Goal: Information Seeking & Learning: Learn about a topic

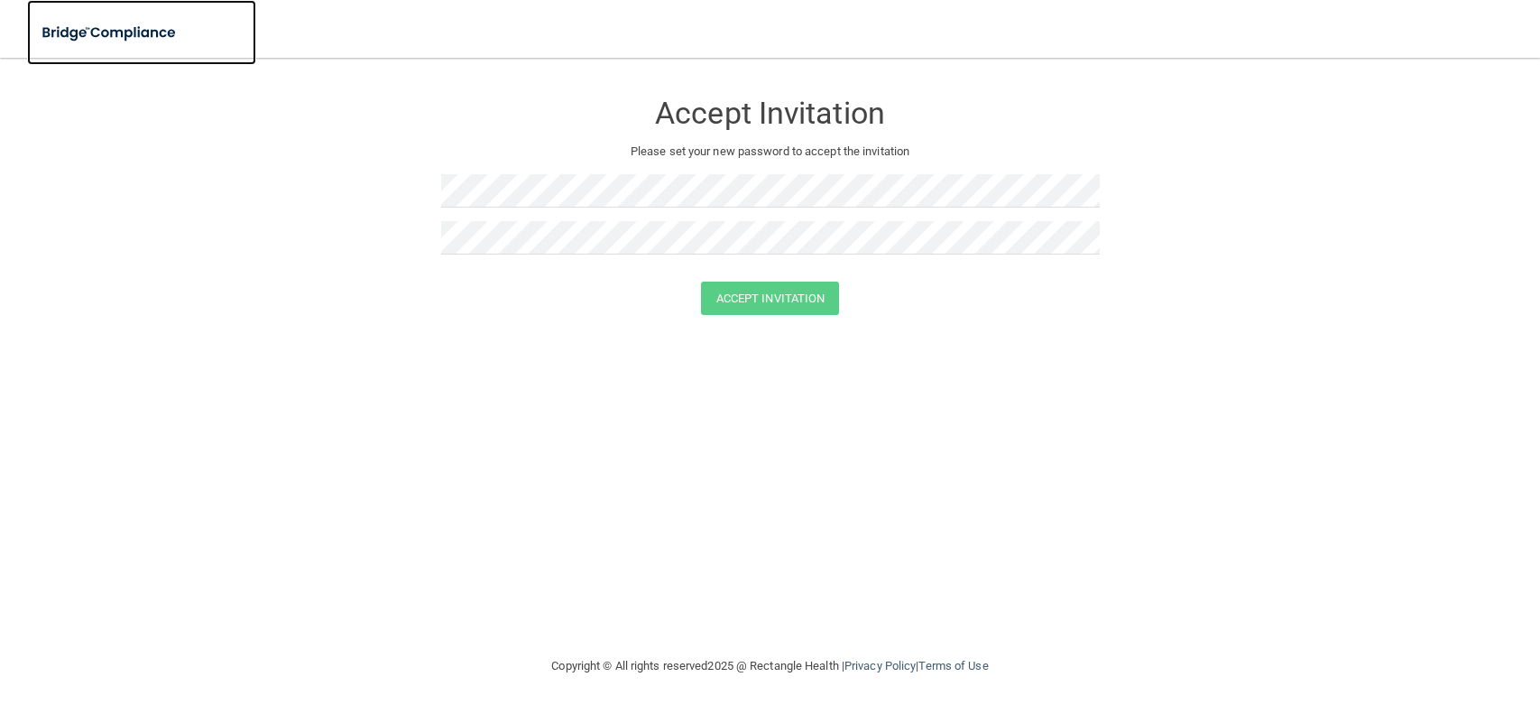
click at [124, 31] on img at bounding box center [110, 32] width 166 height 37
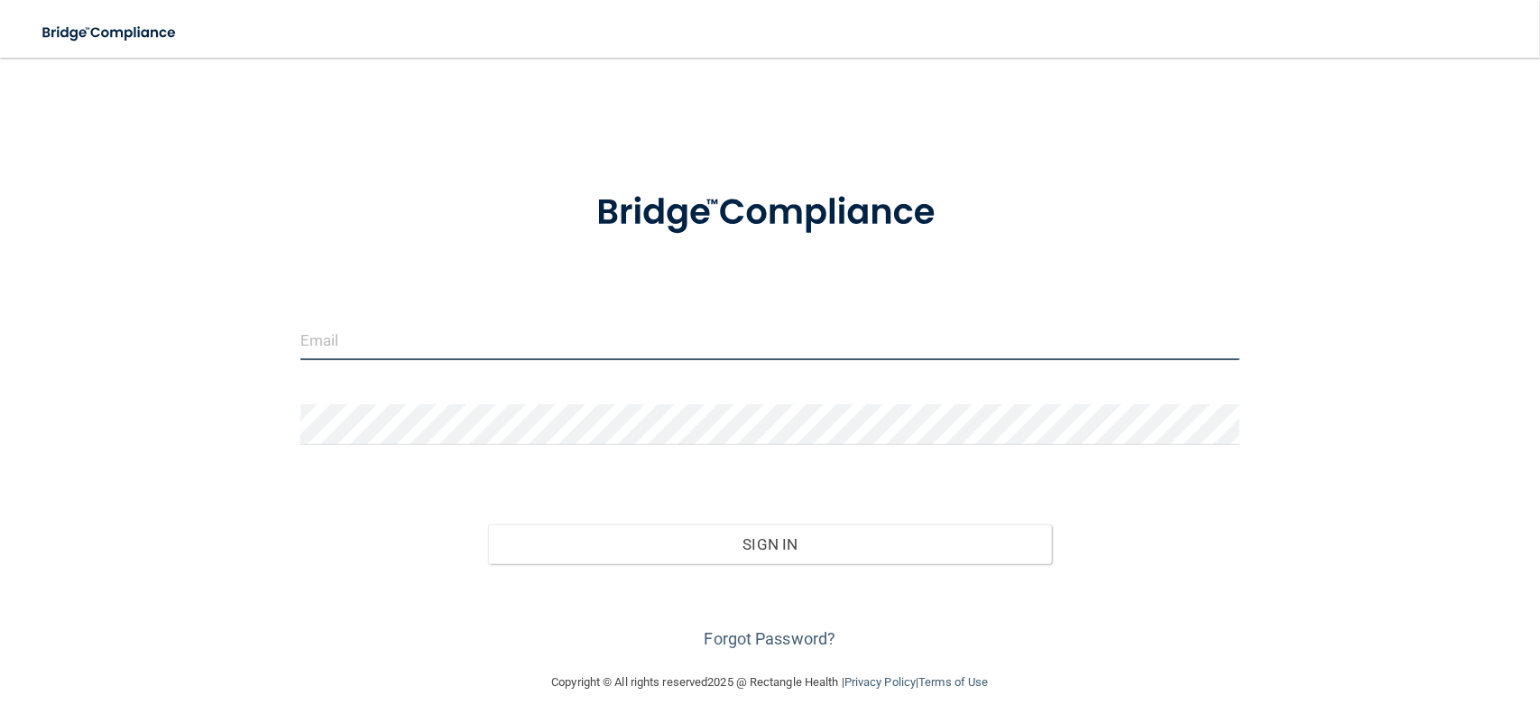
click at [461, 339] on input "email" at bounding box center [769, 339] width 939 height 41
type input "[EMAIL_ADDRESS][DOMAIN_NAME]"
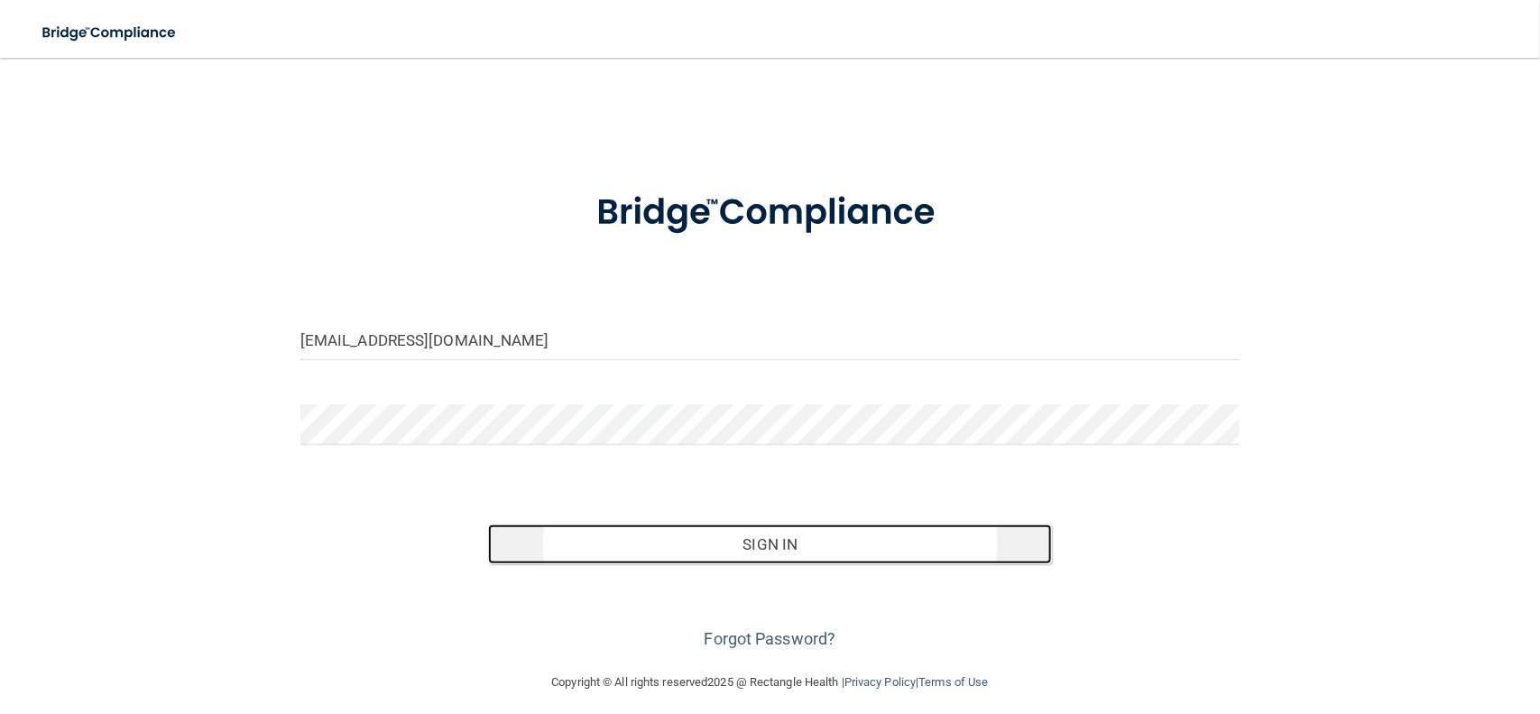
click at [849, 542] on button "Sign In" at bounding box center [770, 544] width 564 height 40
click at [756, 545] on button "Sign In" at bounding box center [770, 544] width 564 height 40
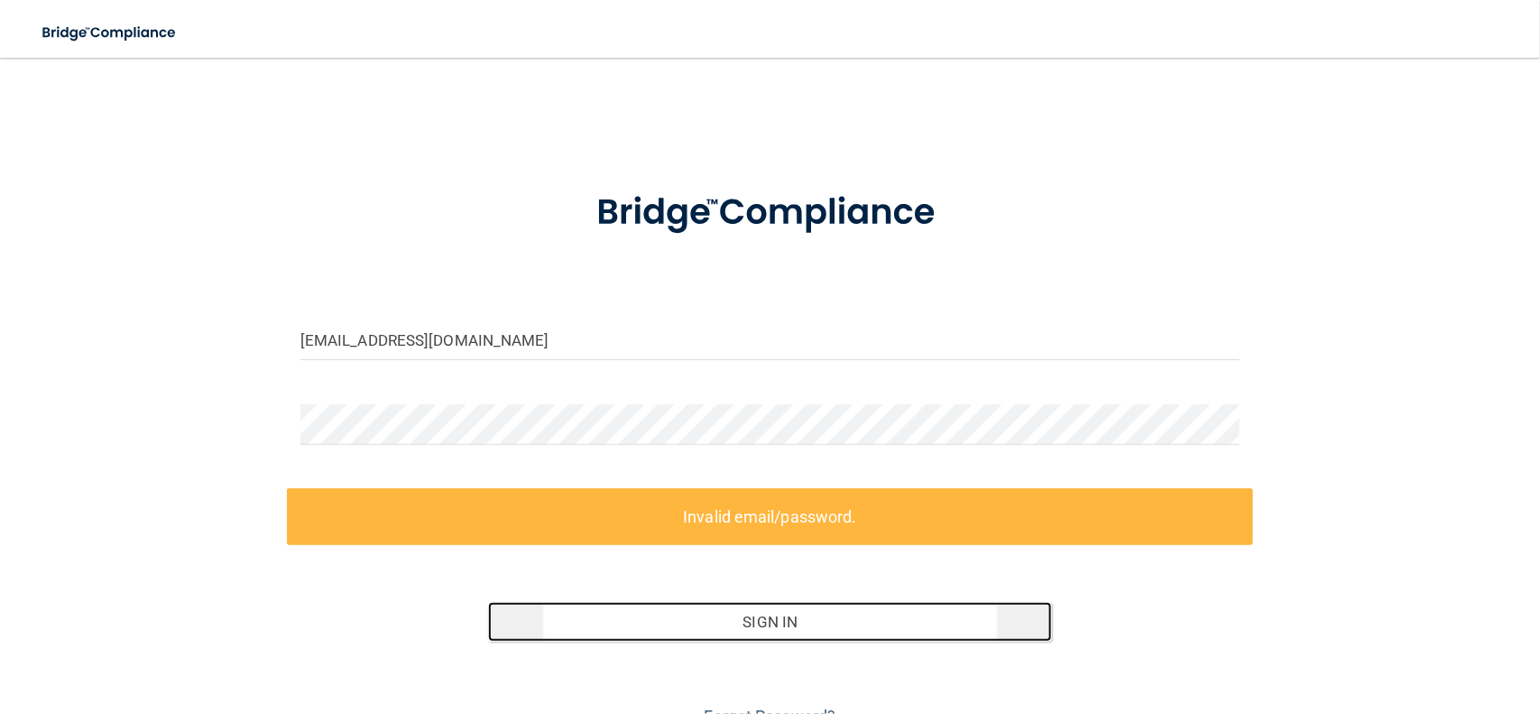
scroll to position [88, 0]
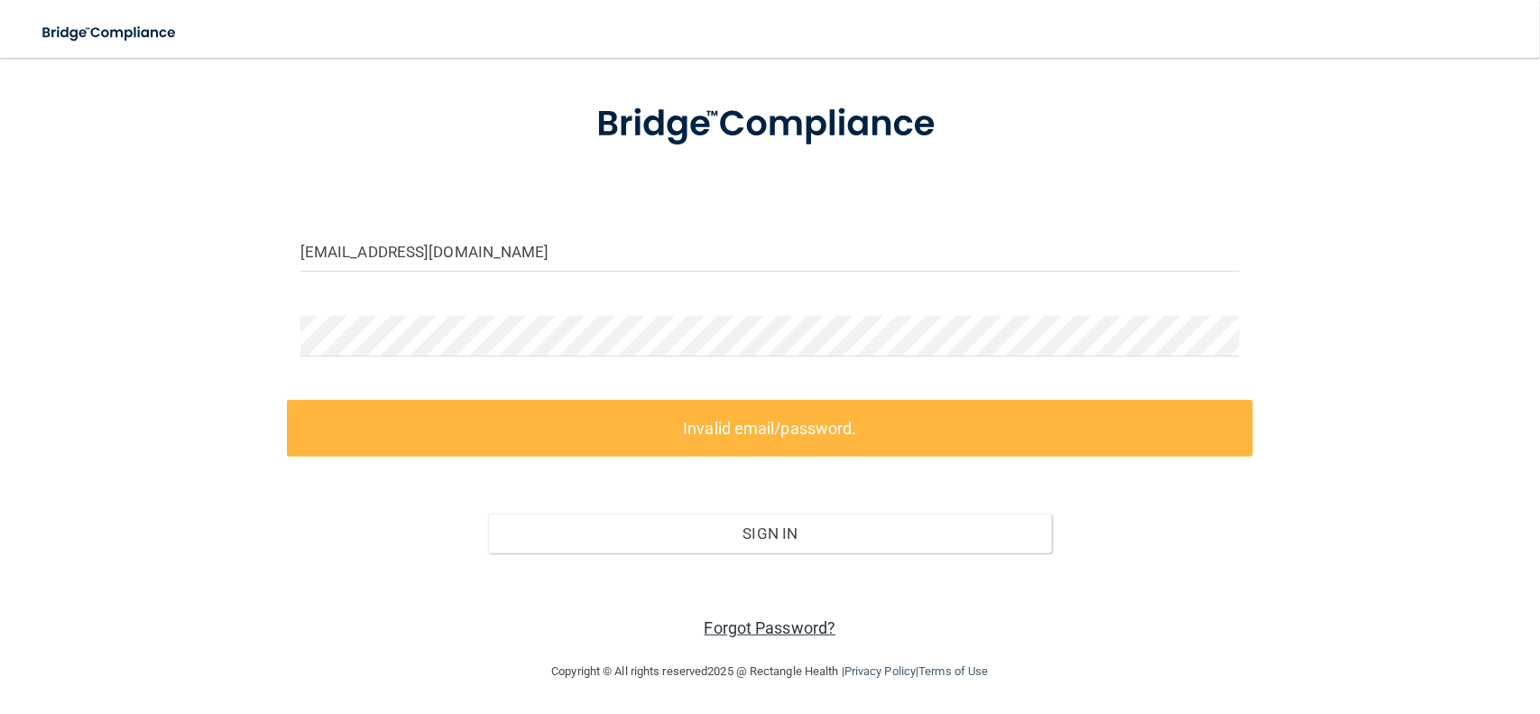
click at [781, 628] on link "Forgot Password?" at bounding box center [771, 627] width 132 height 19
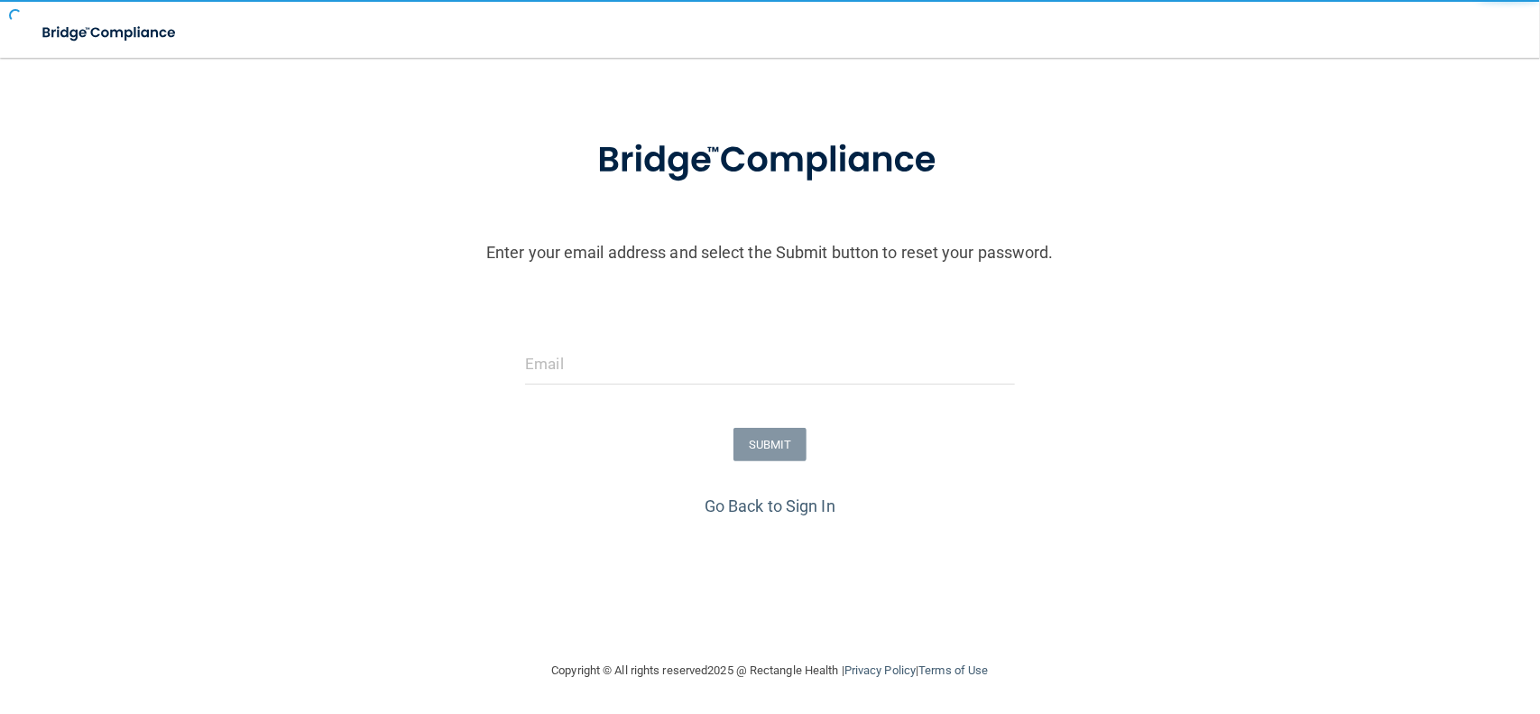
scroll to position [52, 0]
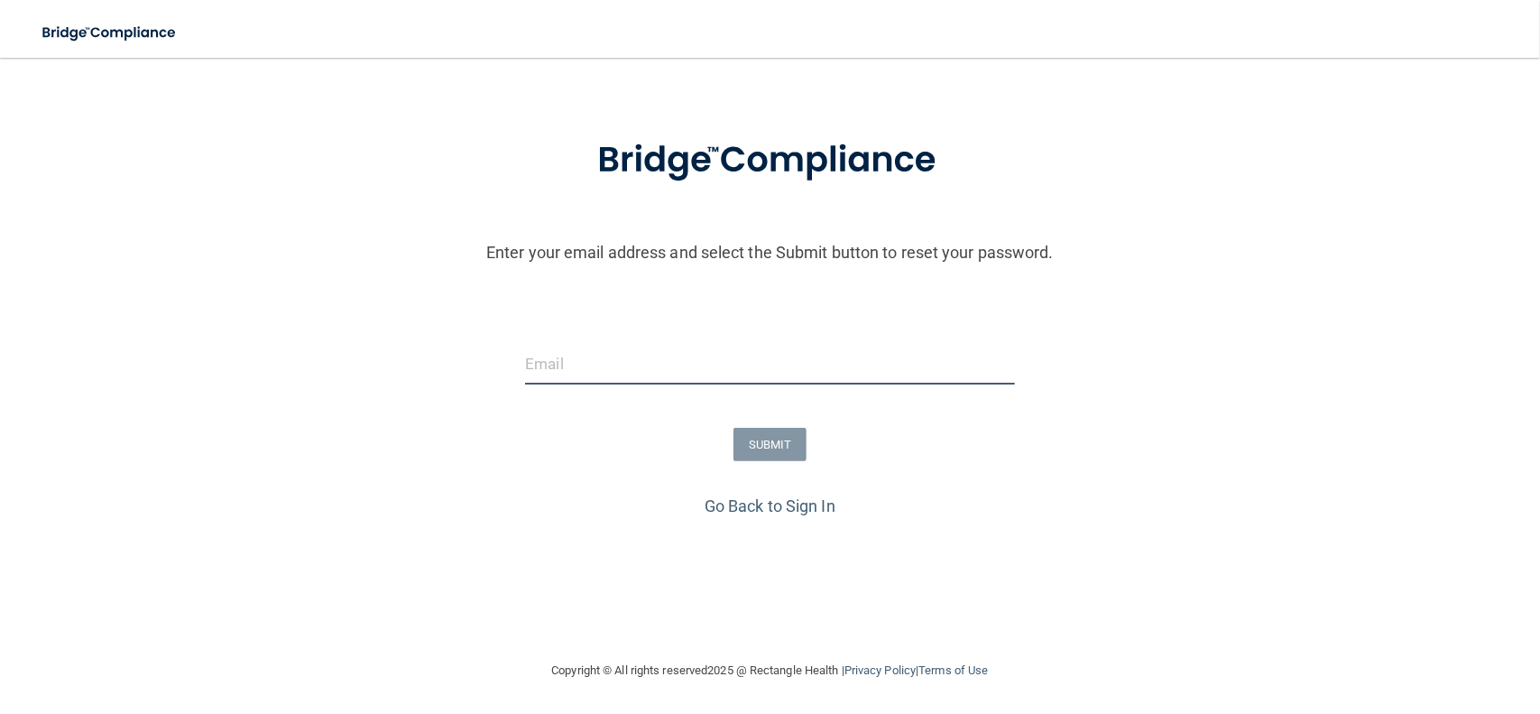
click at [598, 368] on input "email" at bounding box center [769, 364] width 489 height 41
type input "[EMAIL_ADDRESS][DOMAIN_NAME]"
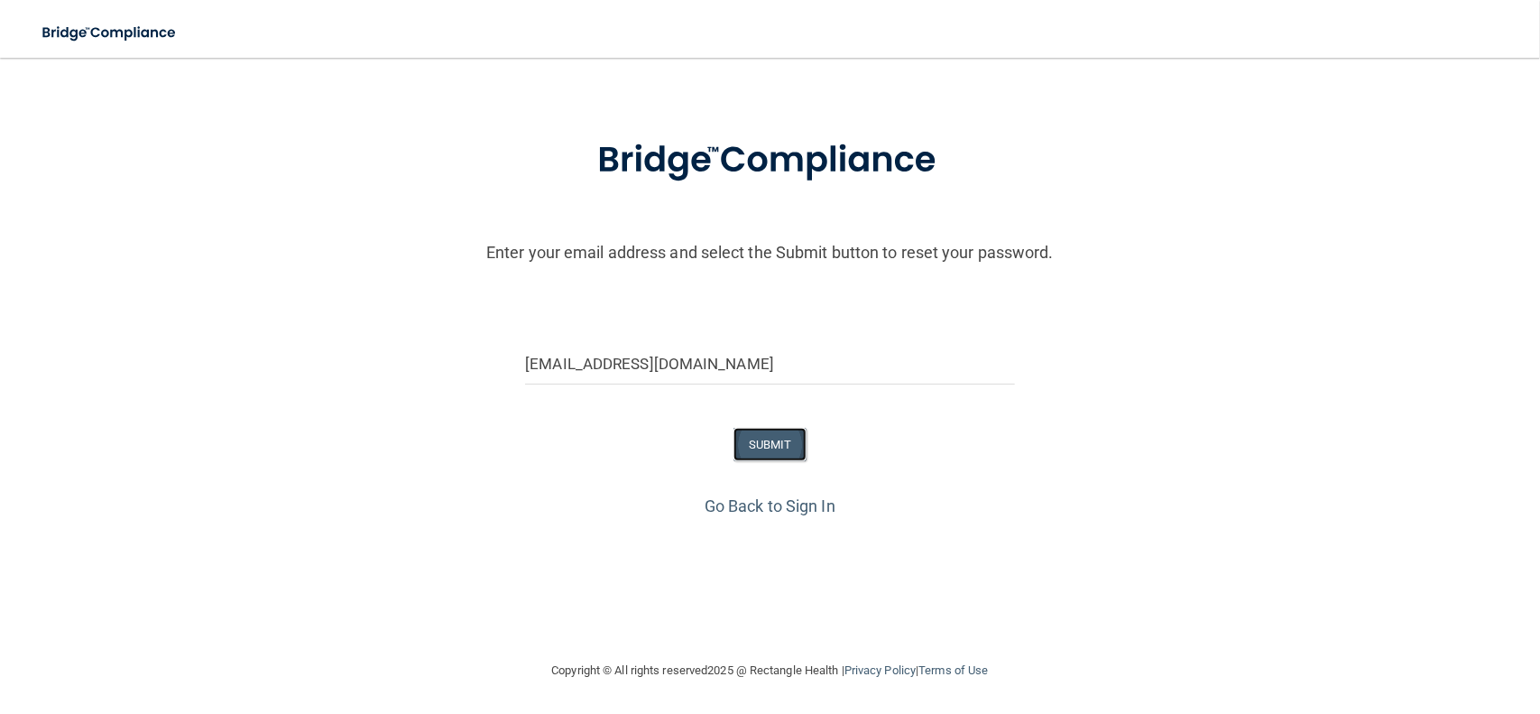
click at [778, 440] on button "SUBMIT" at bounding box center [770, 444] width 73 height 33
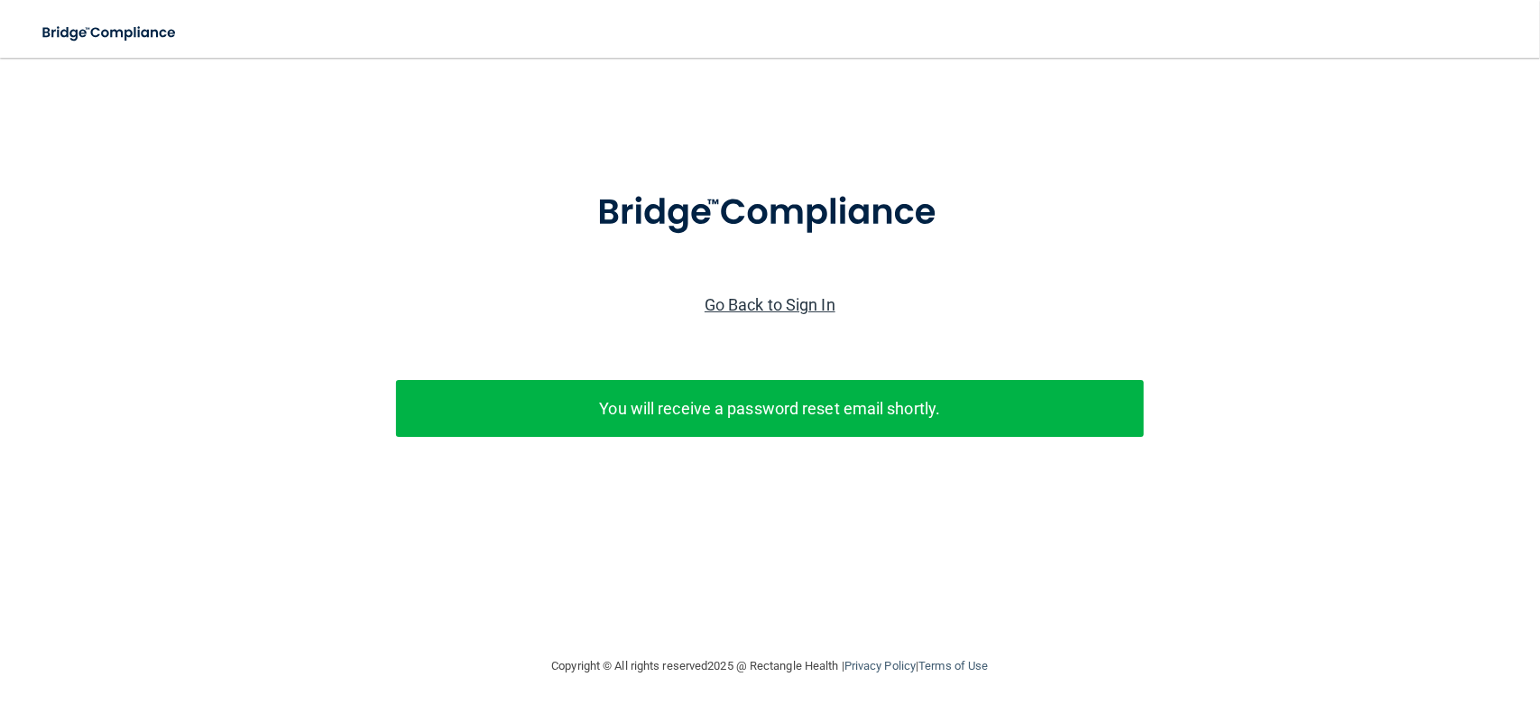
click at [784, 295] on link "Go Back to Sign In" at bounding box center [770, 304] width 131 height 19
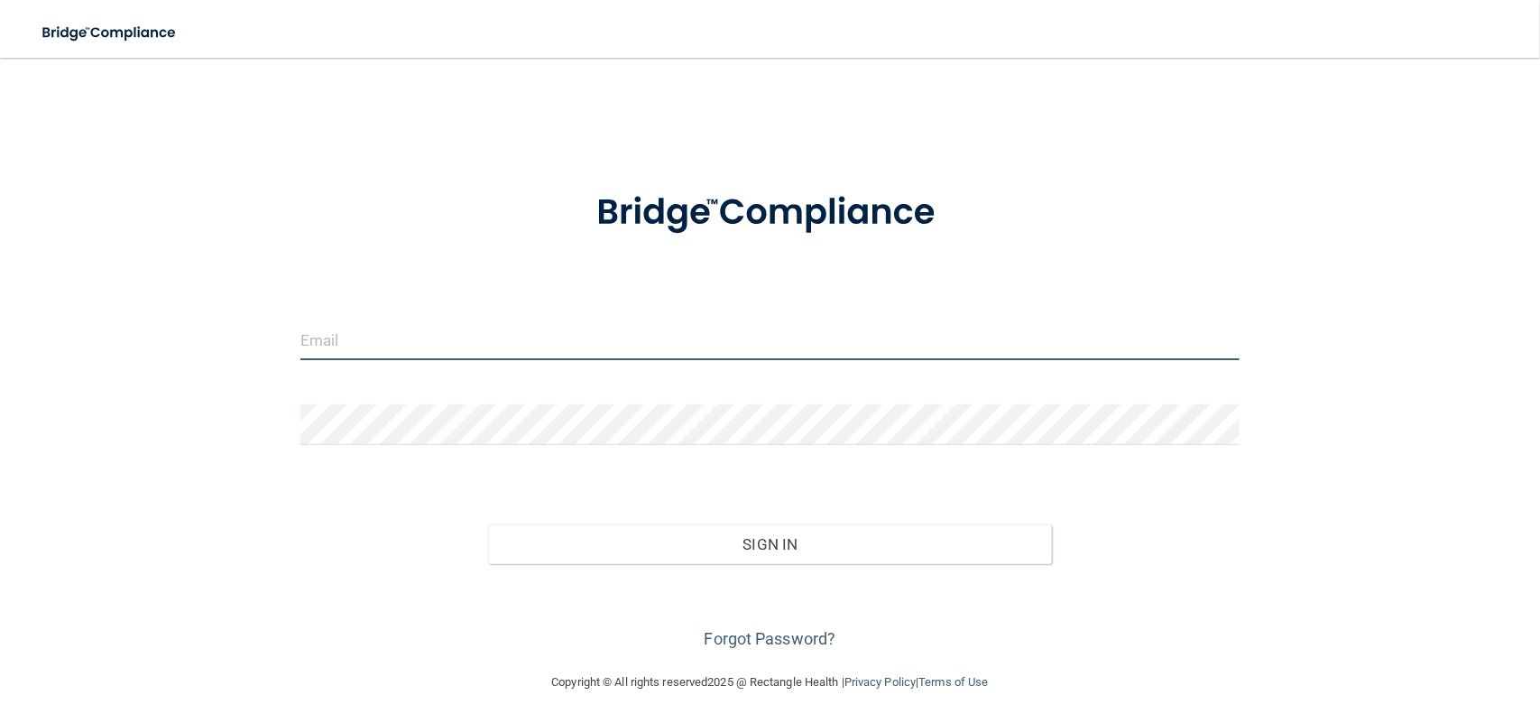
click at [402, 350] on input "email" at bounding box center [769, 339] width 939 height 41
paste input "[PERSON_NAME][EMAIL_ADDRESS][PERSON_NAME][DOMAIN_NAME]"
type input "[PERSON_NAME][EMAIL_ADDRESS][PERSON_NAME][DOMAIN_NAME]"
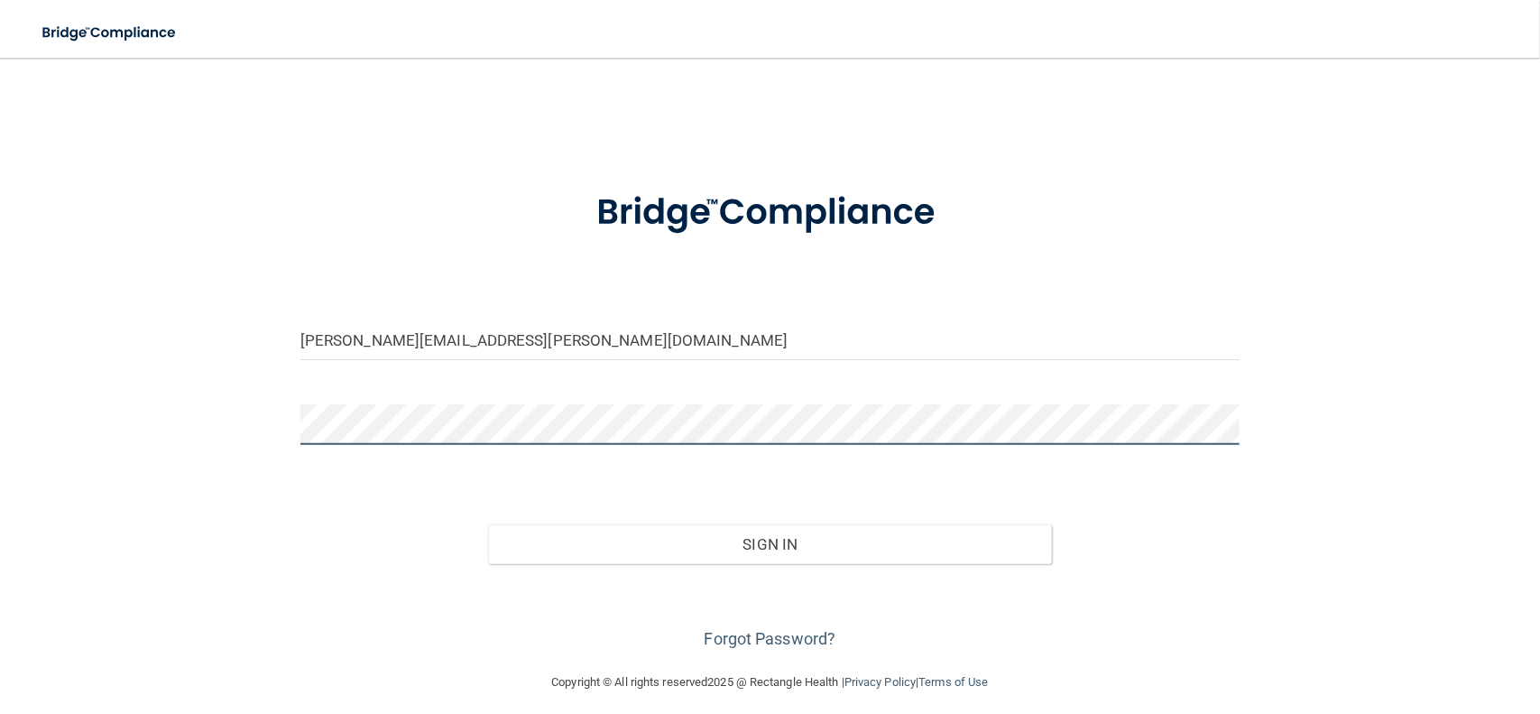
click at [0, 360] on main "[PERSON_NAME][EMAIL_ADDRESS][PERSON_NAME][DOMAIN_NAME] Invalid email/password. …" at bounding box center [770, 386] width 1540 height 656
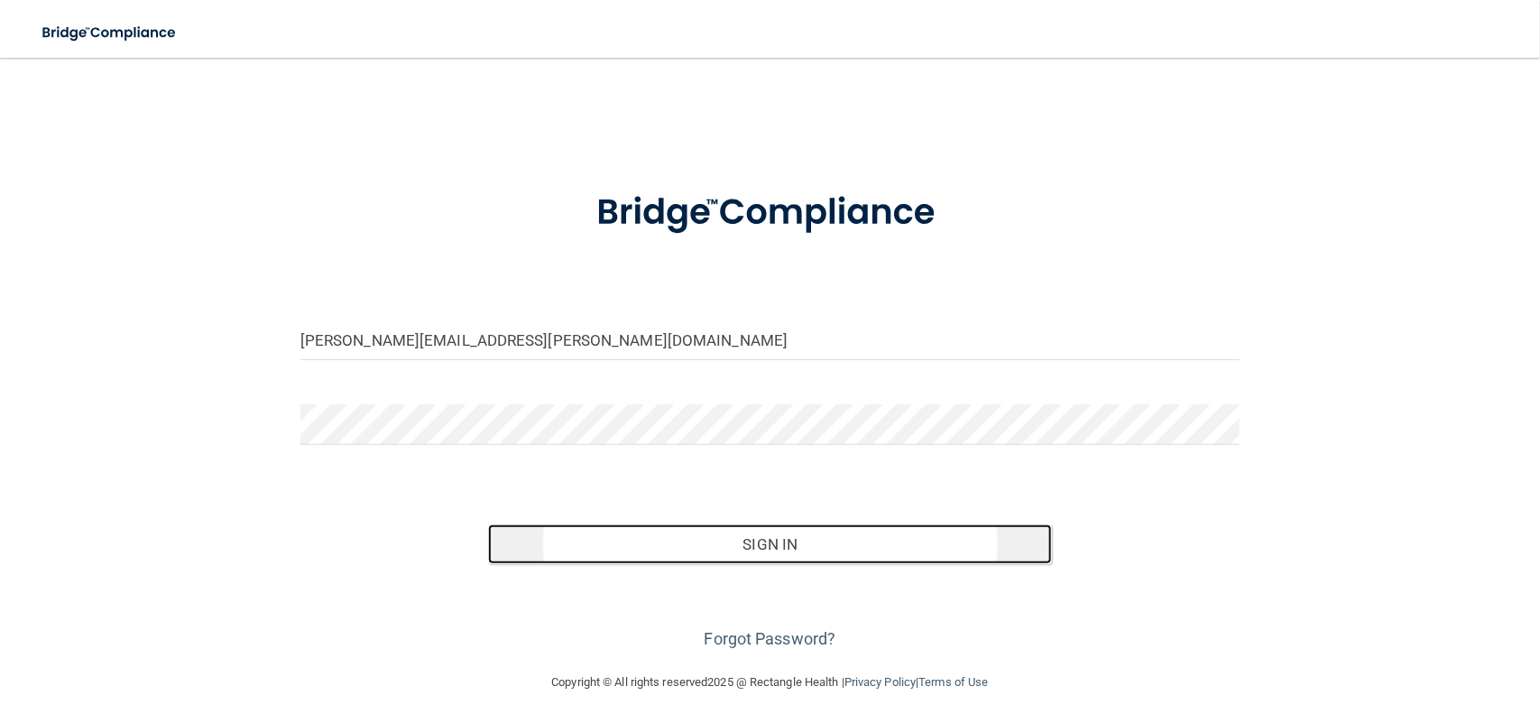
click at [886, 557] on button "Sign In" at bounding box center [770, 544] width 564 height 40
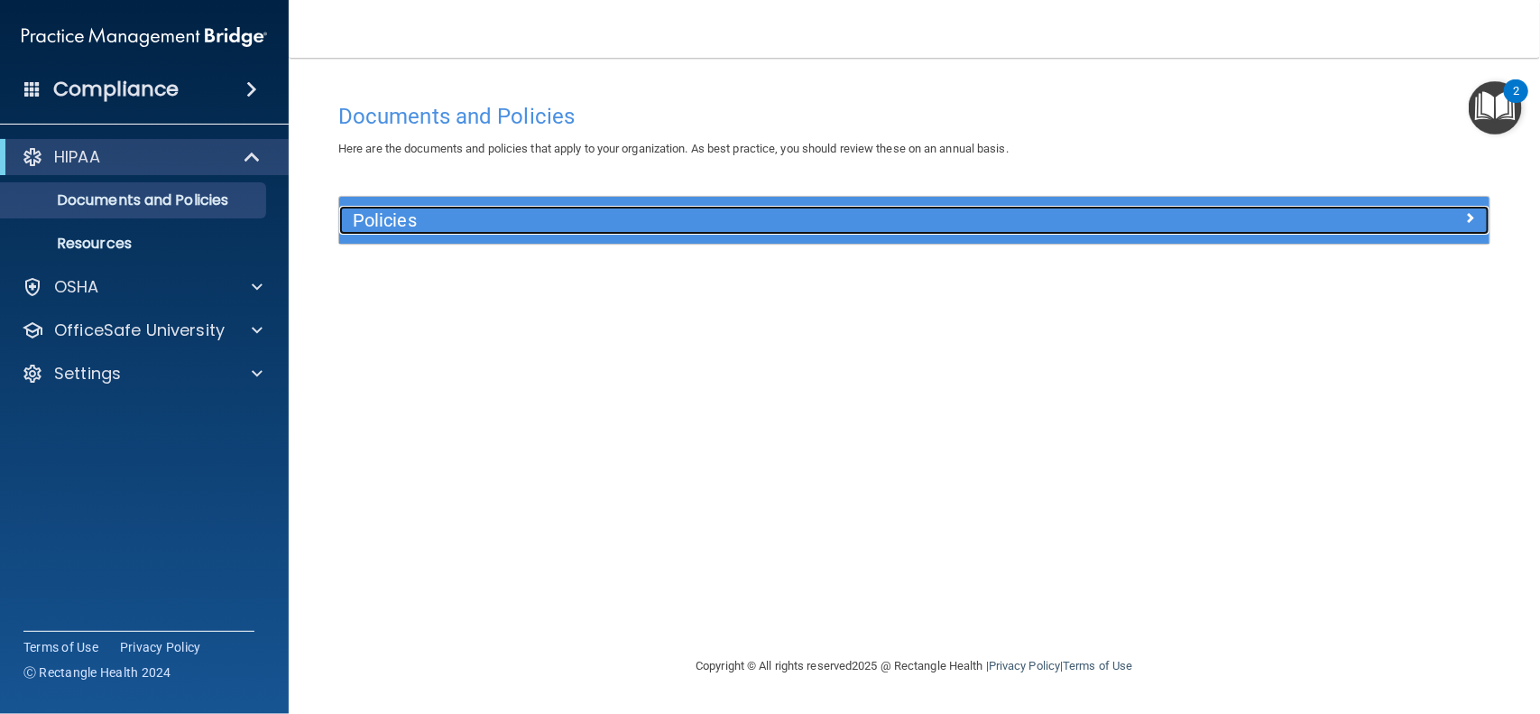
click at [393, 216] on h5 "Policies" at bounding box center [771, 220] width 836 height 20
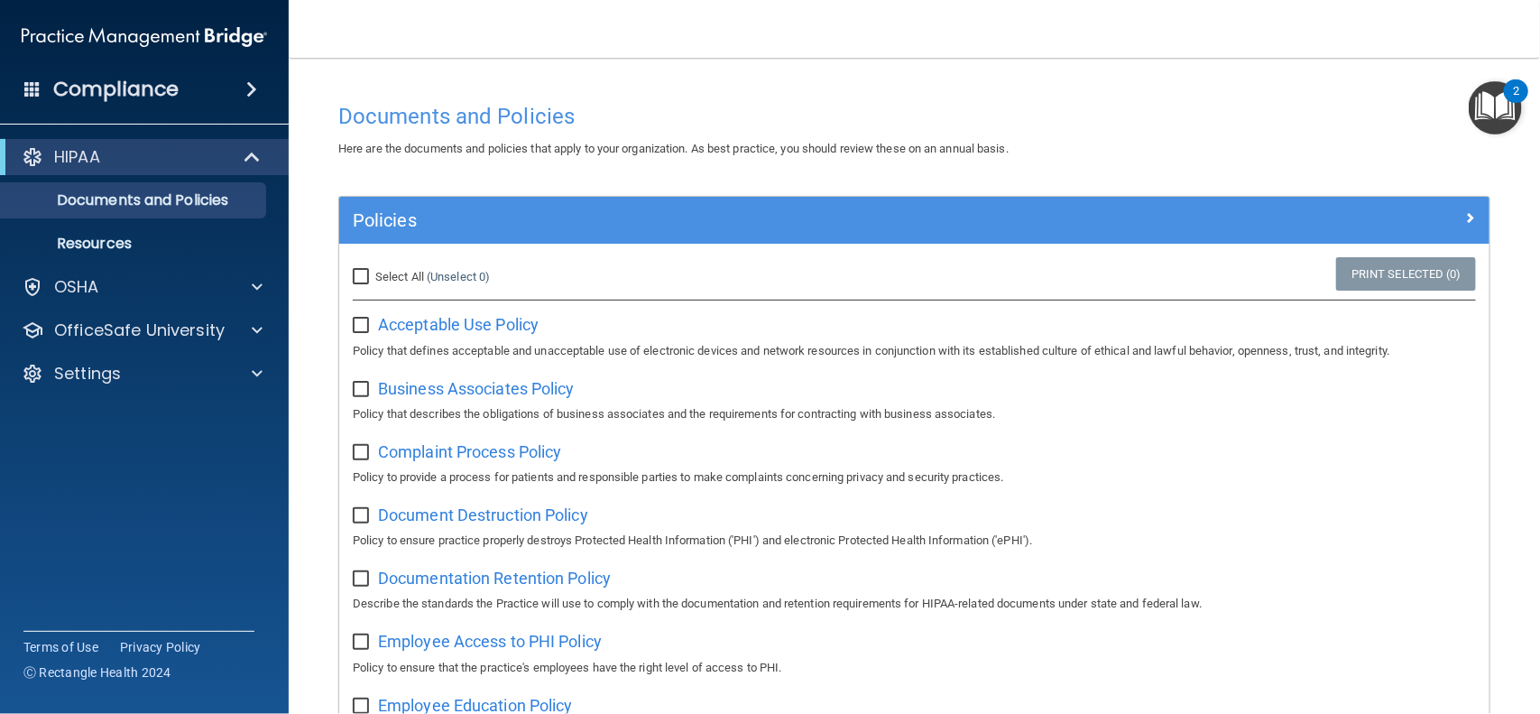
click at [358, 274] on input "Select All (Unselect 0) Unselect All" at bounding box center [363, 277] width 21 height 14
checkbox input "true"
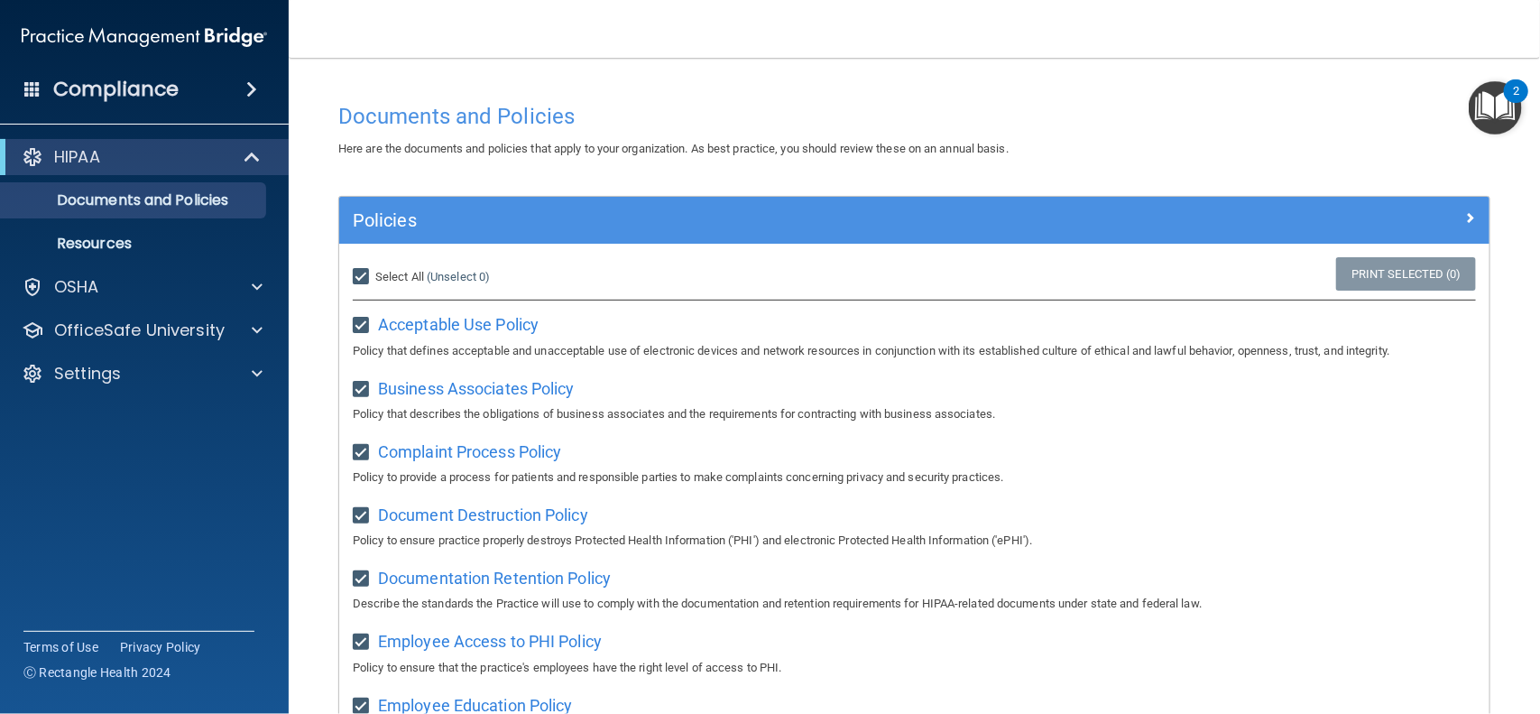
checkbox input "true"
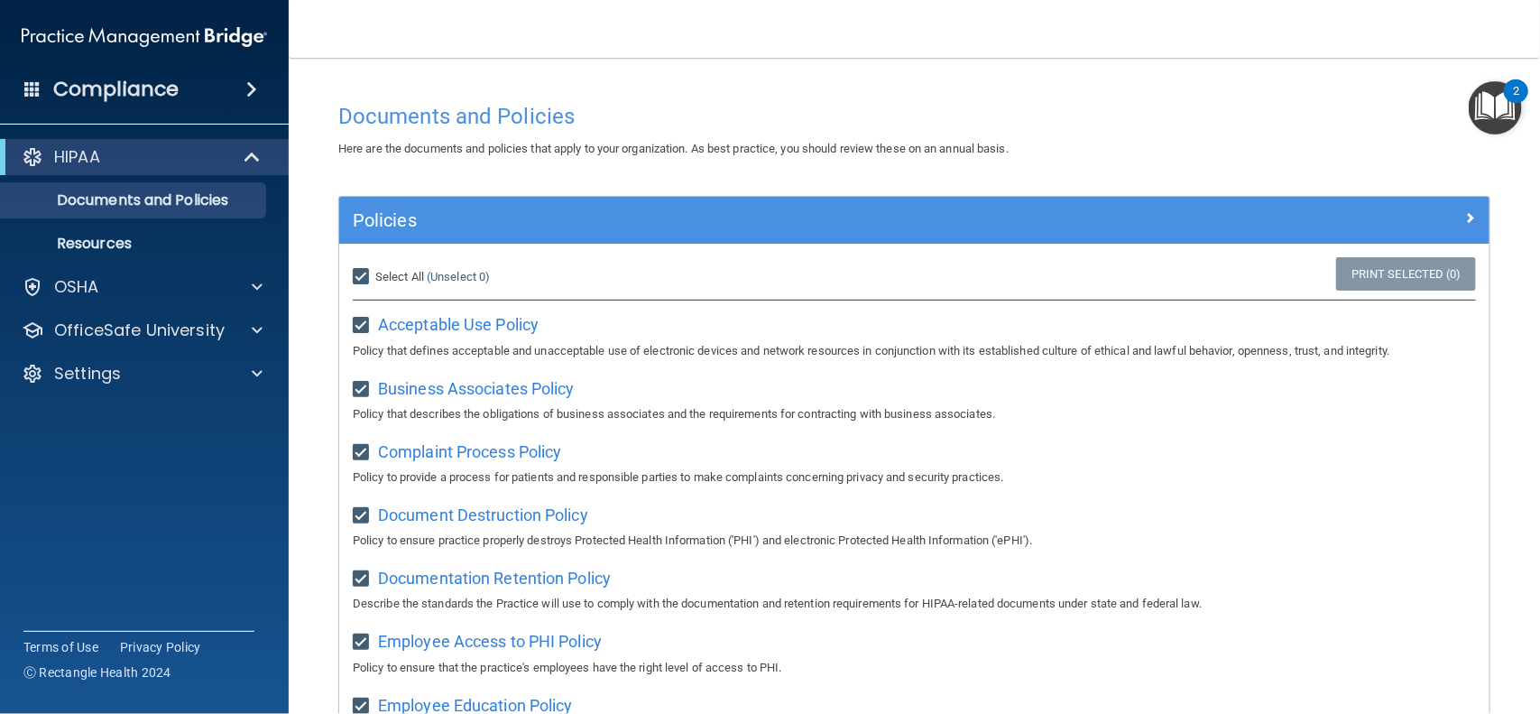
checkbox input "true"
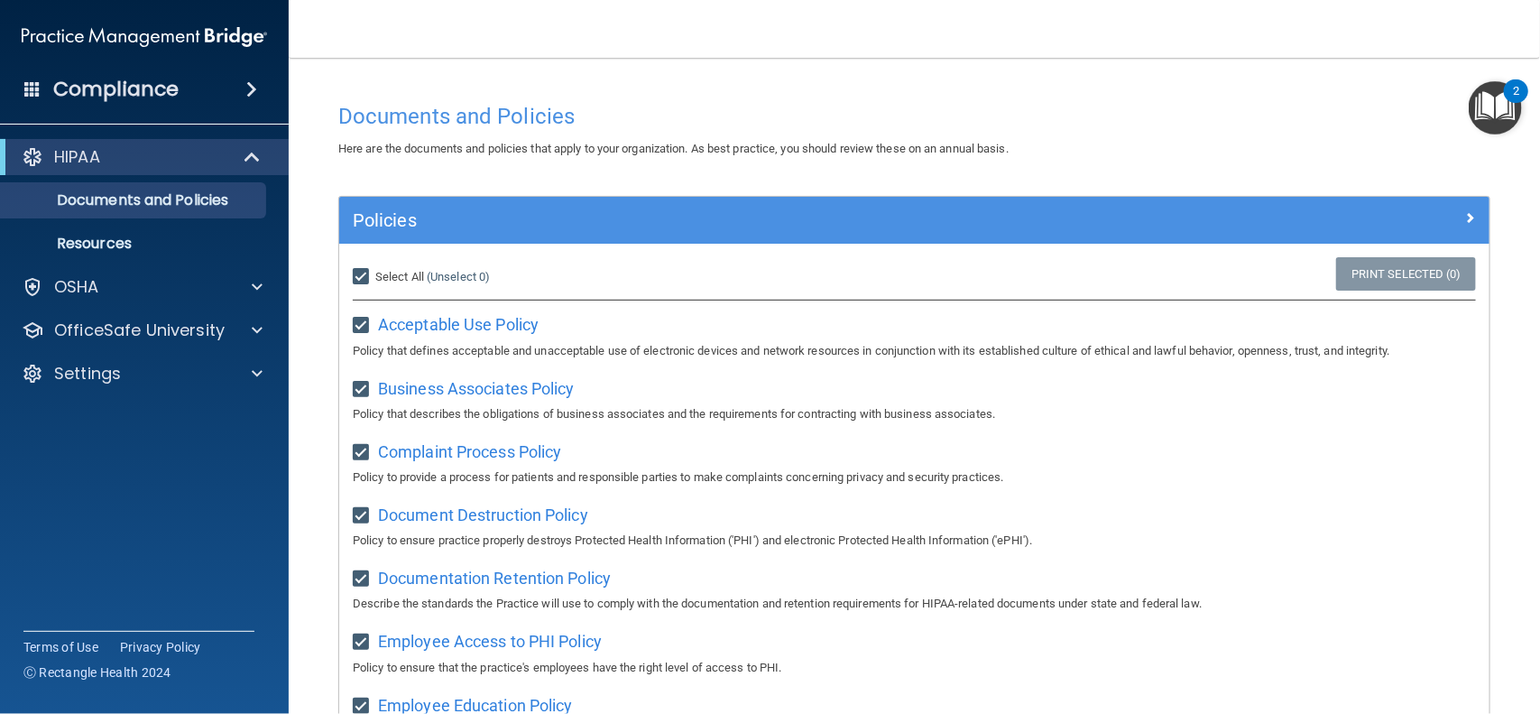
checkbox input "true"
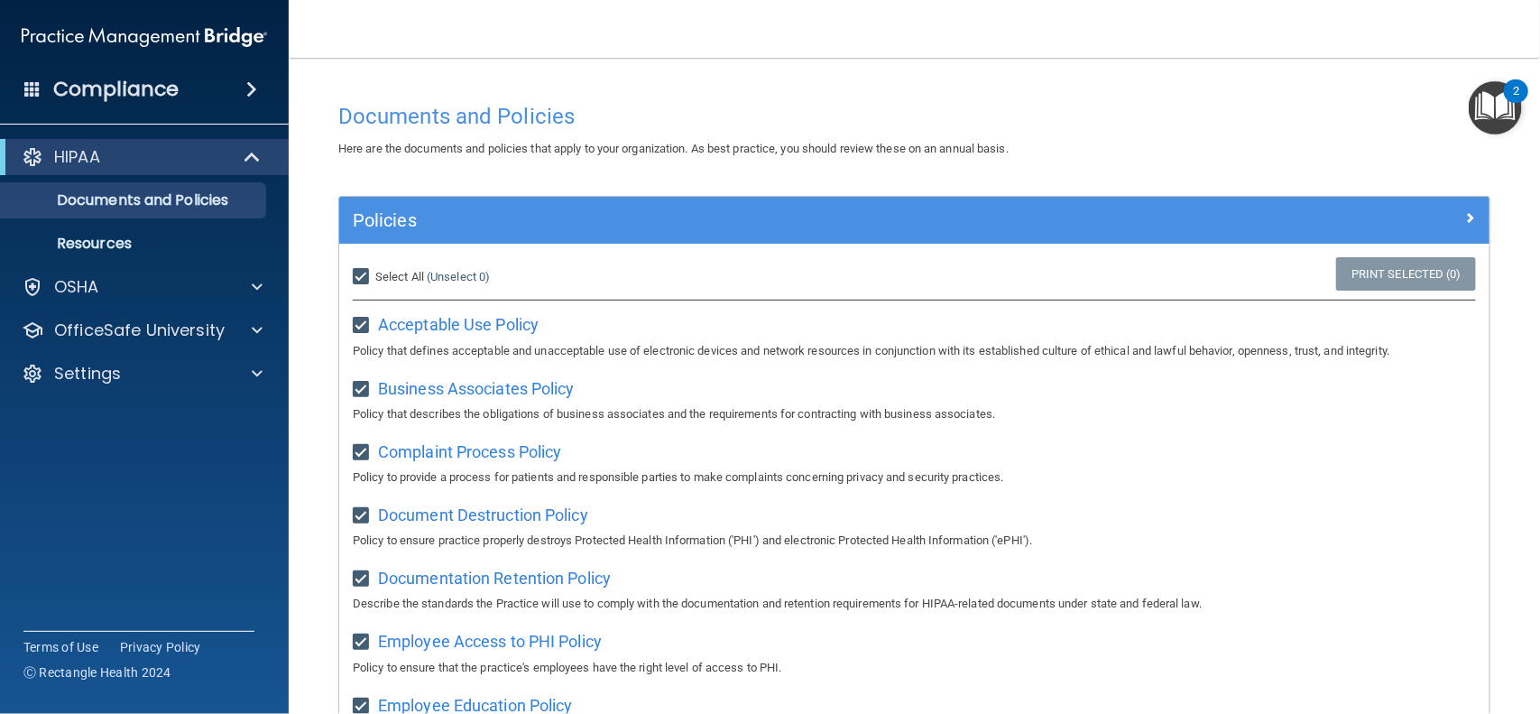
checkbox input "true"
click at [354, 273] on input "Select All (Unselect 21) Unselect All" at bounding box center [363, 277] width 21 height 14
checkbox input "false"
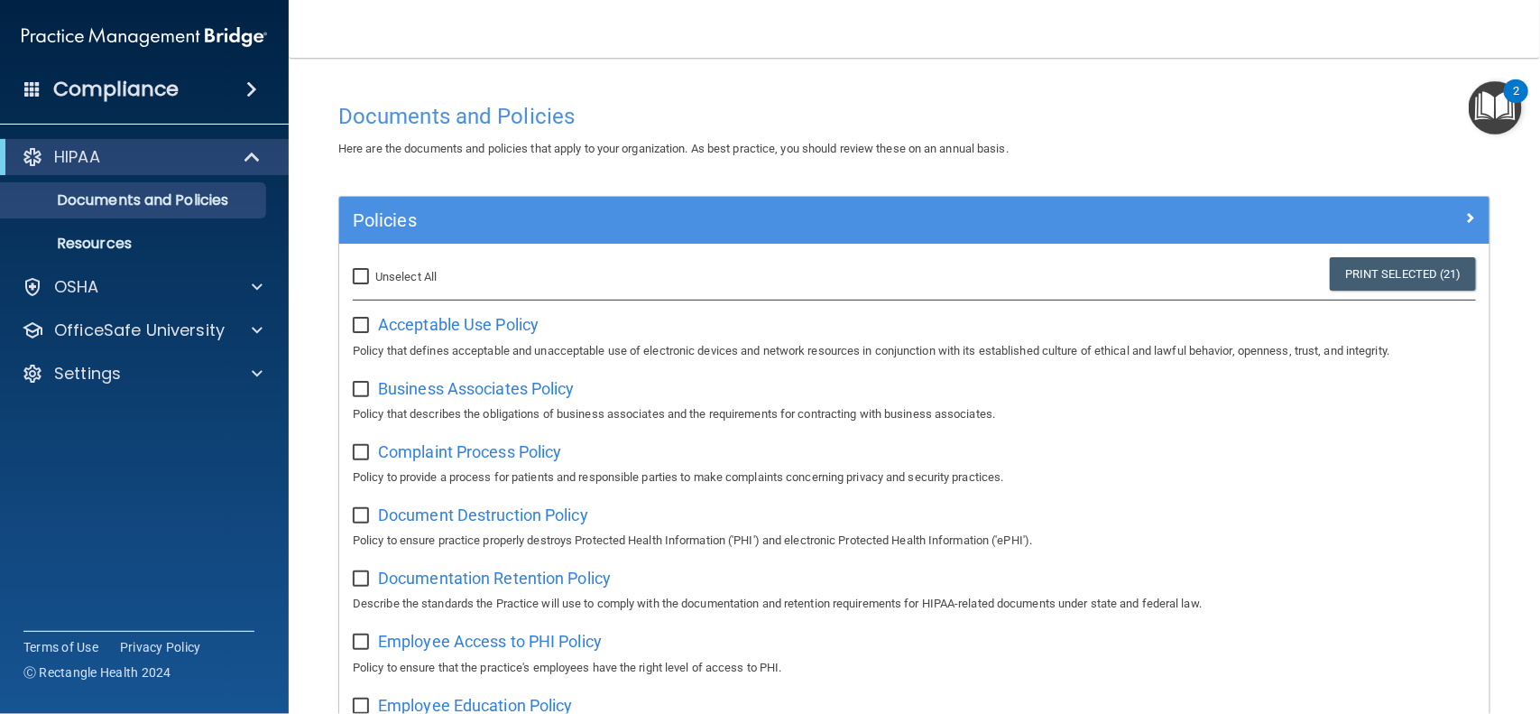
checkbox input "false"
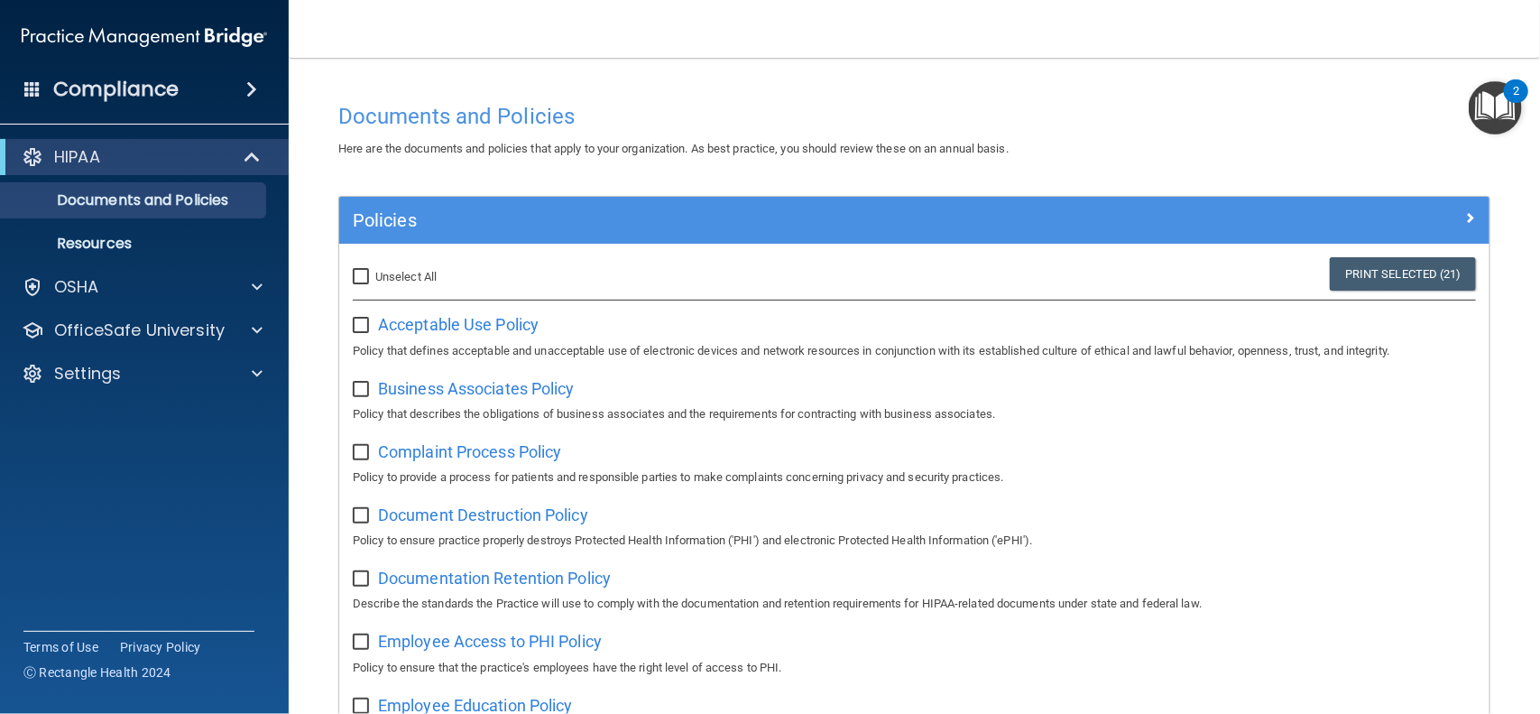
checkbox input "false"
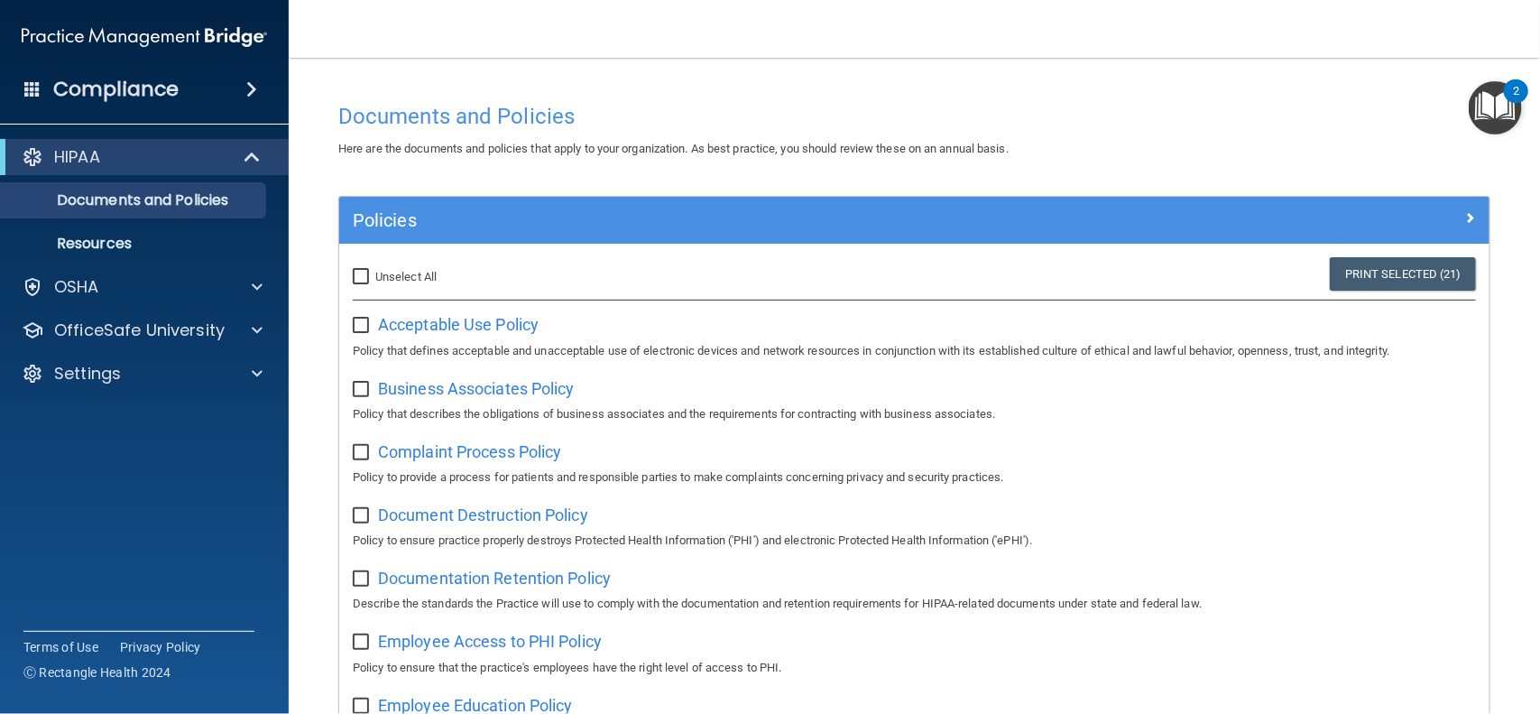
checkbox input "false"
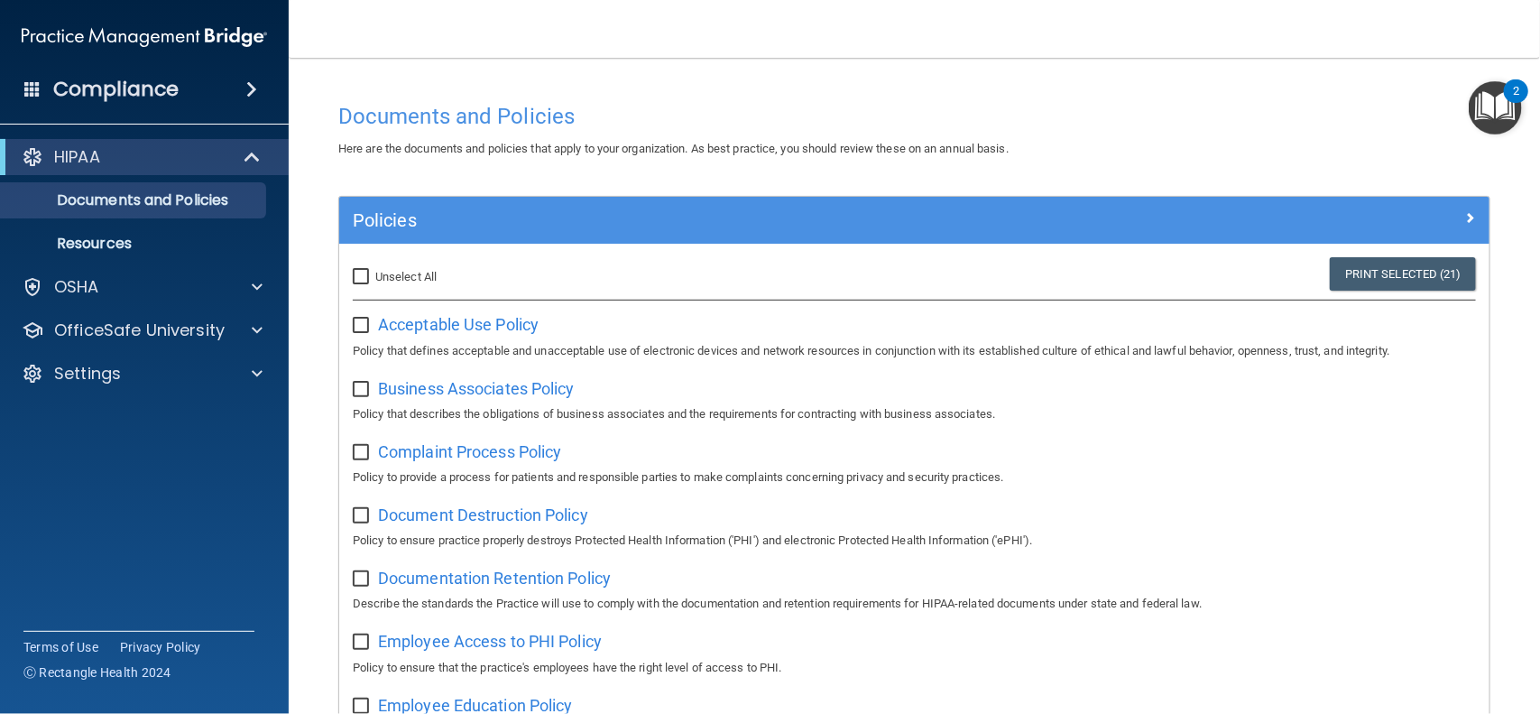
checkbox input "false"
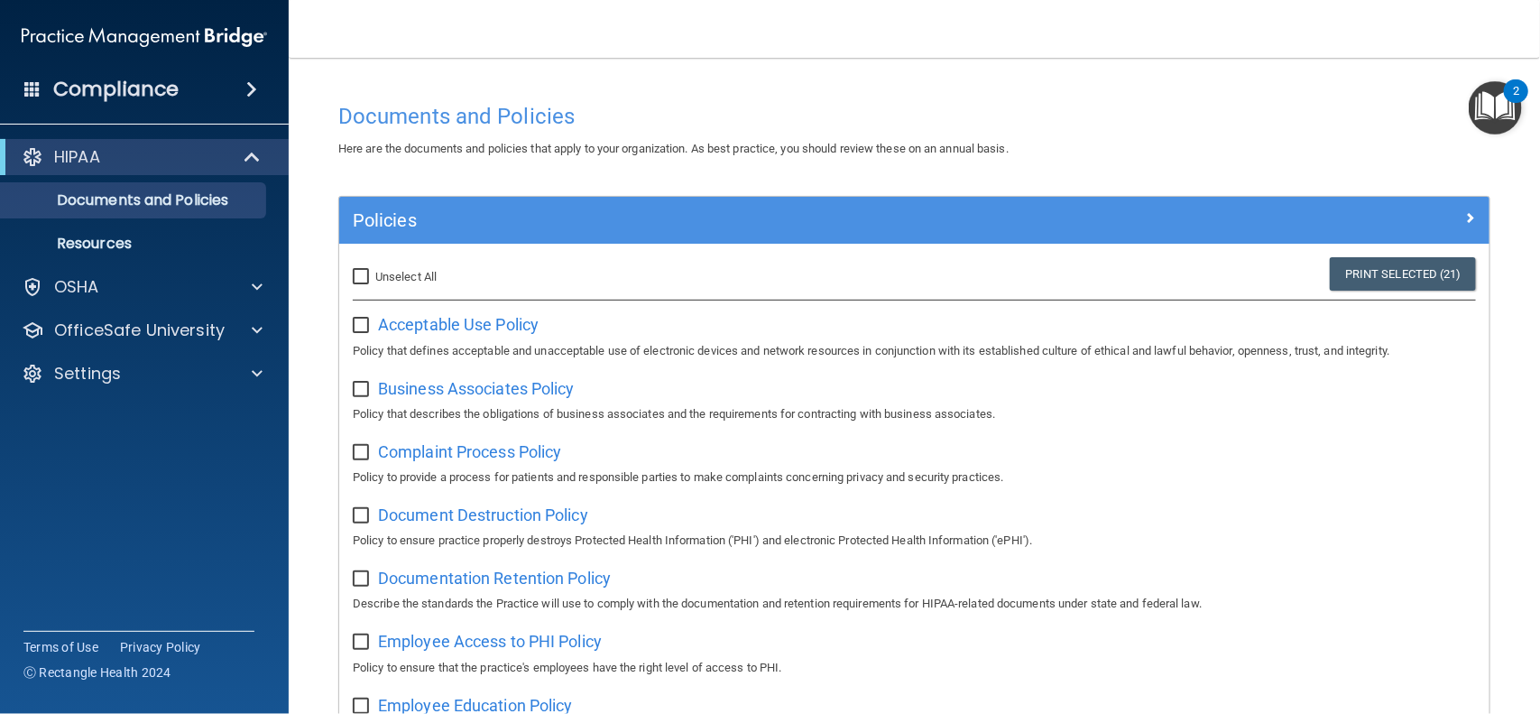
checkbox input "false"
click at [449, 323] on span "Acceptable Use Policy" at bounding box center [458, 324] width 161 height 19
click at [1421, 289] on link "Print Selected (0)" at bounding box center [1406, 273] width 140 height 33
click at [97, 148] on p "HIPAA" at bounding box center [77, 157] width 46 height 22
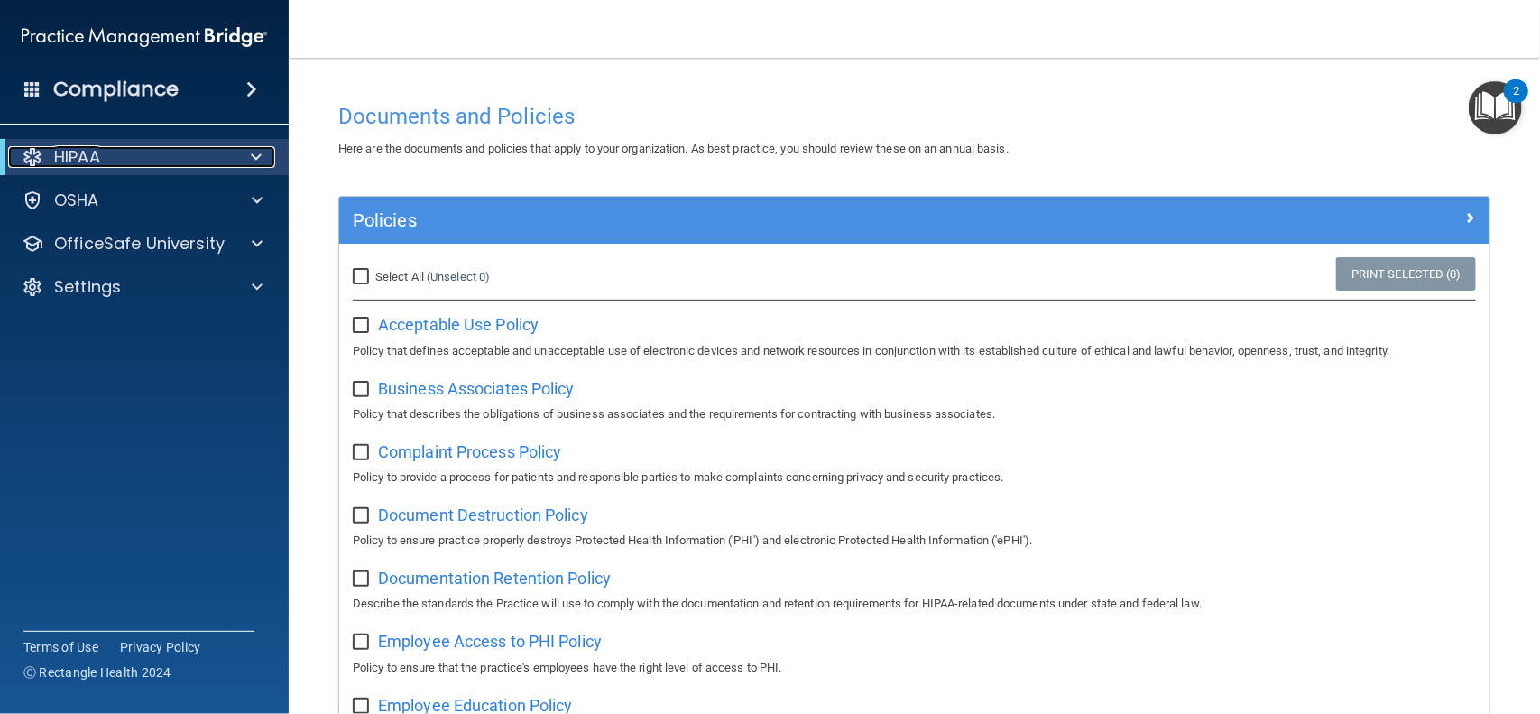
click at [97, 148] on p "HIPAA" at bounding box center [77, 157] width 46 height 22
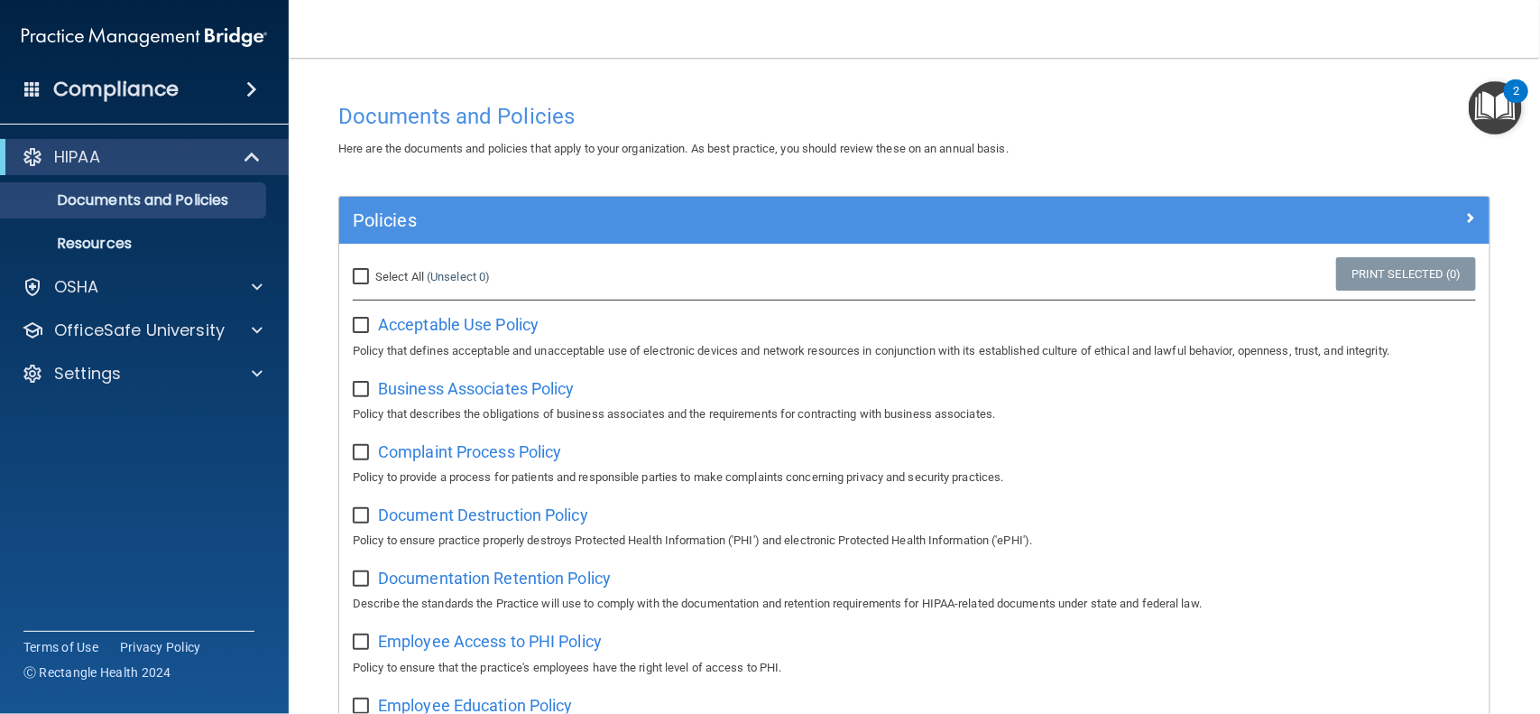
click at [252, 85] on span at bounding box center [251, 90] width 11 height 22
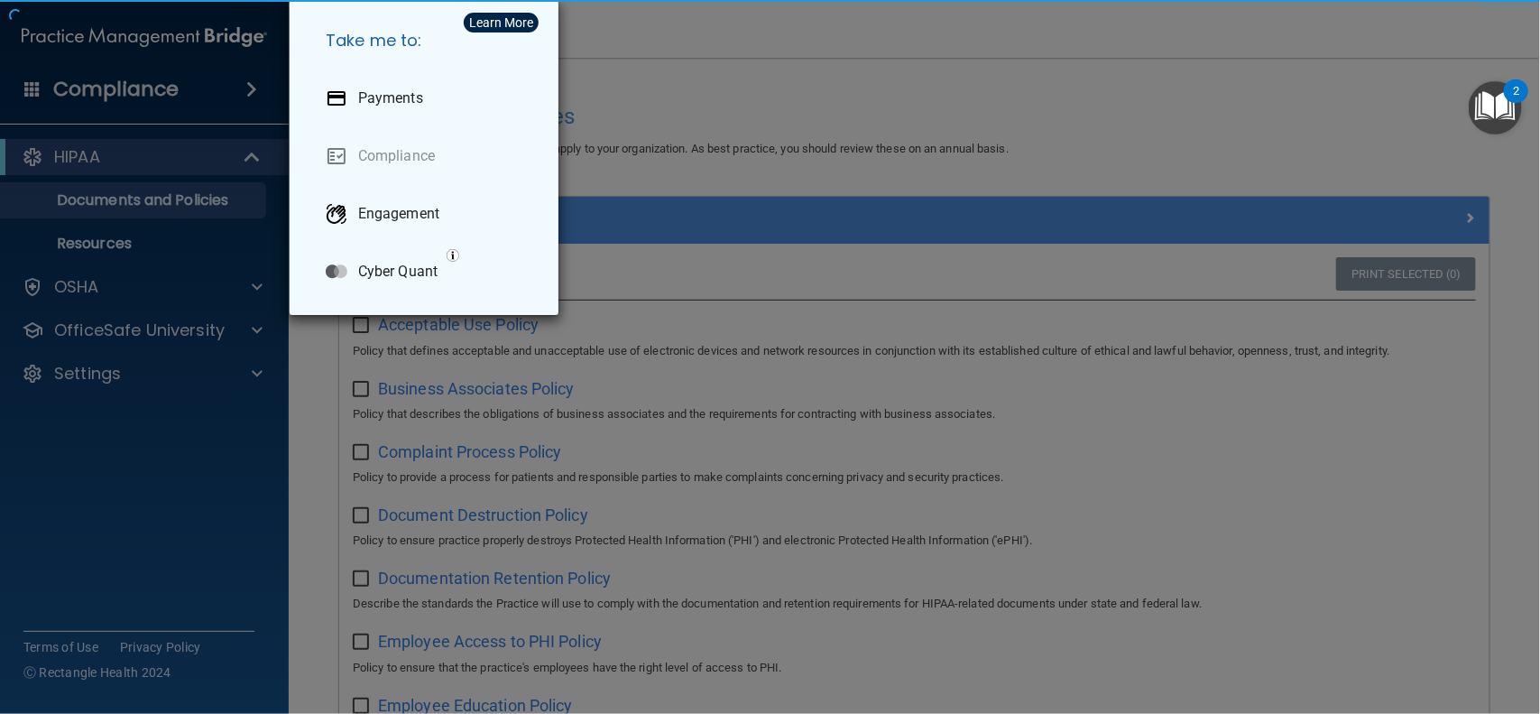
click at [252, 85] on div "Take me to: Payments Compliance Engagement Cyber Quant" at bounding box center [770, 357] width 1540 height 714
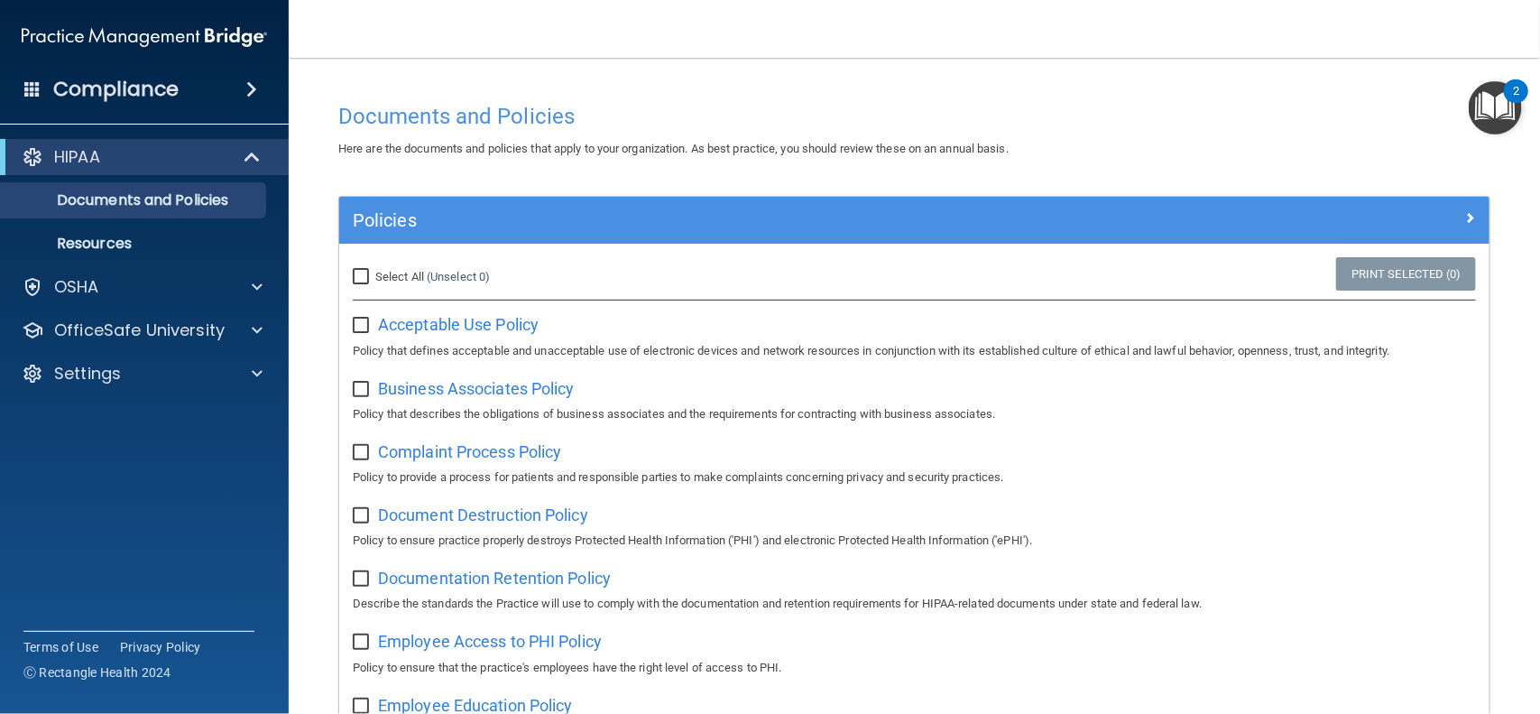
click at [250, 85] on span at bounding box center [251, 90] width 11 height 22
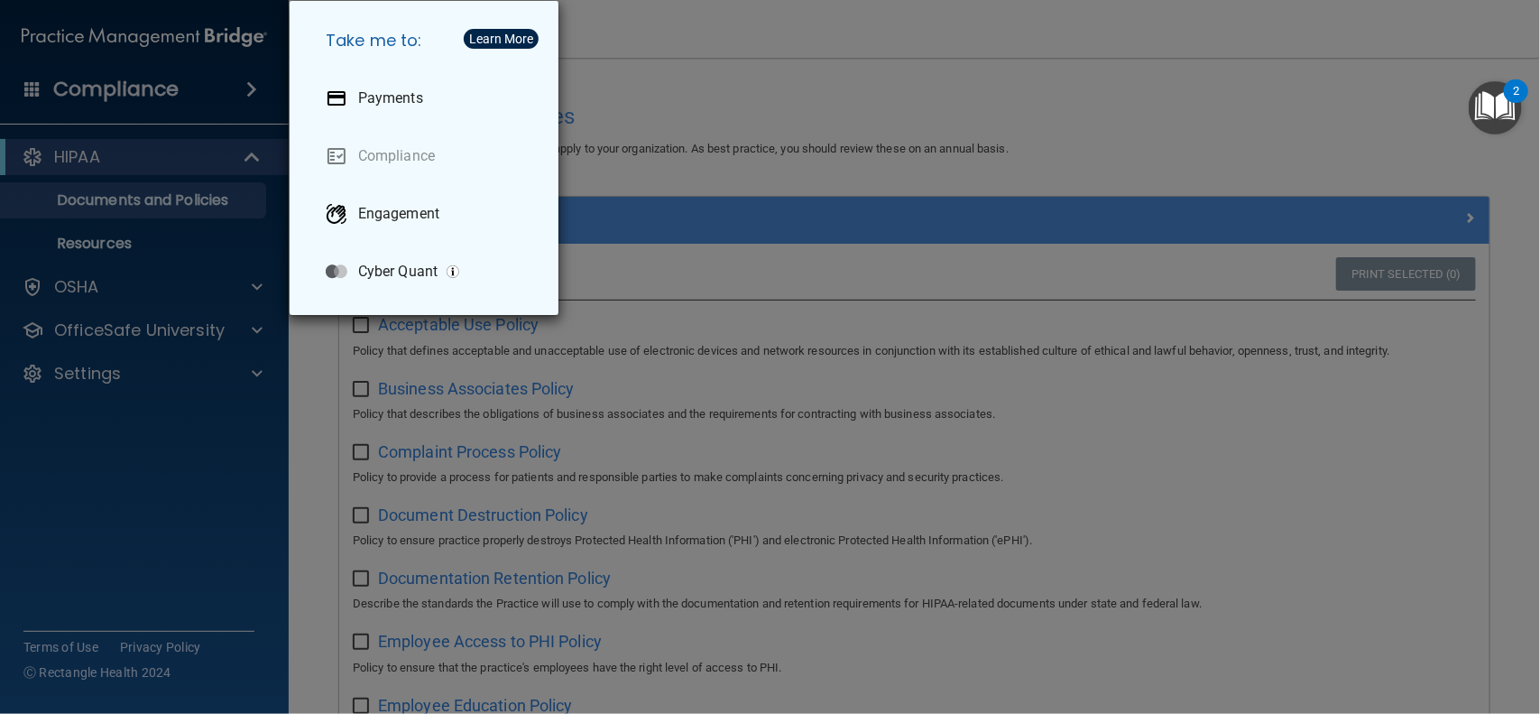
click at [235, 417] on div "Take me to: Payments Compliance Engagement Cyber Quant" at bounding box center [770, 357] width 1540 height 714
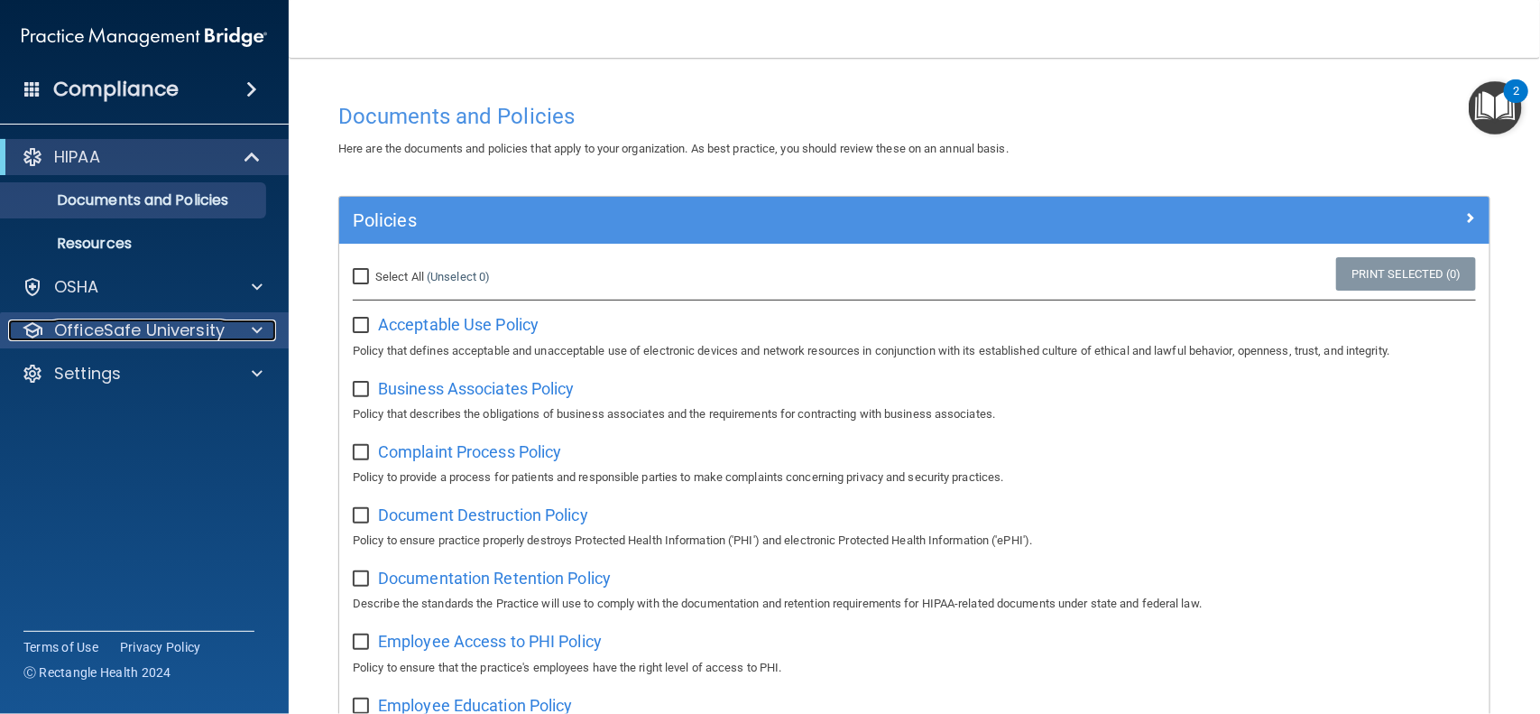
click at [254, 337] on span at bounding box center [257, 330] width 11 height 22
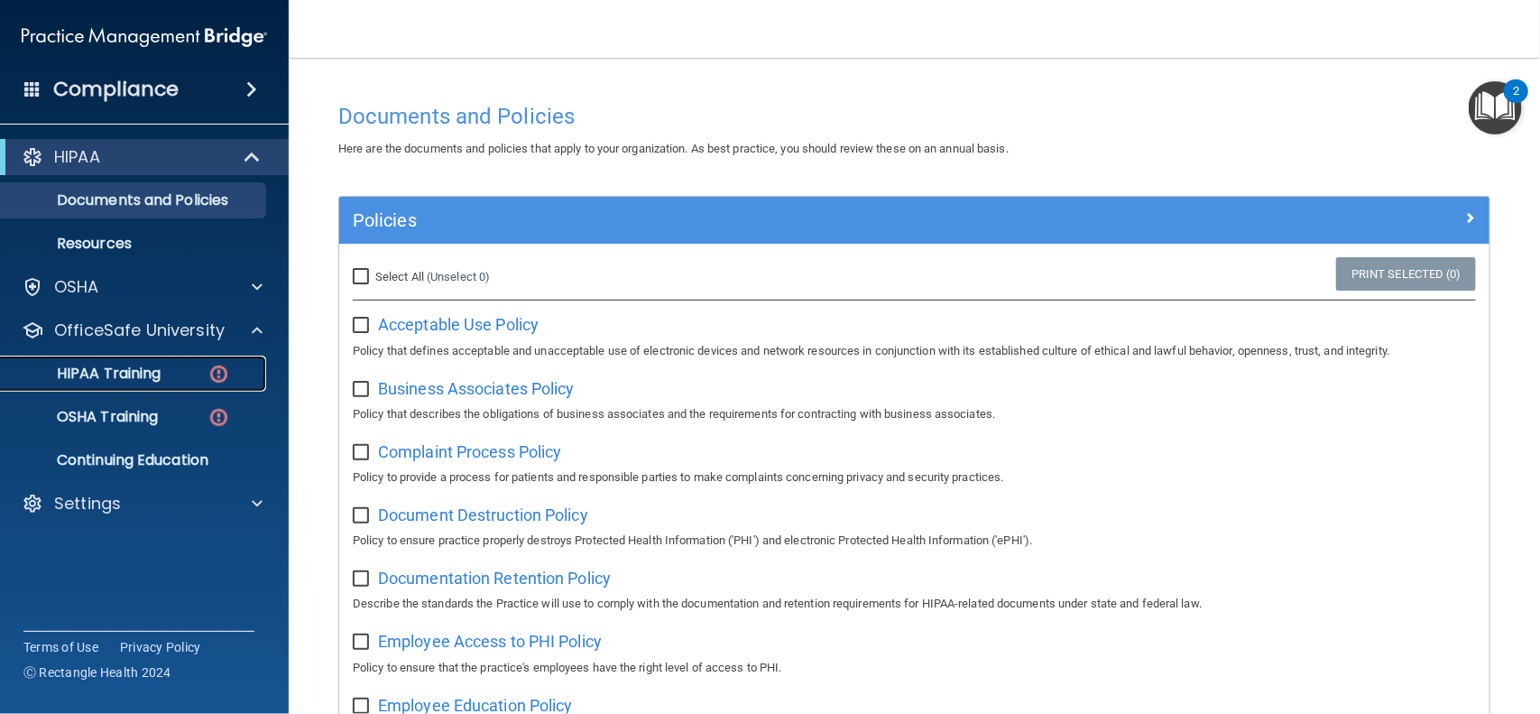
click at [143, 367] on p "HIPAA Training" at bounding box center [86, 374] width 149 height 18
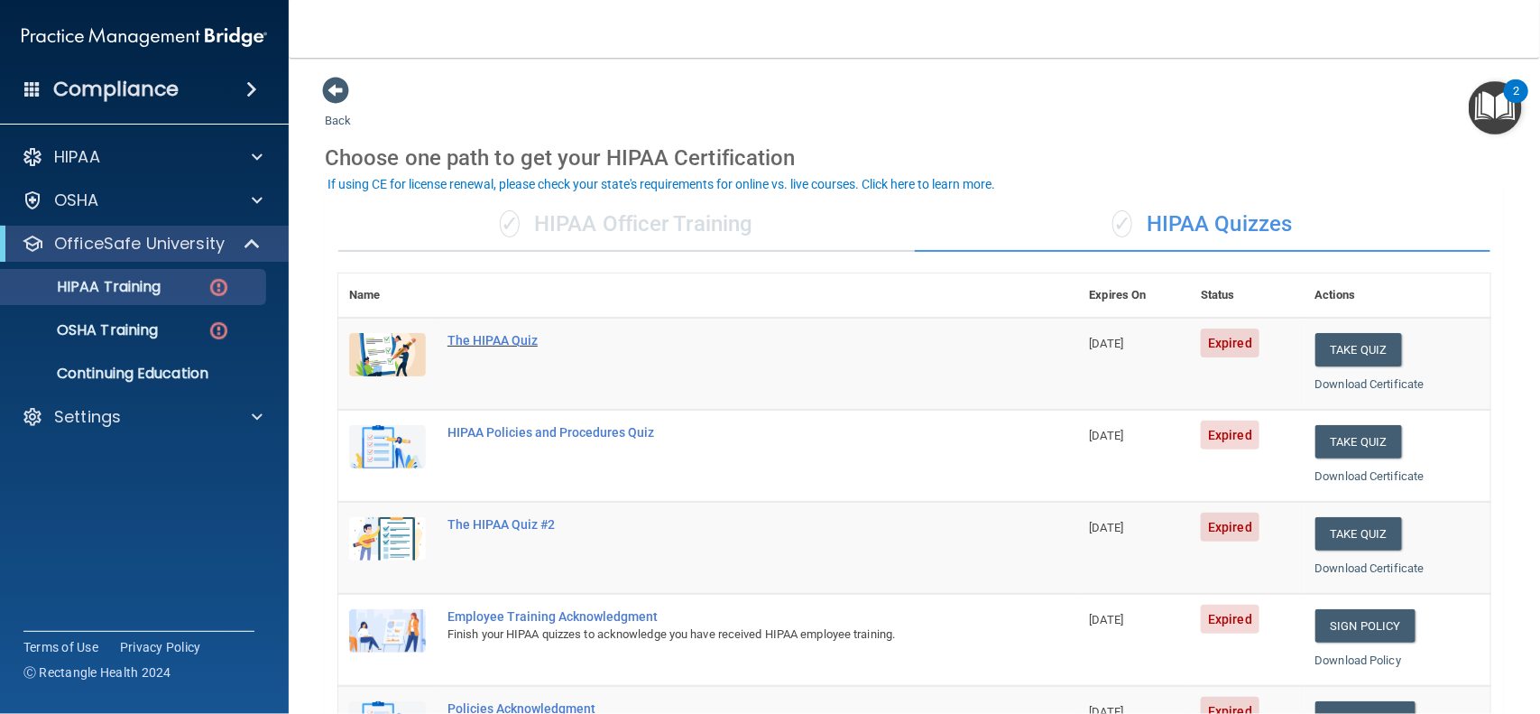
click at [508, 333] on div "The HIPAA Quiz" at bounding box center [718, 340] width 541 height 14
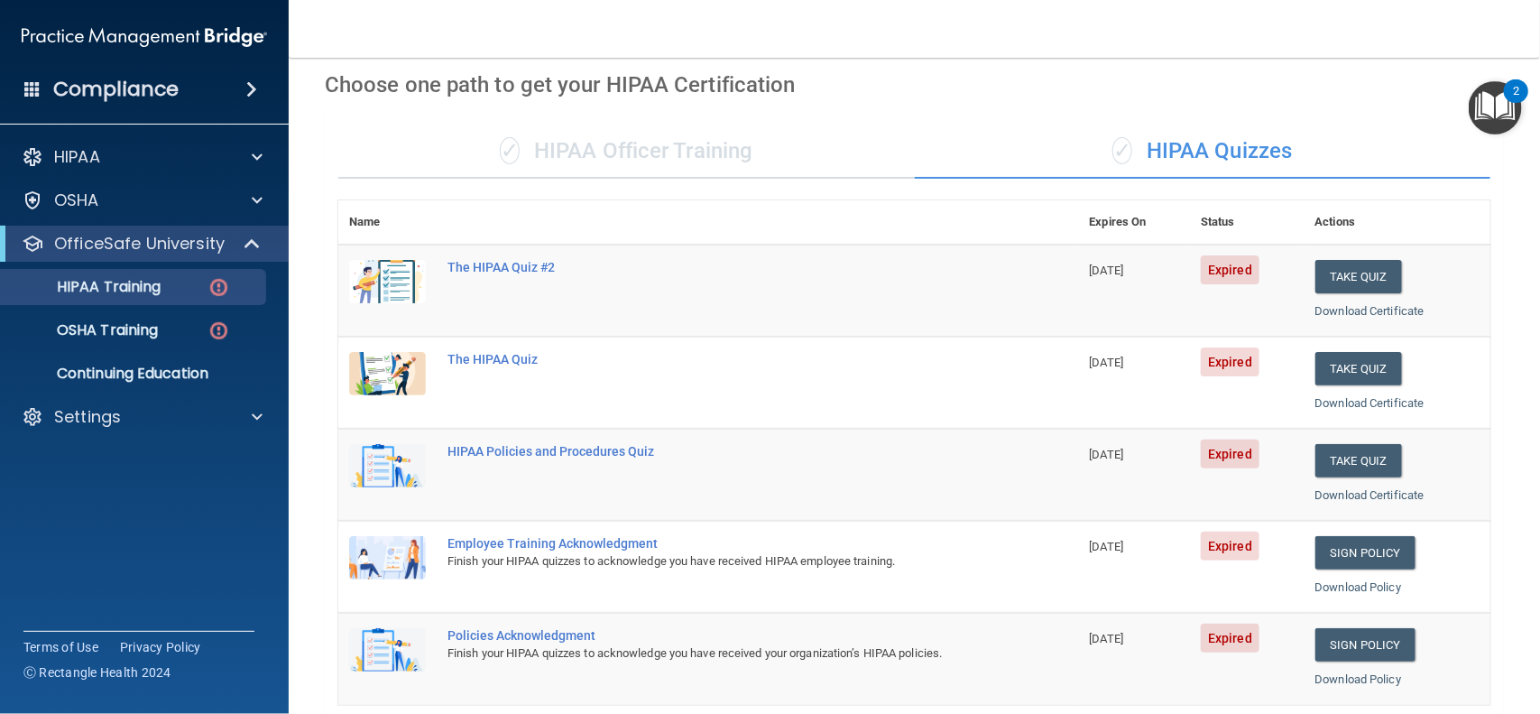
scroll to position [646, 0]
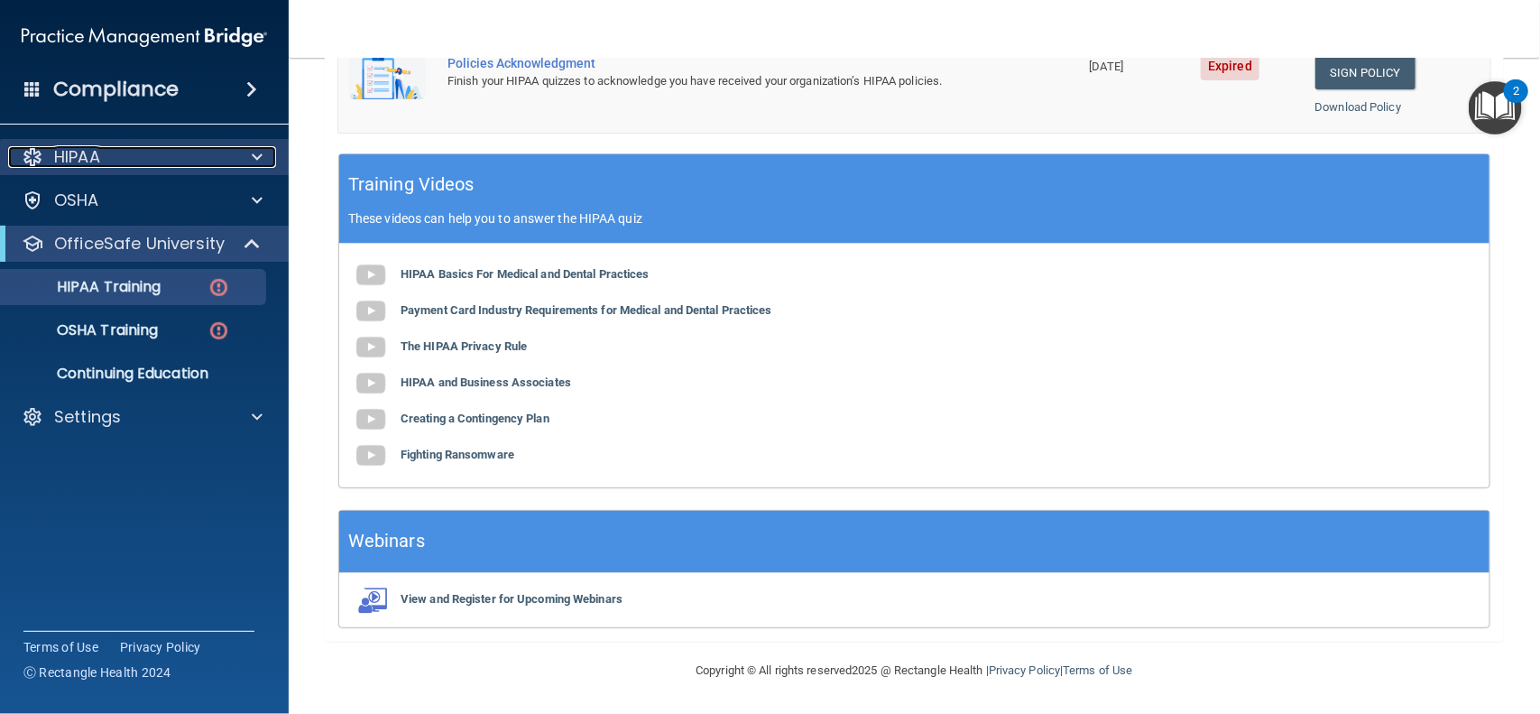
click at [258, 154] on span at bounding box center [257, 157] width 11 height 22
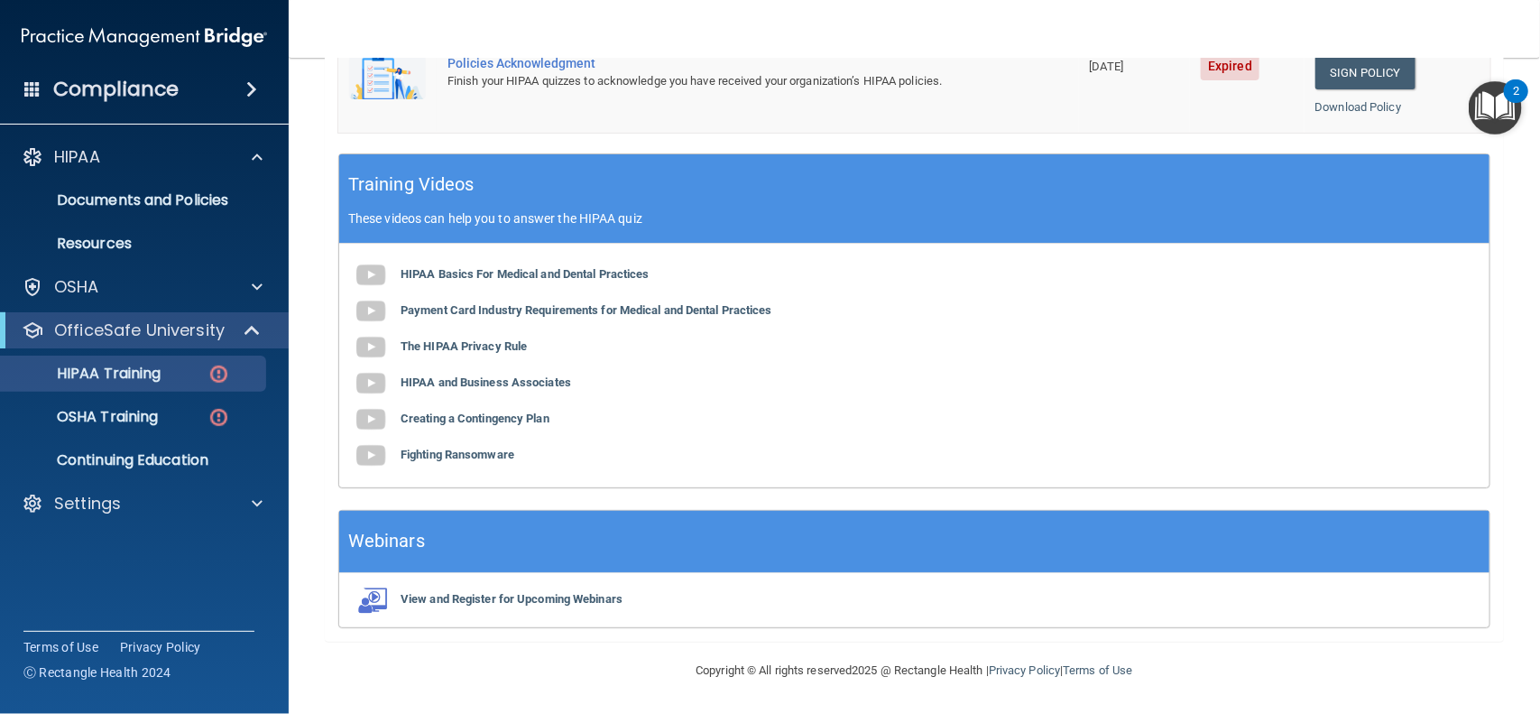
click at [536, 264] on div "HIPAA Basics For Medical and Dental Practices Payment Card Industry Requirement…" at bounding box center [914, 366] width 1151 height 244
click at [543, 279] on b "HIPAA Basics For Medical and Dental Practices" at bounding box center [525, 274] width 249 height 14
click at [451, 311] on b "Payment Card Industry Requirements for Medical and Dental Practices" at bounding box center [587, 310] width 372 height 14
click at [419, 347] on b "The HIPAA Privacy Rule" at bounding box center [464, 346] width 126 height 14
click at [464, 422] on b "Creating a Contingency Plan" at bounding box center [475, 418] width 149 height 14
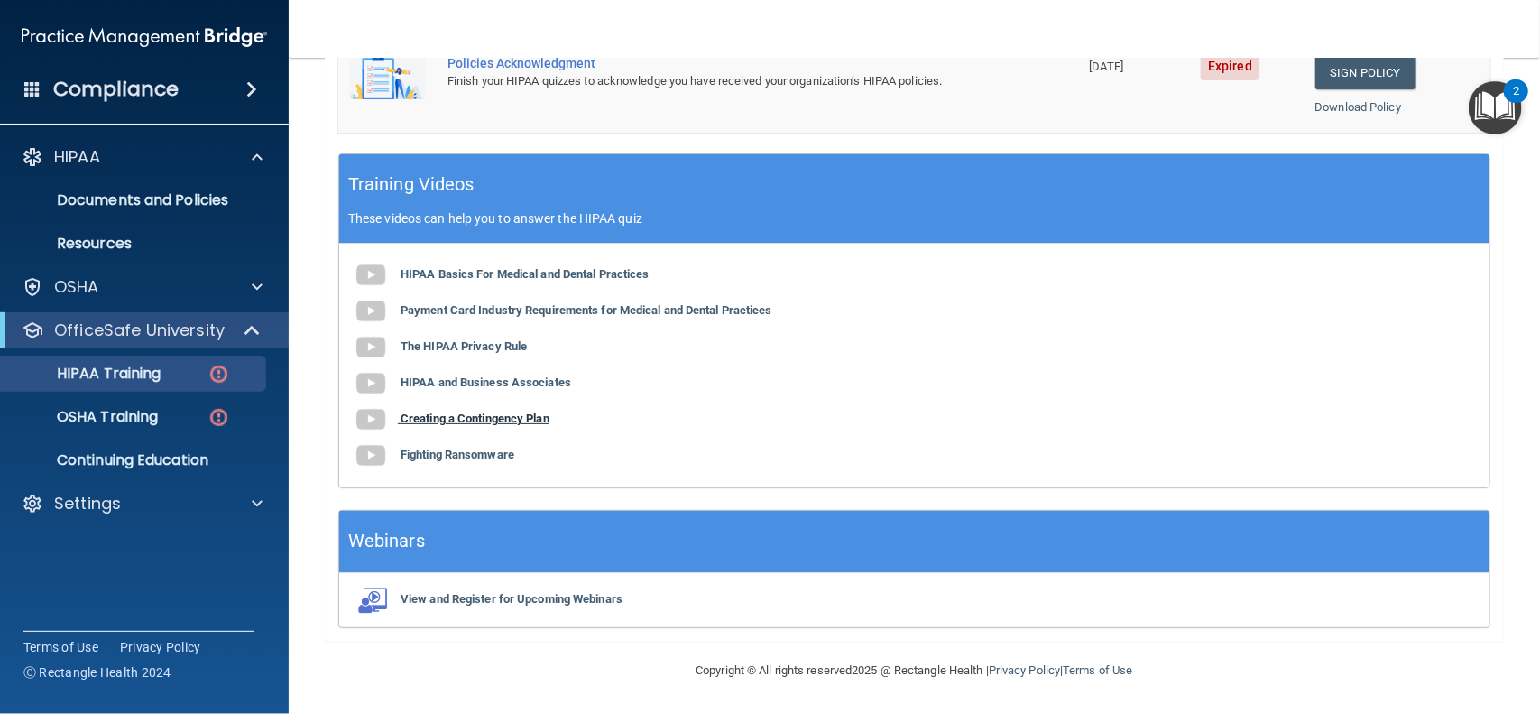
click at [484, 417] on b "Creating a Contingency Plan" at bounding box center [475, 418] width 149 height 14
click at [499, 457] on b "Fighting Ransomware" at bounding box center [458, 455] width 114 height 14
click at [490, 451] on b "Fighting Ransomware" at bounding box center [458, 455] width 114 height 14
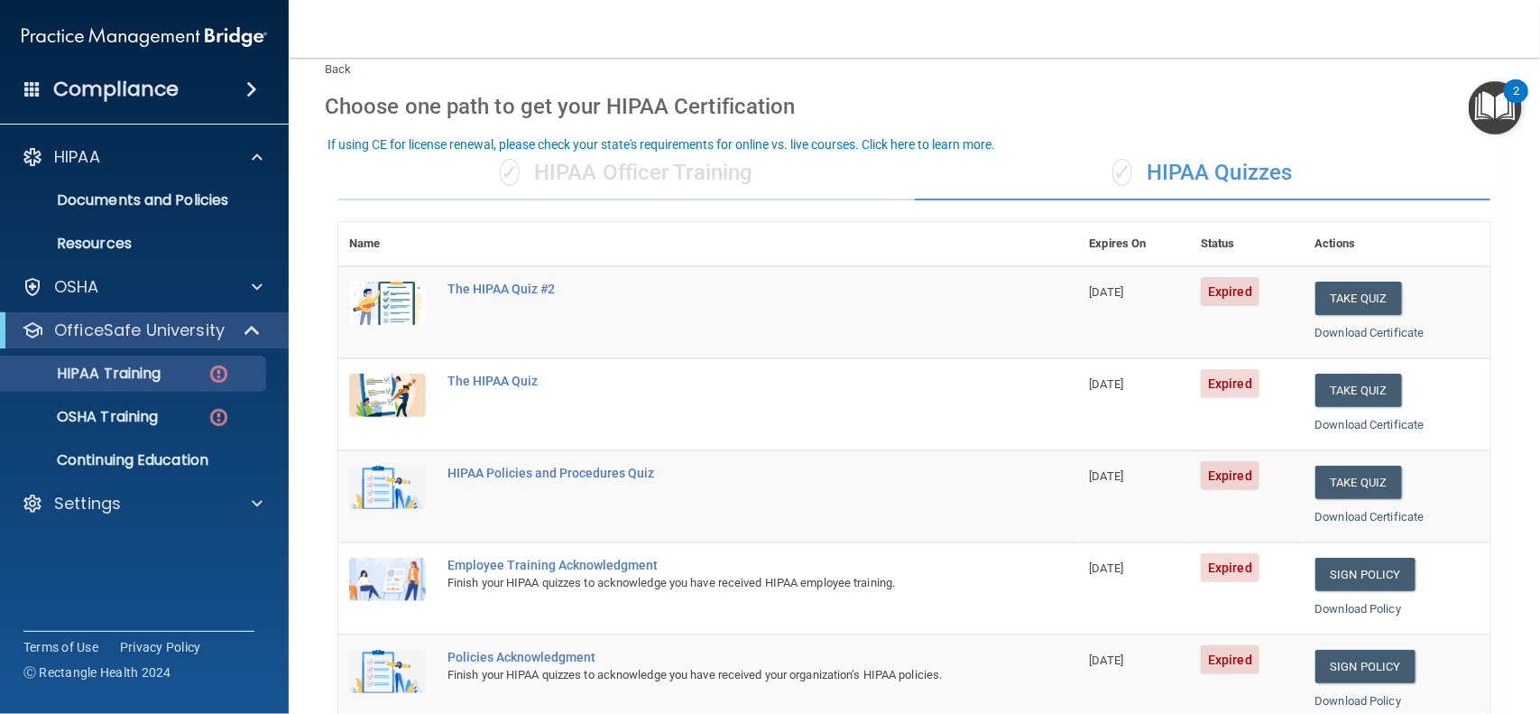
scroll to position [0, 0]
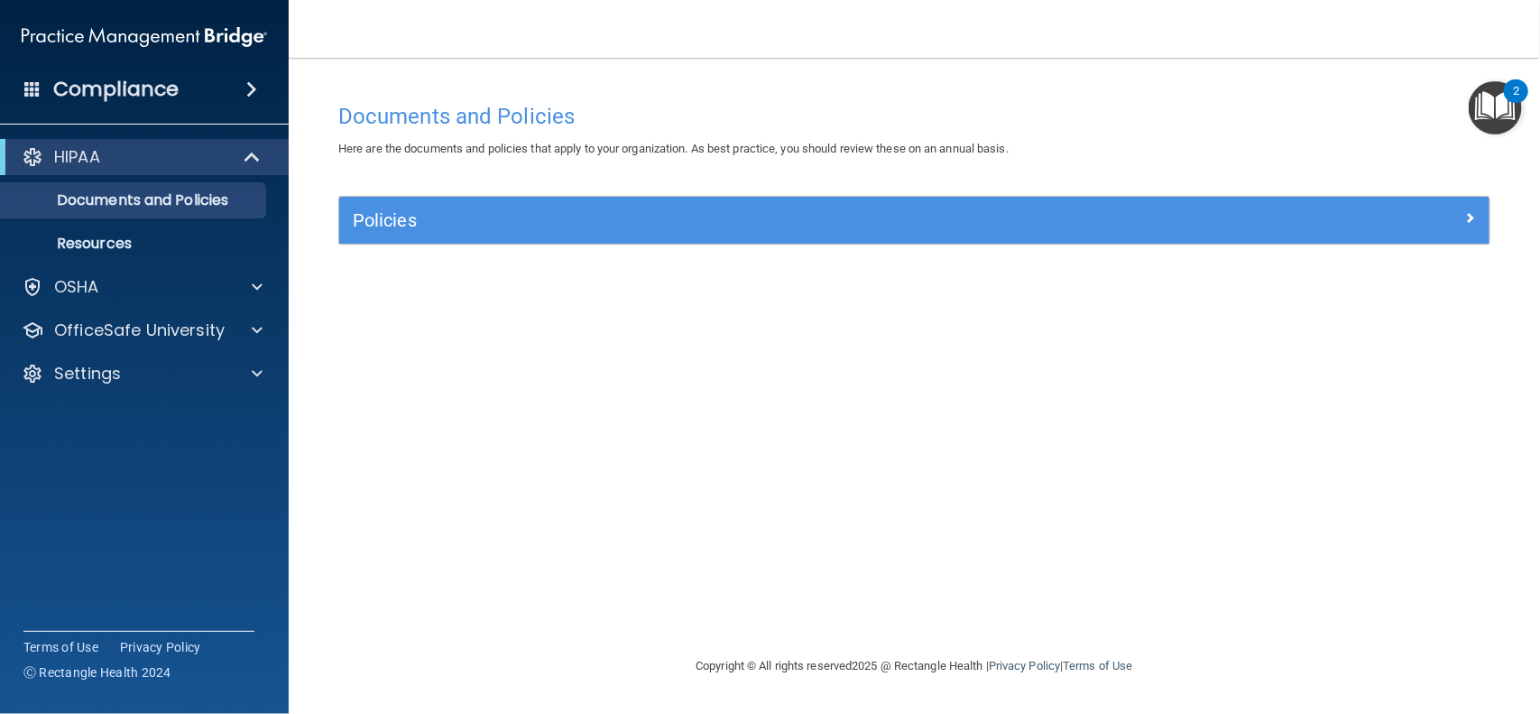
click at [758, 237] on div "Policies" at bounding box center [914, 220] width 1151 height 47
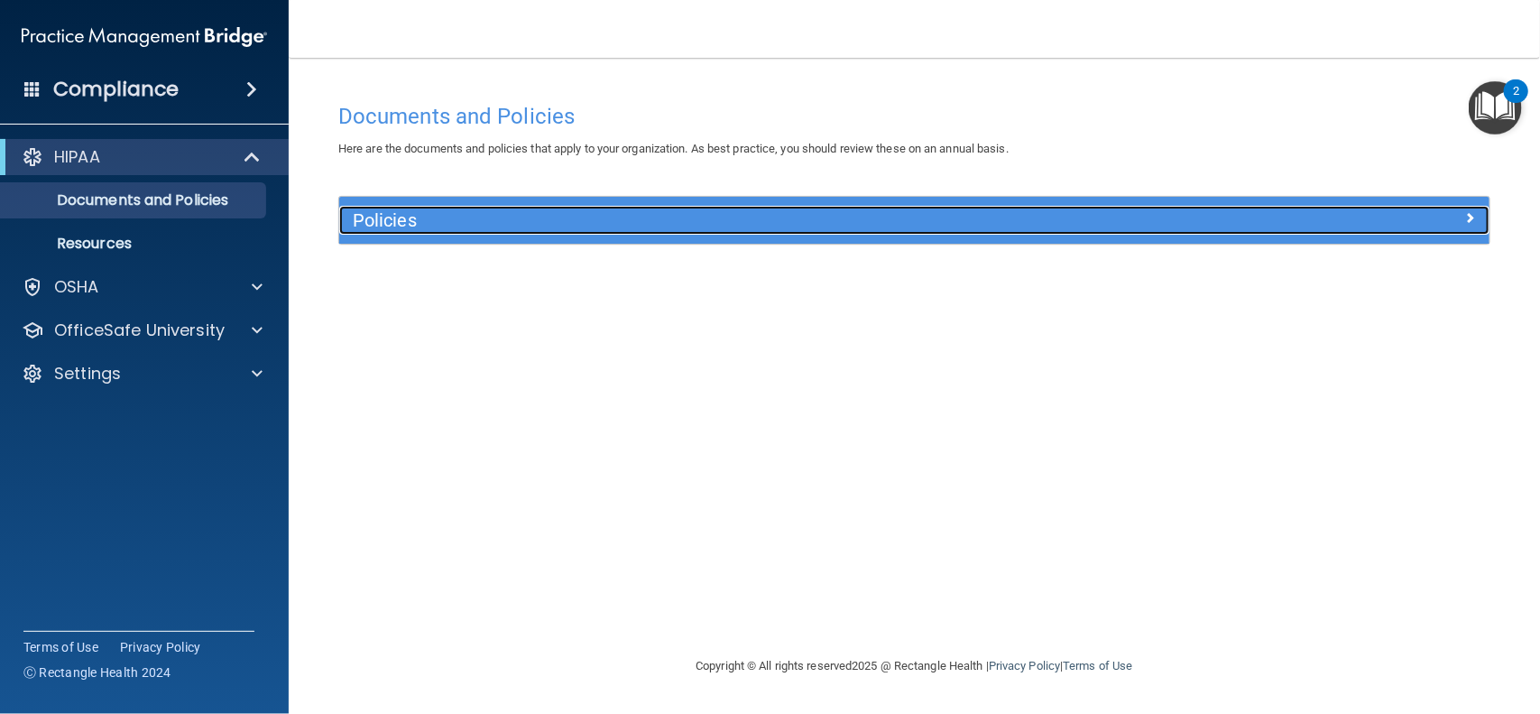
click at [623, 232] on div "Policies" at bounding box center [770, 220] width 863 height 29
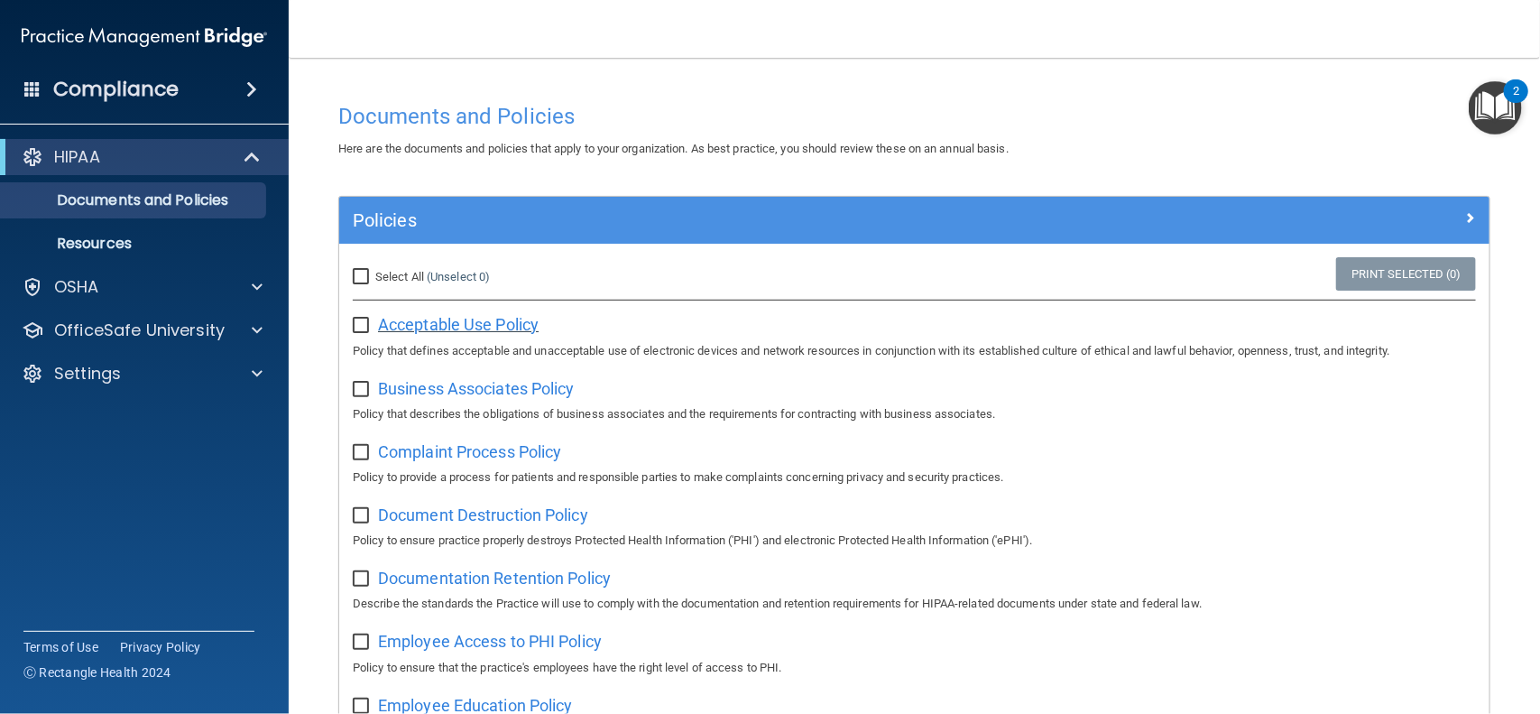
click at [501, 328] on span "Acceptable Use Policy" at bounding box center [458, 324] width 161 height 19
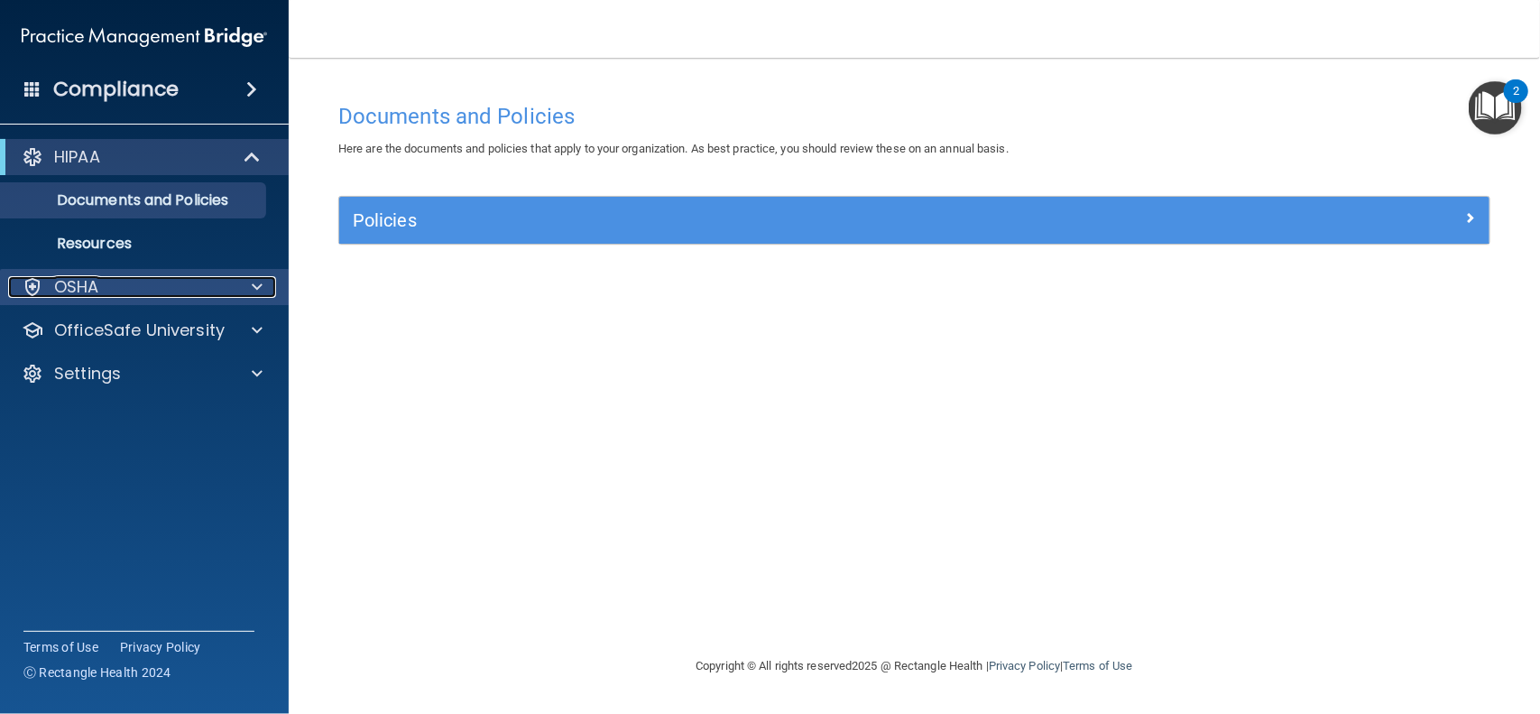
click at [202, 287] on div "OSHA" at bounding box center [120, 287] width 224 height 22
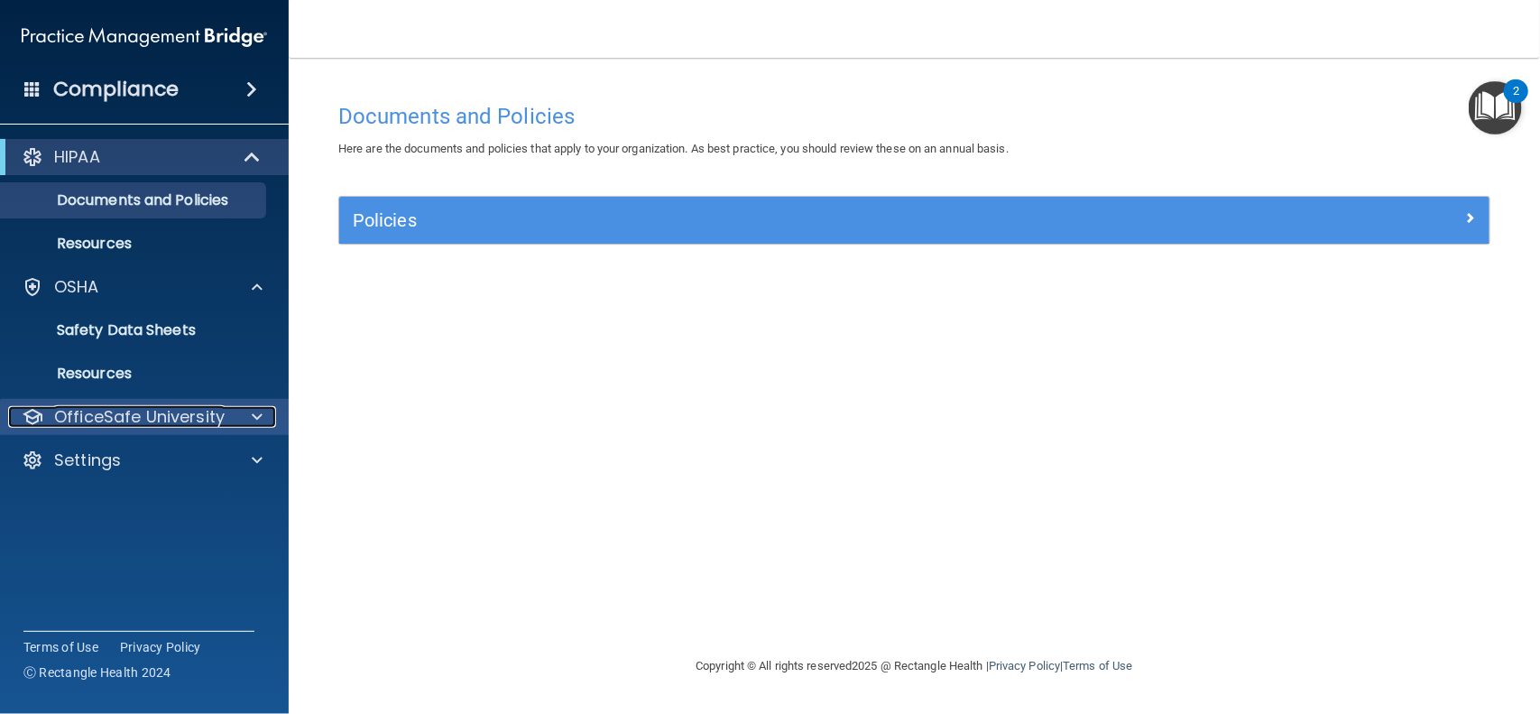
click at [193, 425] on p "OfficeSafe University" at bounding box center [139, 417] width 171 height 22
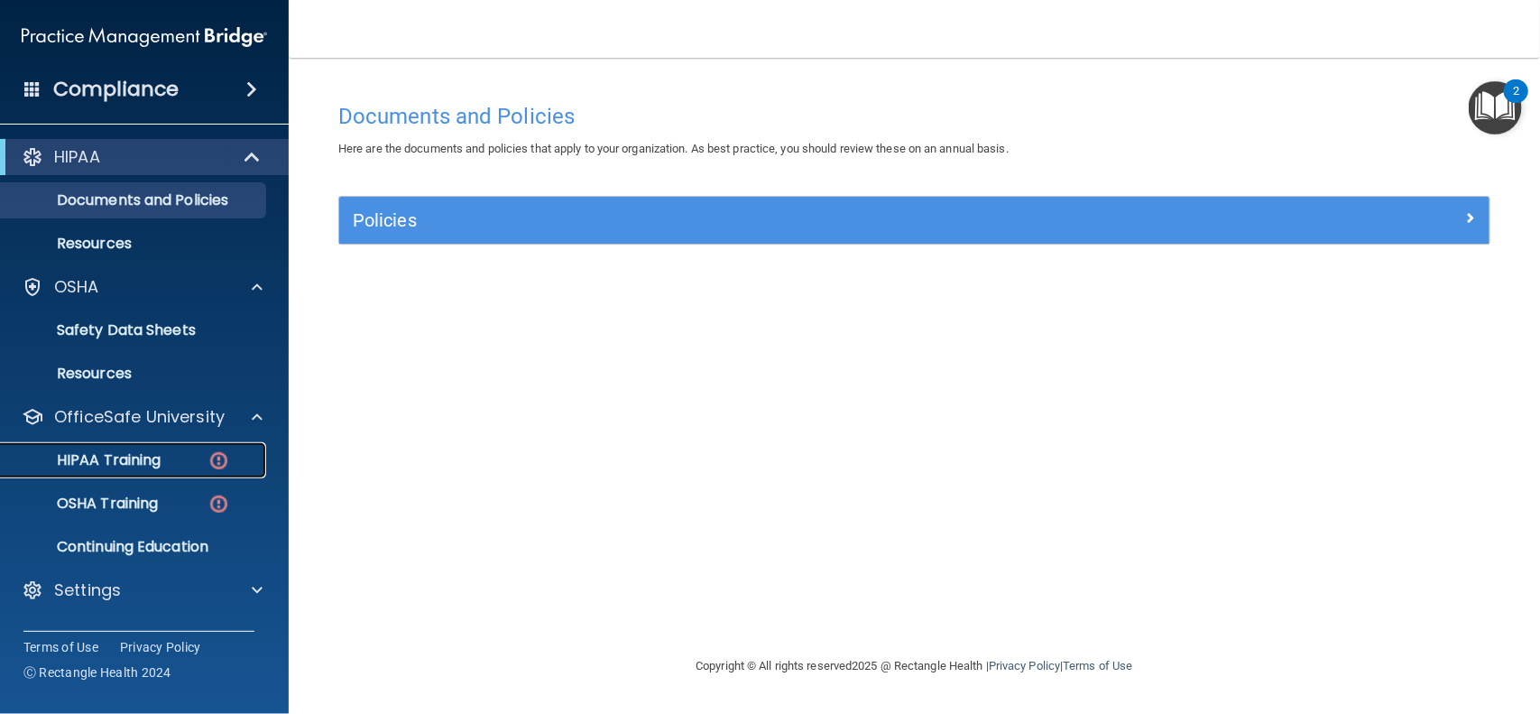
click at [143, 468] on p "HIPAA Training" at bounding box center [86, 460] width 149 height 18
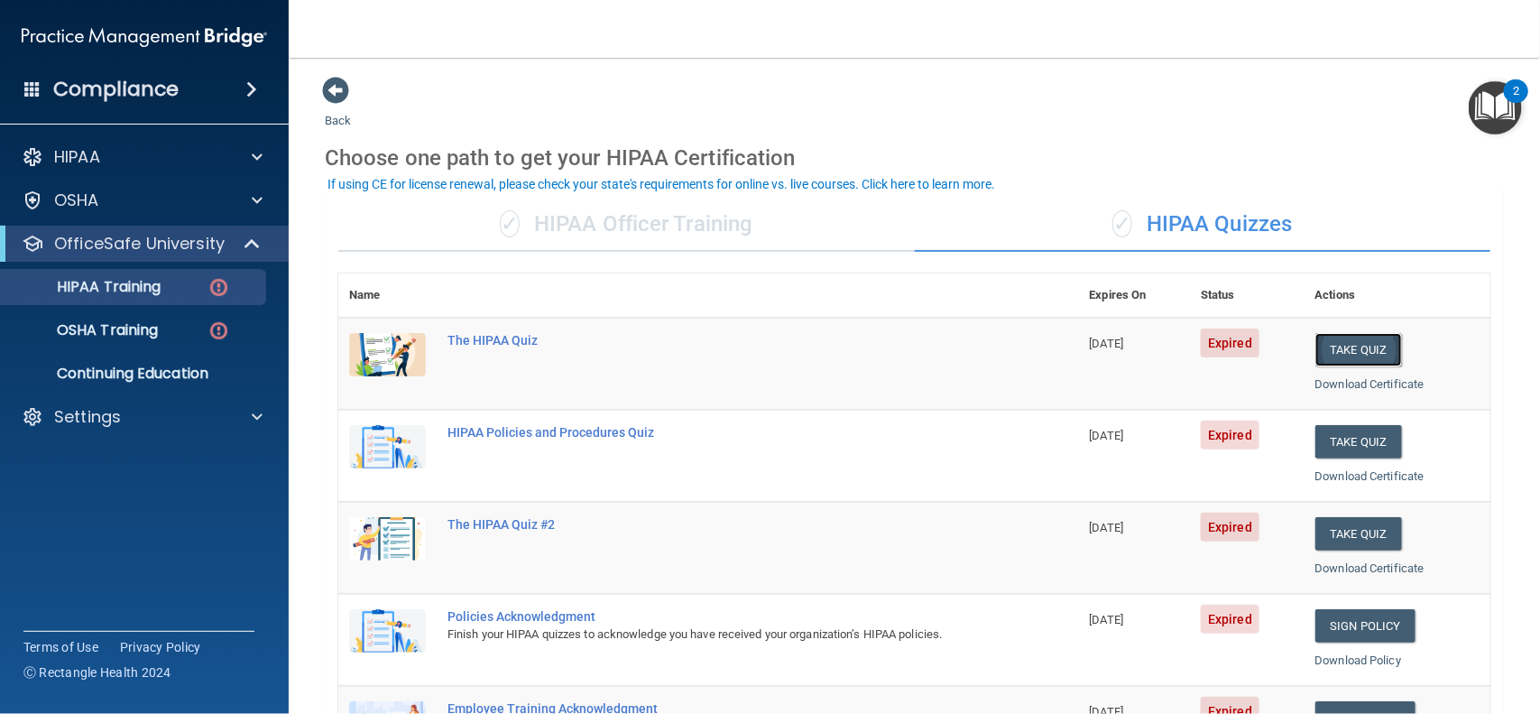
click at [1363, 347] on button "Take Quiz" at bounding box center [1359, 349] width 87 height 33
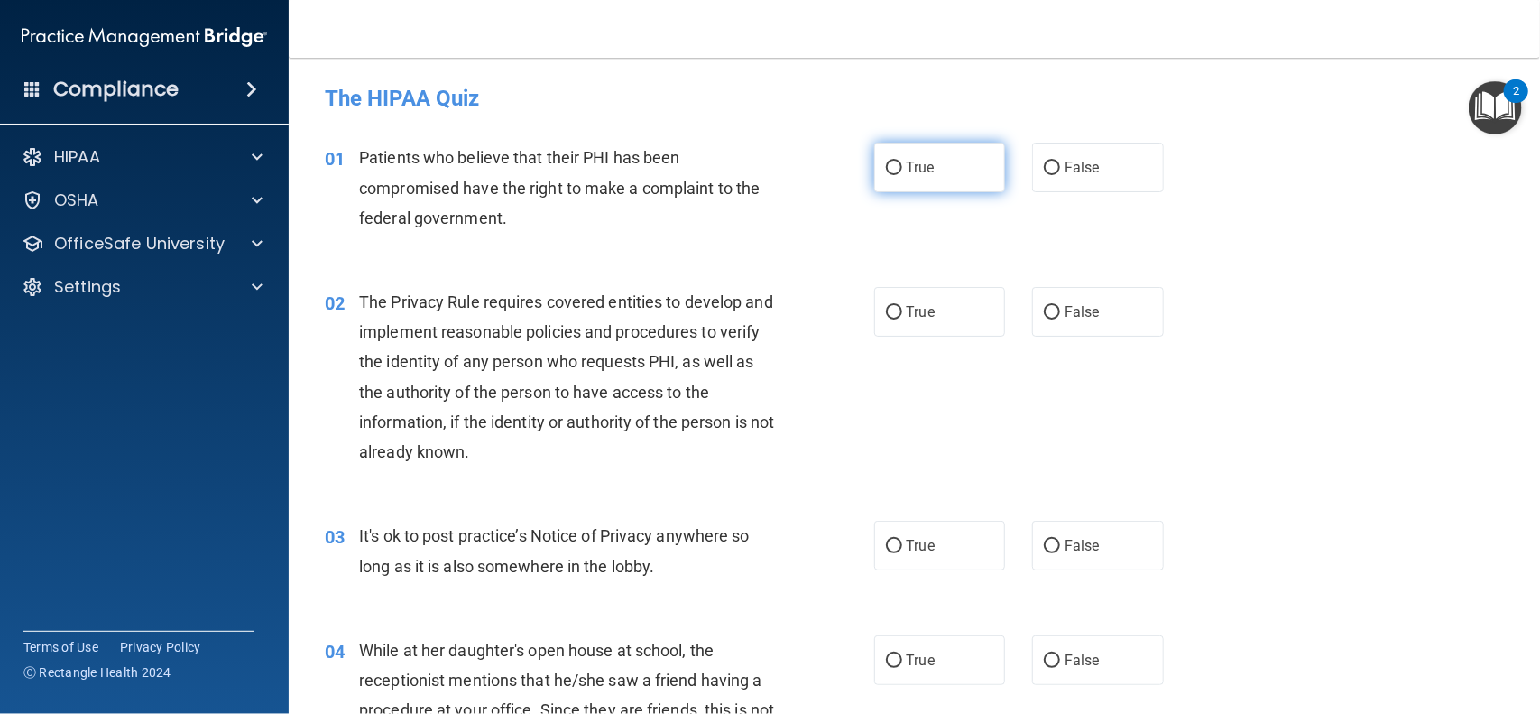
click at [901, 174] on input "True" at bounding box center [894, 169] width 16 height 14
radio input "true"
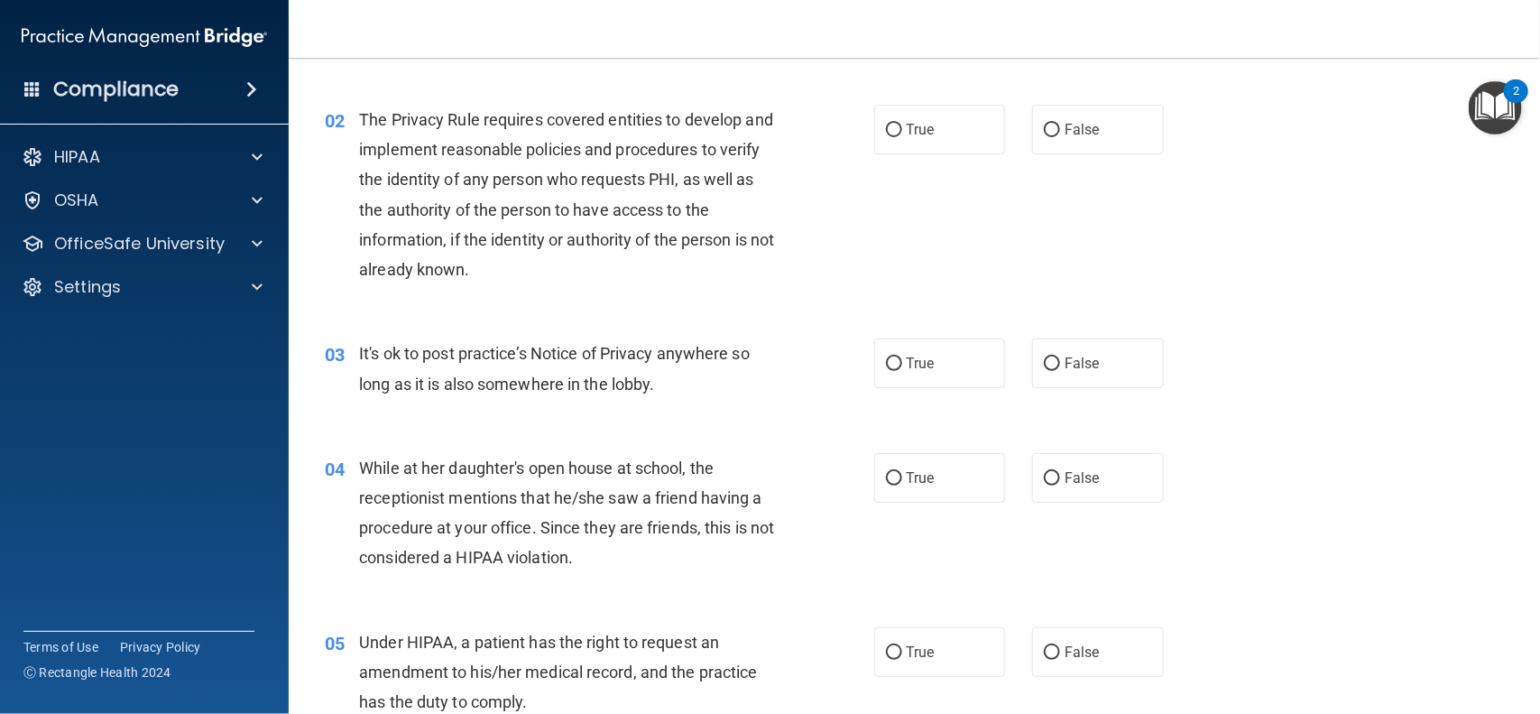
scroll to position [188, 0]
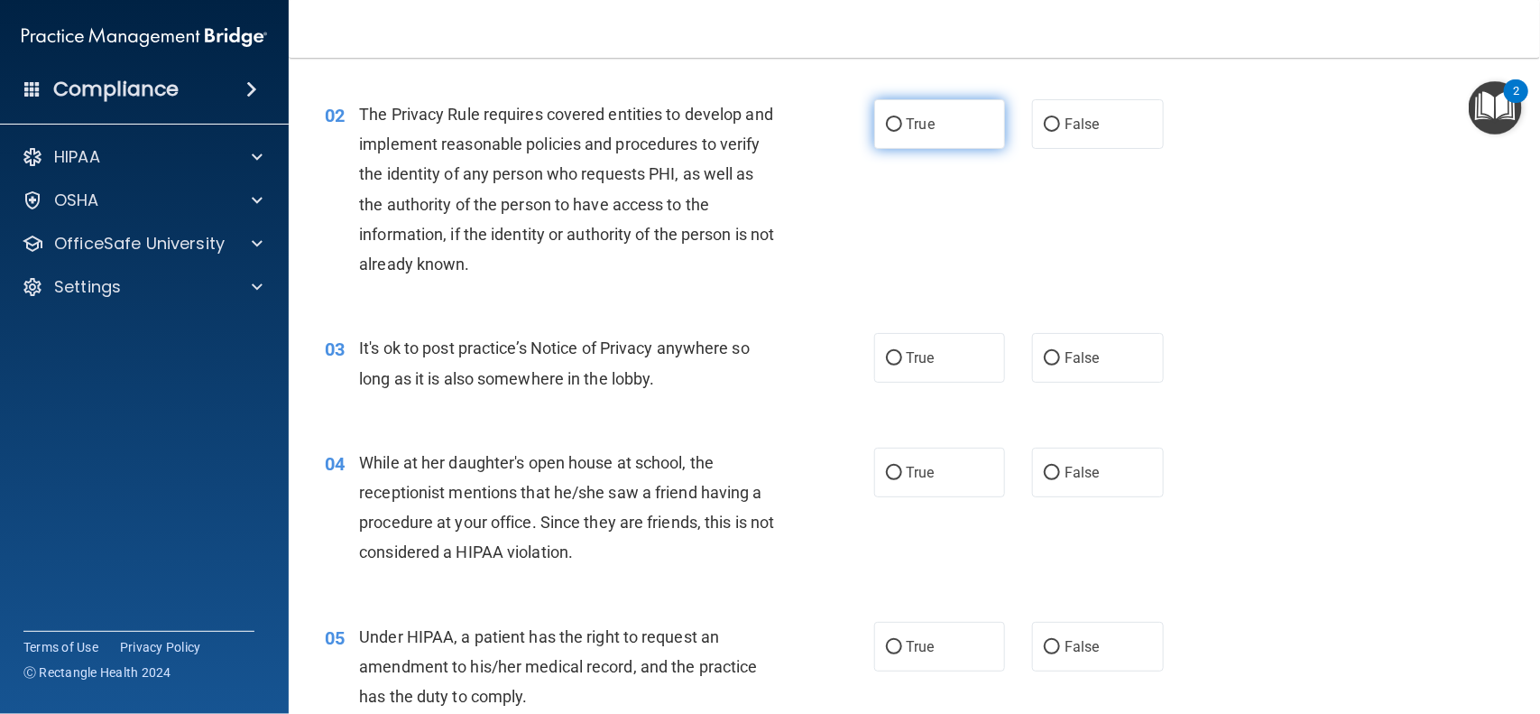
click at [897, 123] on input "True" at bounding box center [894, 125] width 16 height 14
radio input "true"
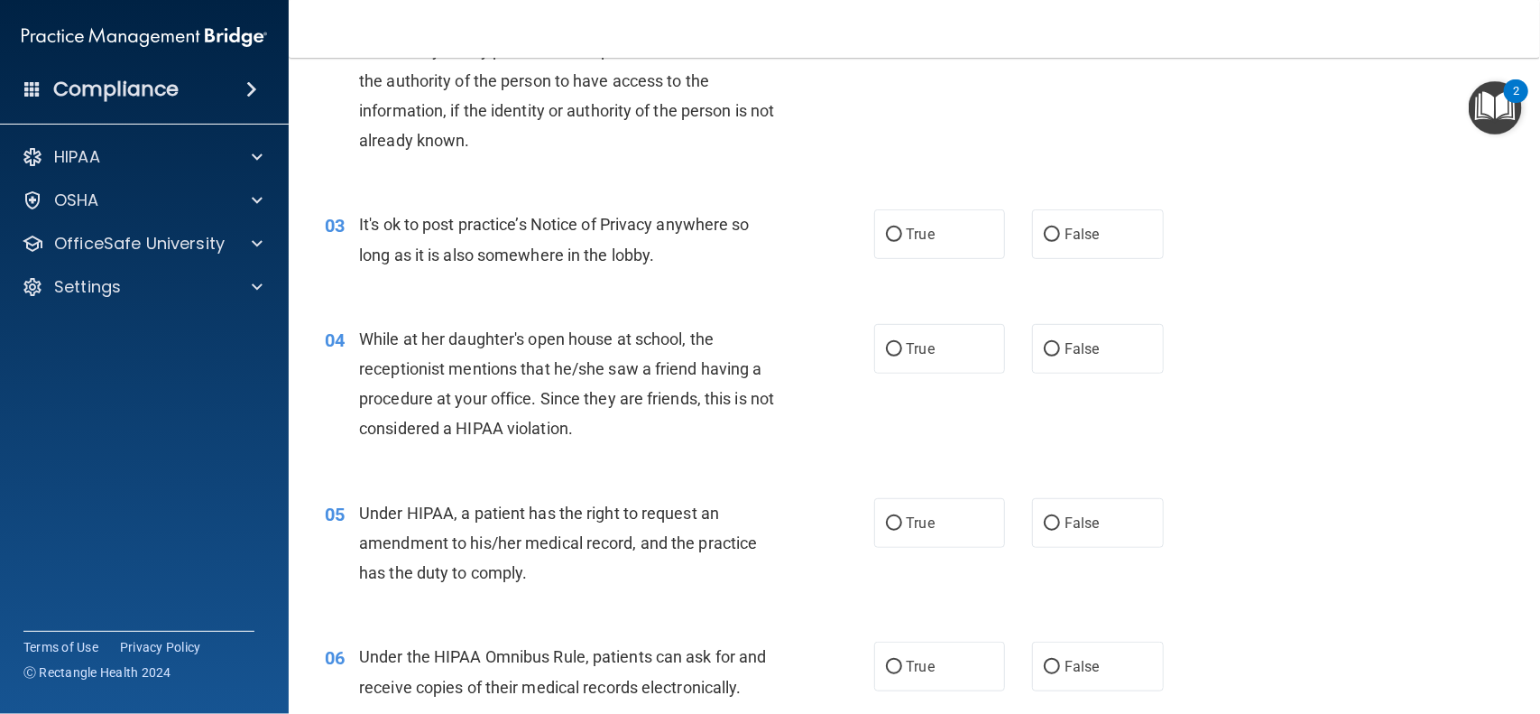
scroll to position [313, 0]
click at [903, 239] on label "True" at bounding box center [940, 233] width 132 height 50
click at [902, 239] on input "True" at bounding box center [894, 233] width 16 height 14
radio input "true"
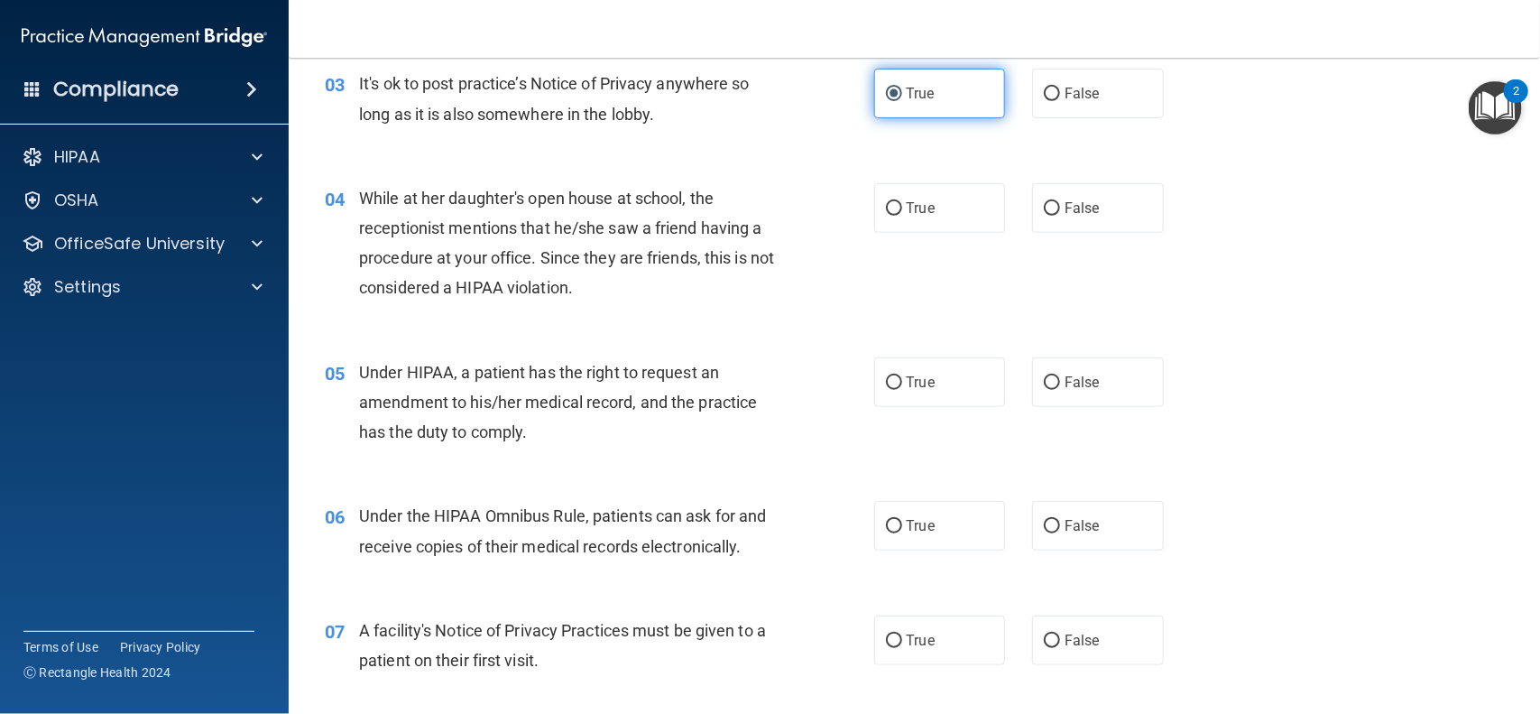
scroll to position [498, 0]
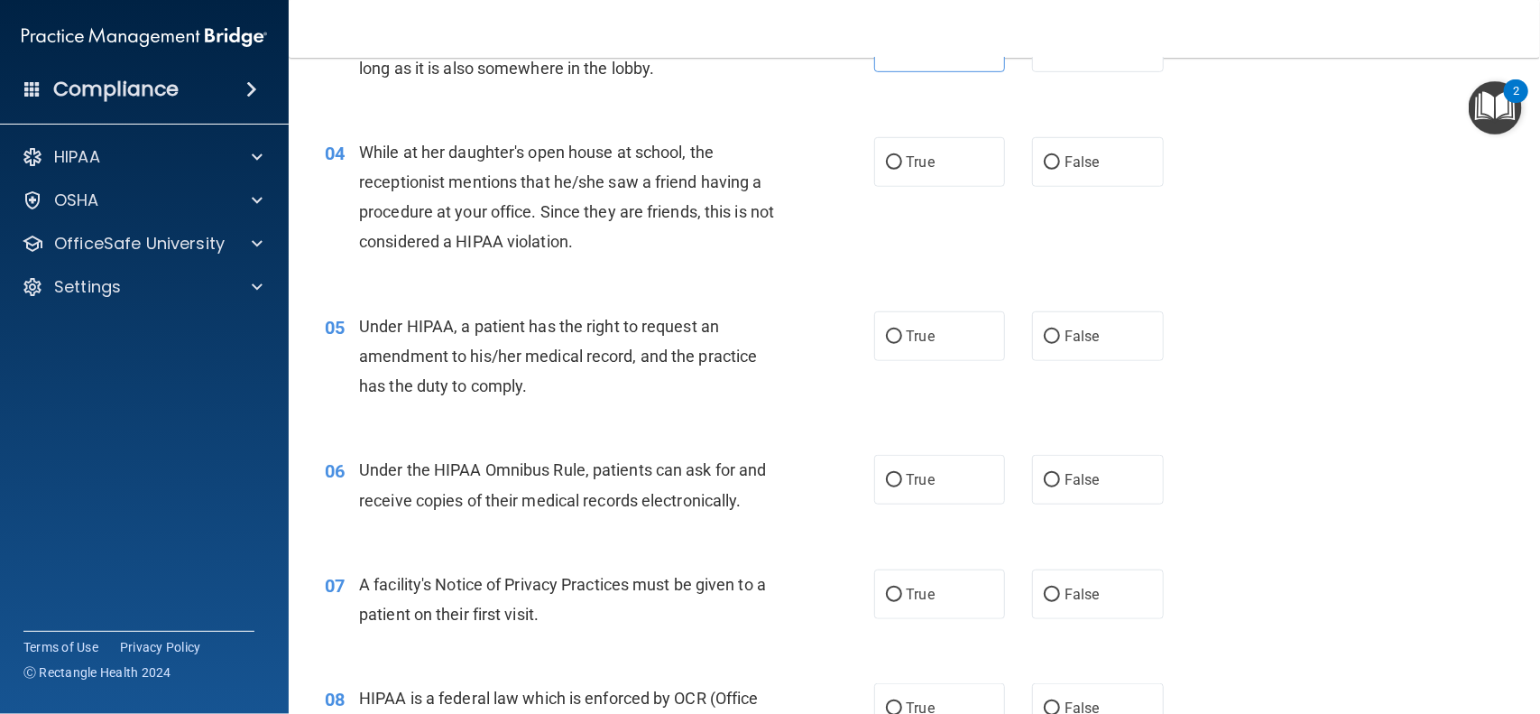
click at [1074, 78] on div "03 It's ok to post practice’s Notice of Privacy anywhere so long as it is also …" at bounding box center [914, 57] width 1206 height 114
click at [1050, 164] on input "False" at bounding box center [1052, 163] width 16 height 14
radio input "true"
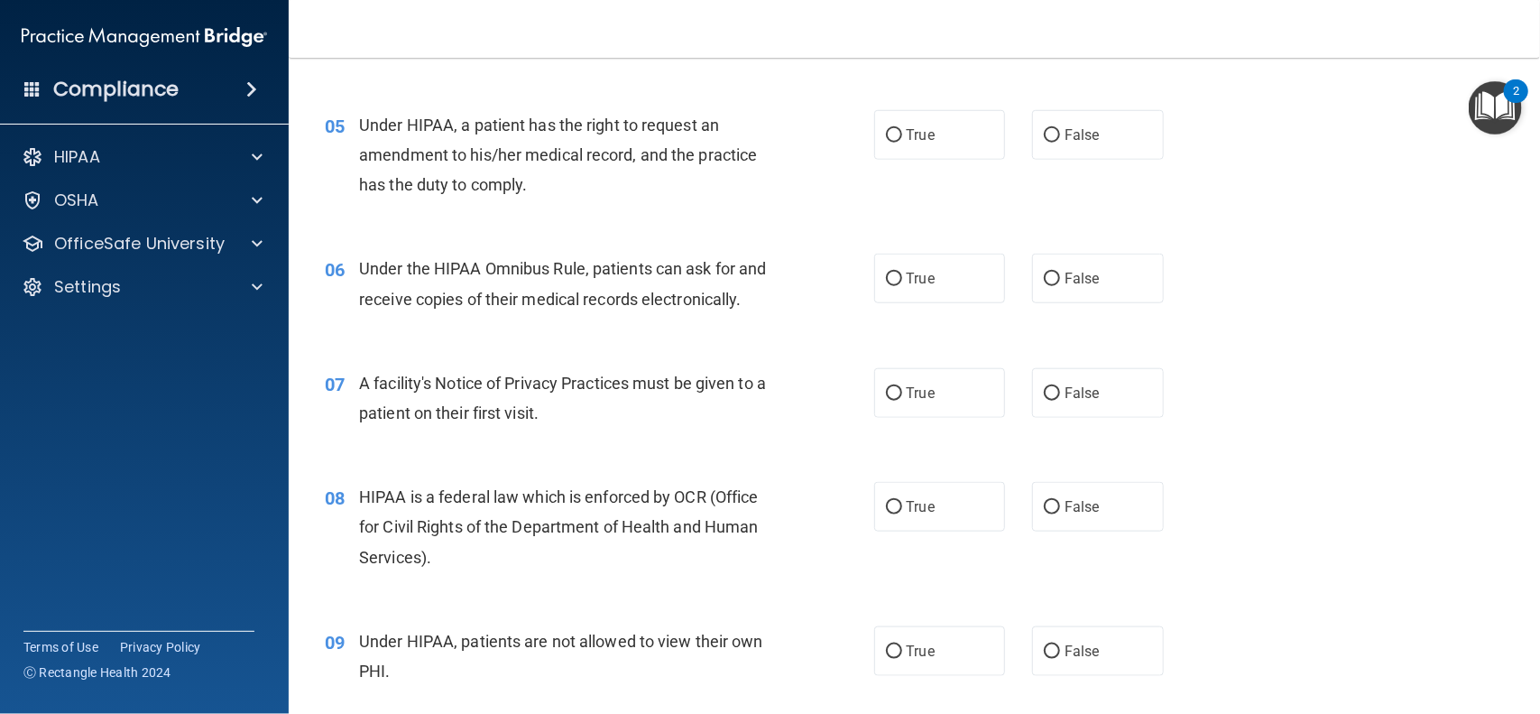
scroll to position [700, 0]
click at [894, 131] on input "True" at bounding box center [894, 135] width 16 height 14
radio input "true"
click at [891, 281] on input "True" at bounding box center [894, 279] width 16 height 14
radio input "true"
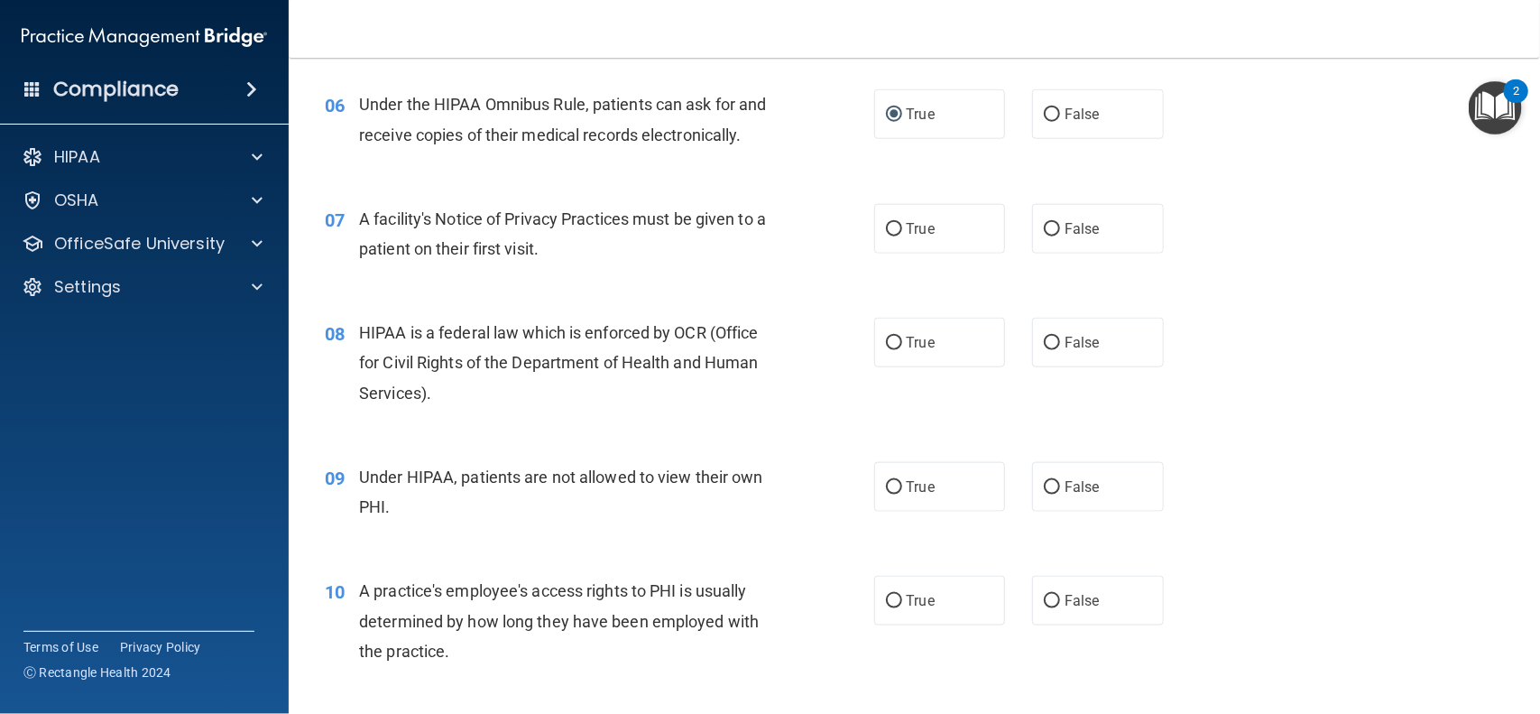
scroll to position [871, 0]
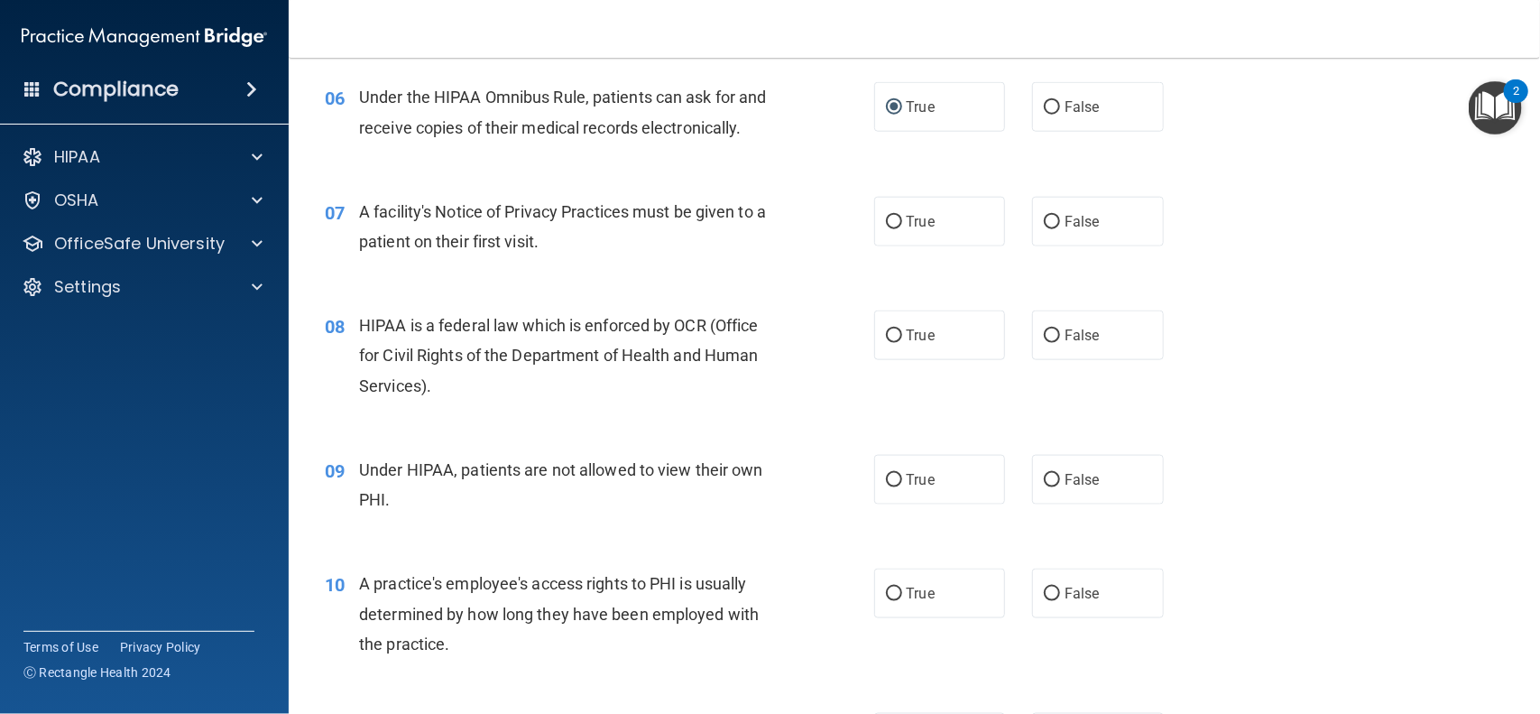
click at [794, 265] on div "07 A facility's Notice of Privacy Practices must be given to a patient on their…" at bounding box center [914, 231] width 1206 height 114
click at [888, 223] on input "True" at bounding box center [894, 223] width 16 height 14
radio input "true"
click at [1051, 340] on input "False" at bounding box center [1052, 336] width 16 height 14
radio input "true"
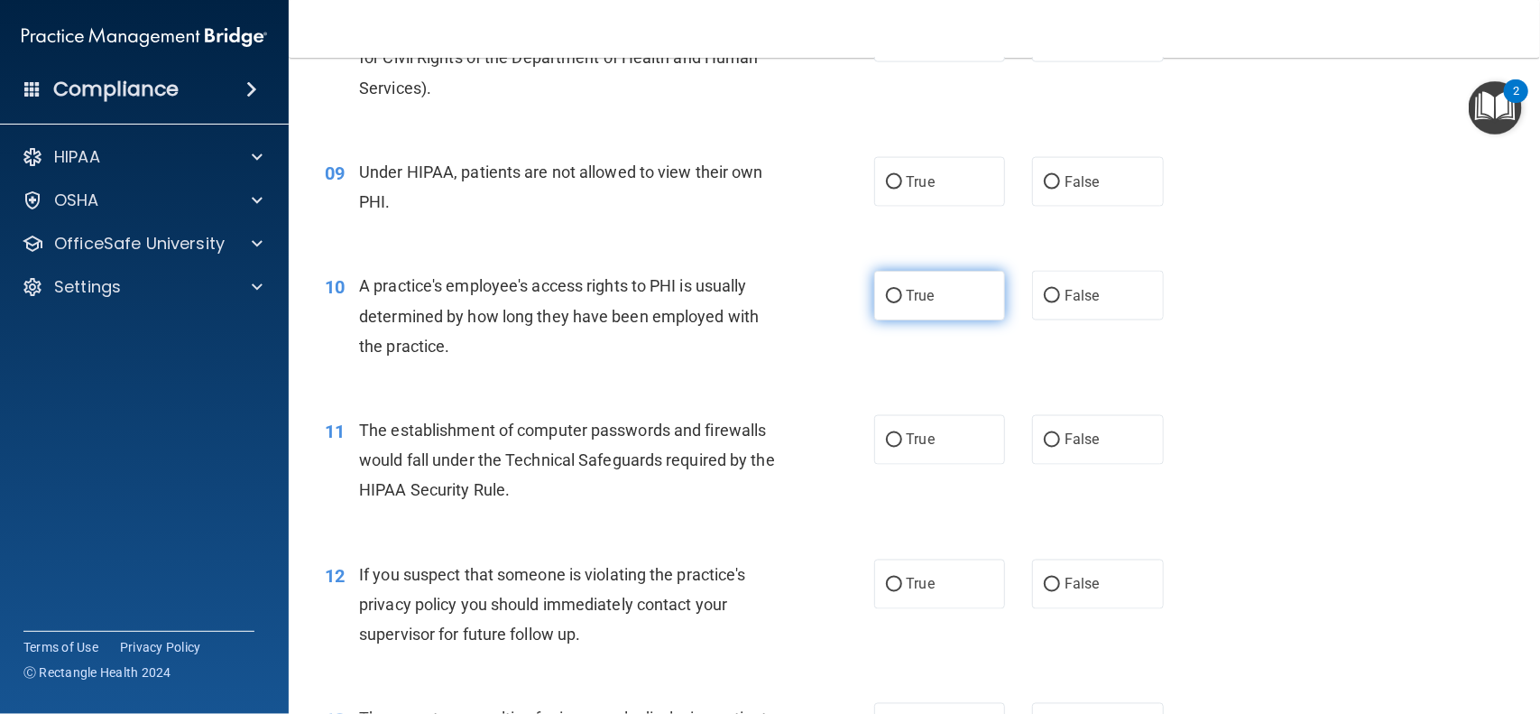
scroll to position [1169, 0]
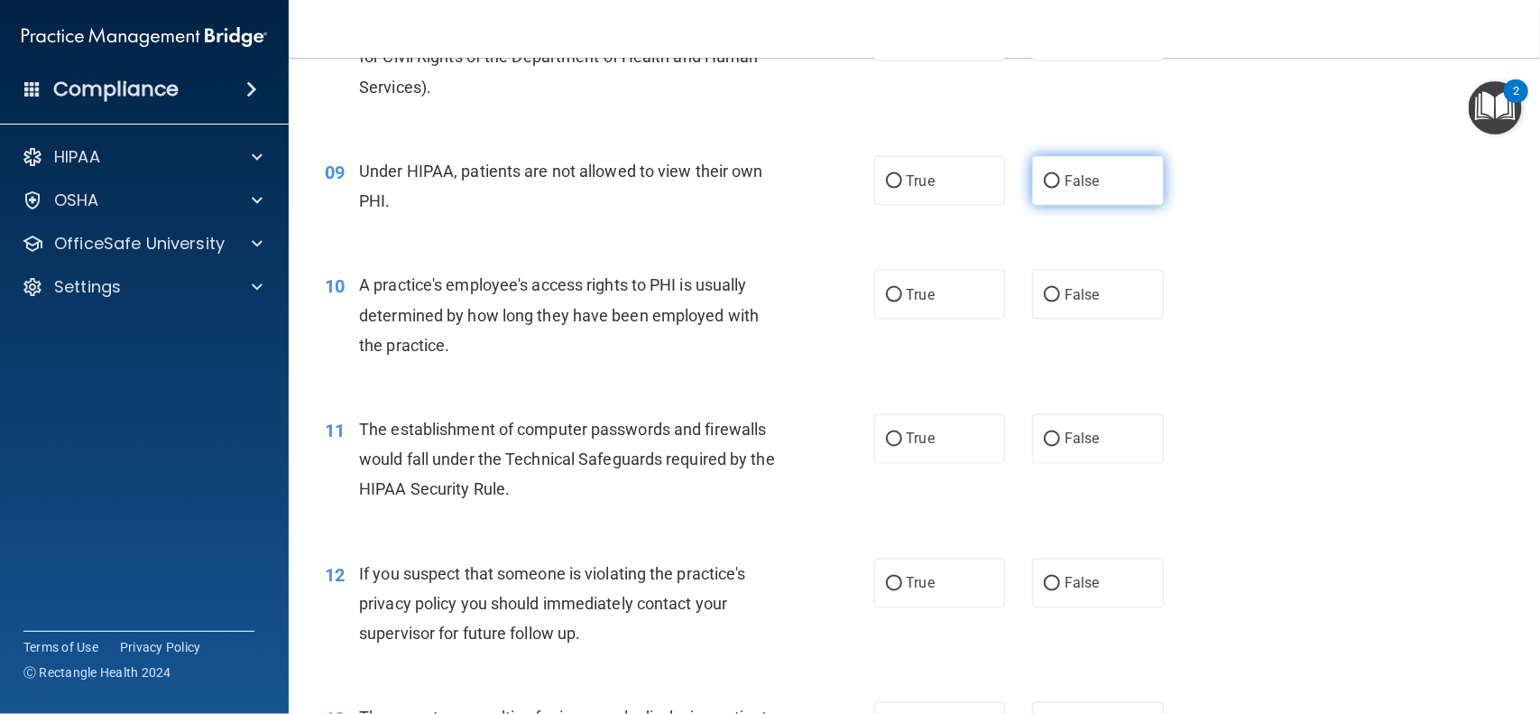
click at [1059, 187] on input "False" at bounding box center [1052, 182] width 16 height 14
radio input "true"
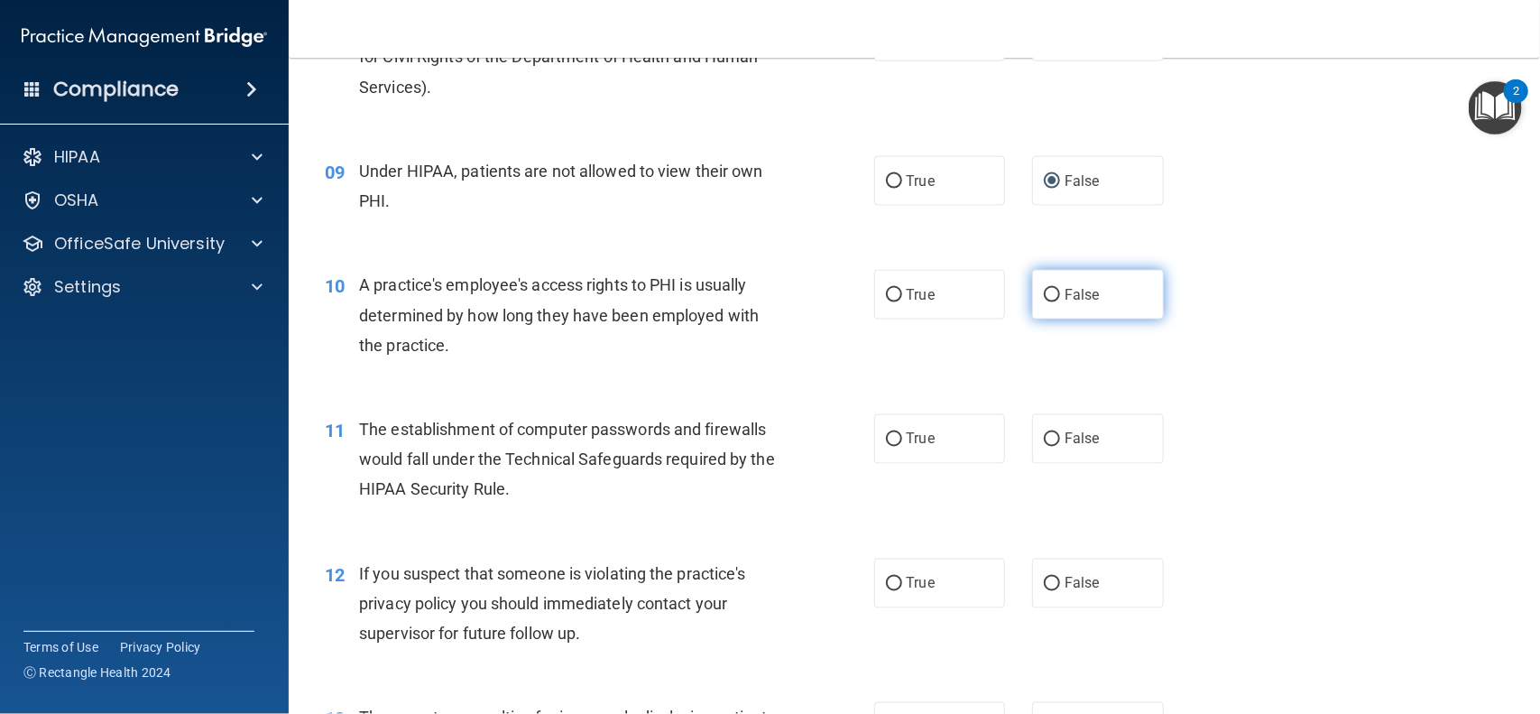
click at [1065, 300] on span "False" at bounding box center [1082, 294] width 35 height 17
click at [1060, 300] on input "False" at bounding box center [1052, 296] width 16 height 14
radio input "true"
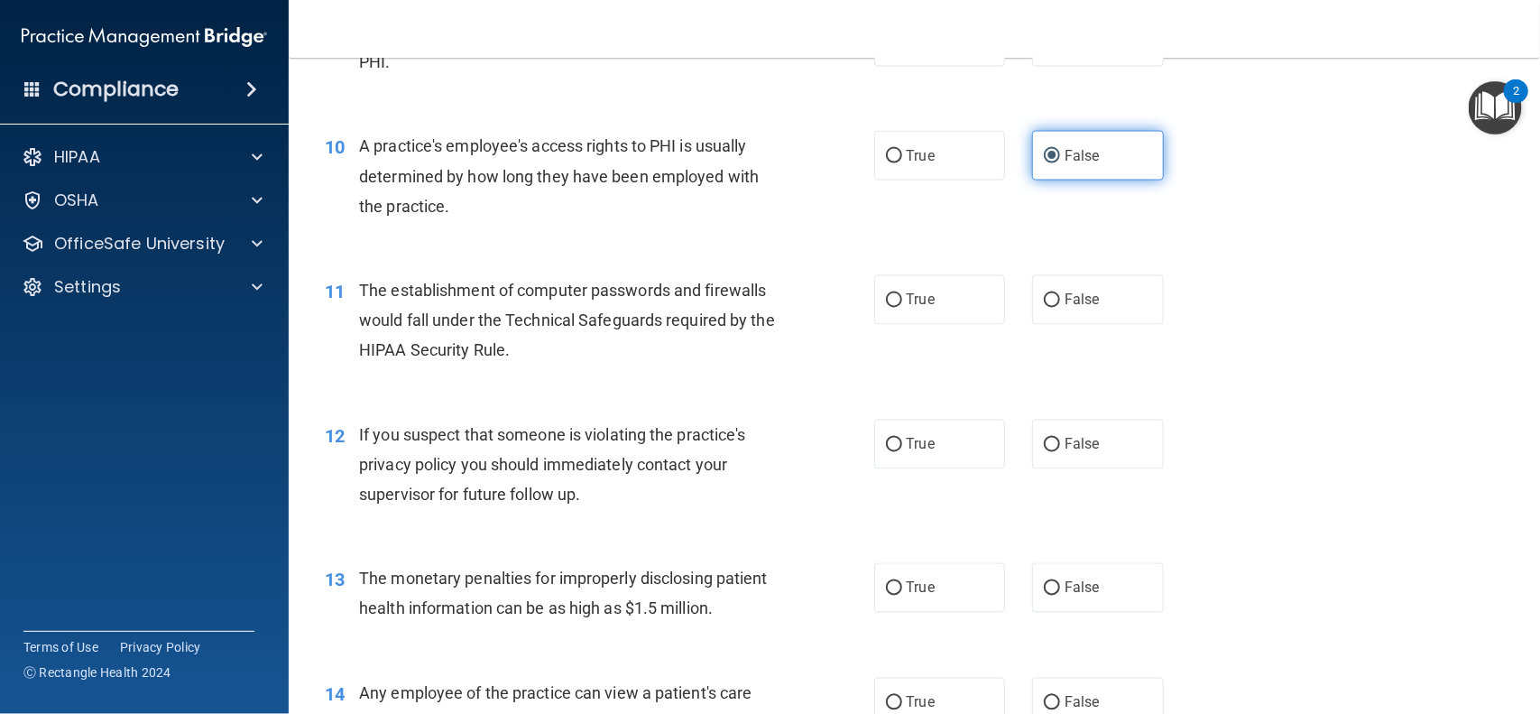
scroll to position [1403, 0]
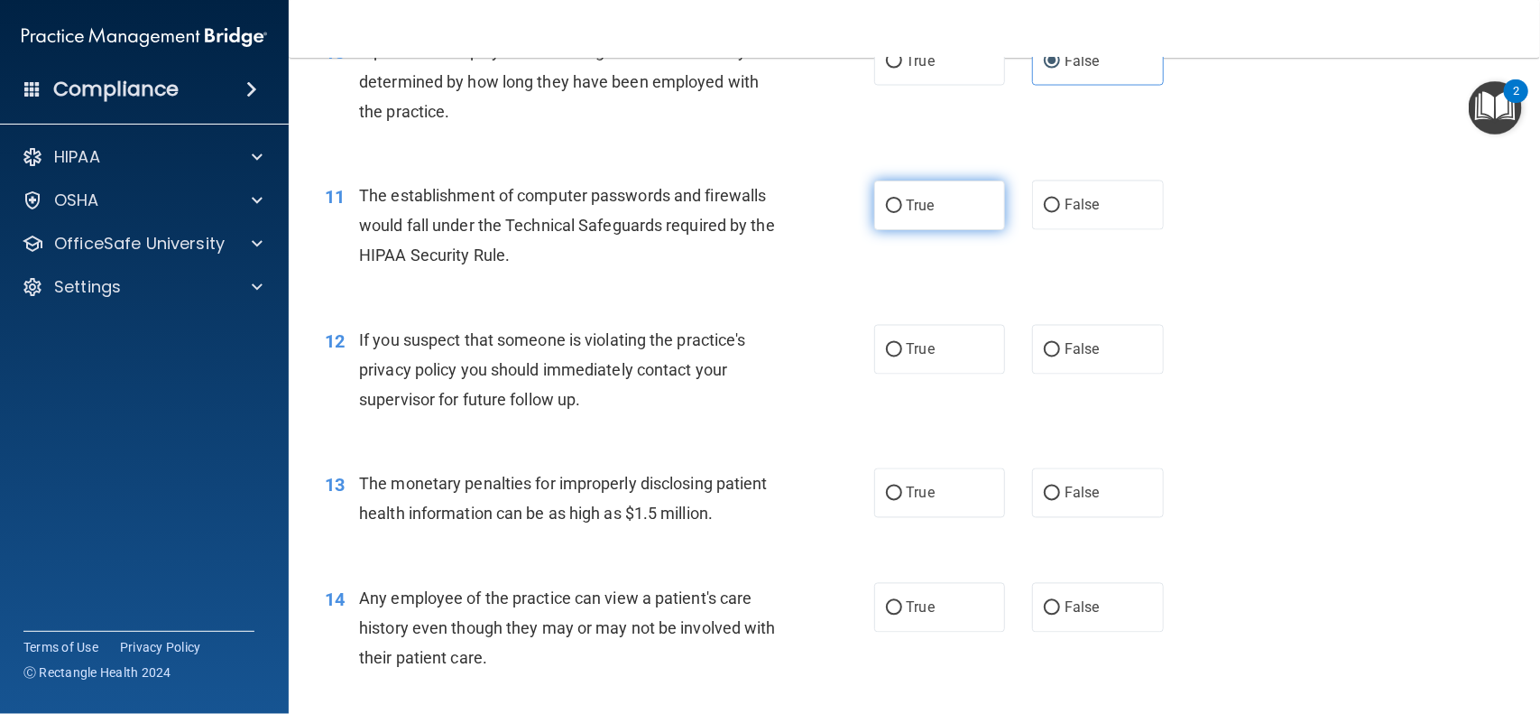
click at [900, 202] on input "True" at bounding box center [894, 206] width 16 height 14
radio input "true"
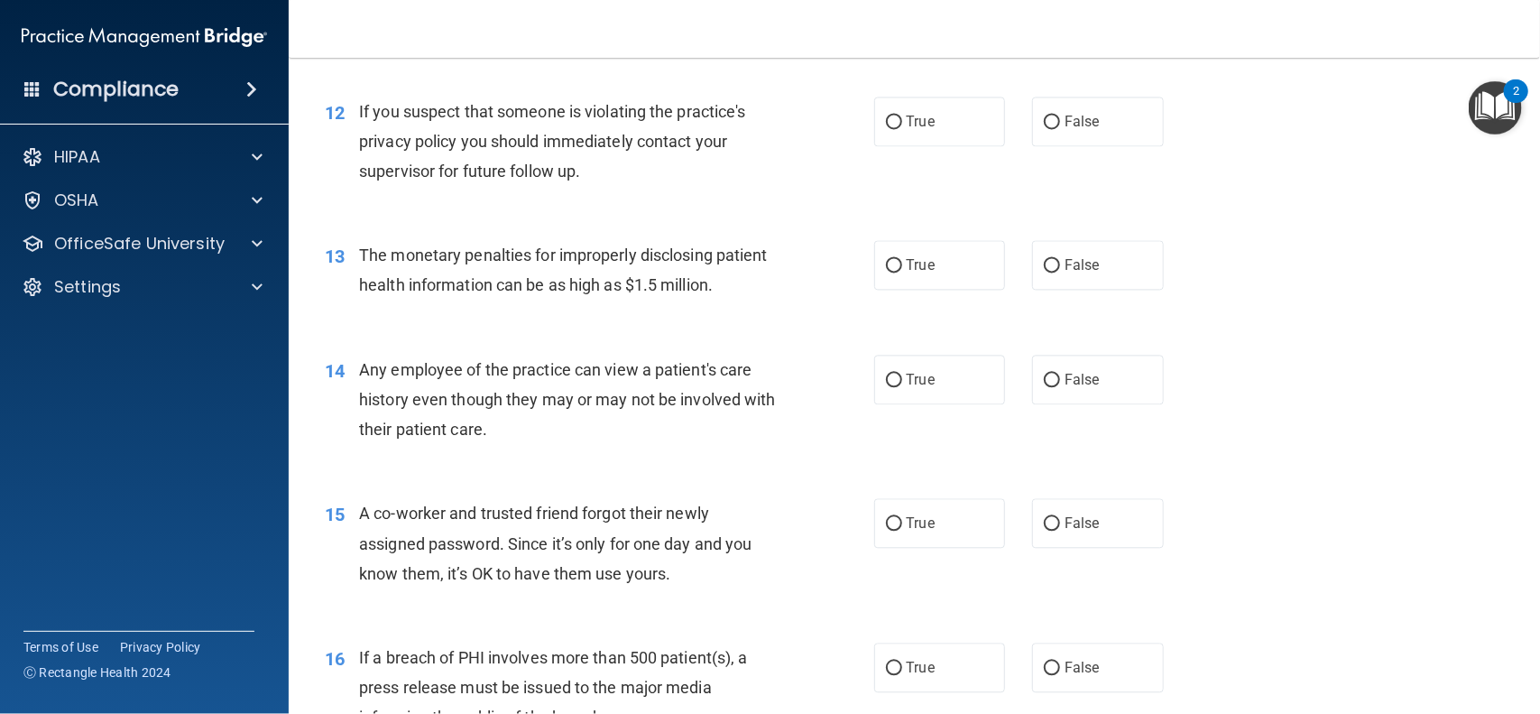
scroll to position [1634, 0]
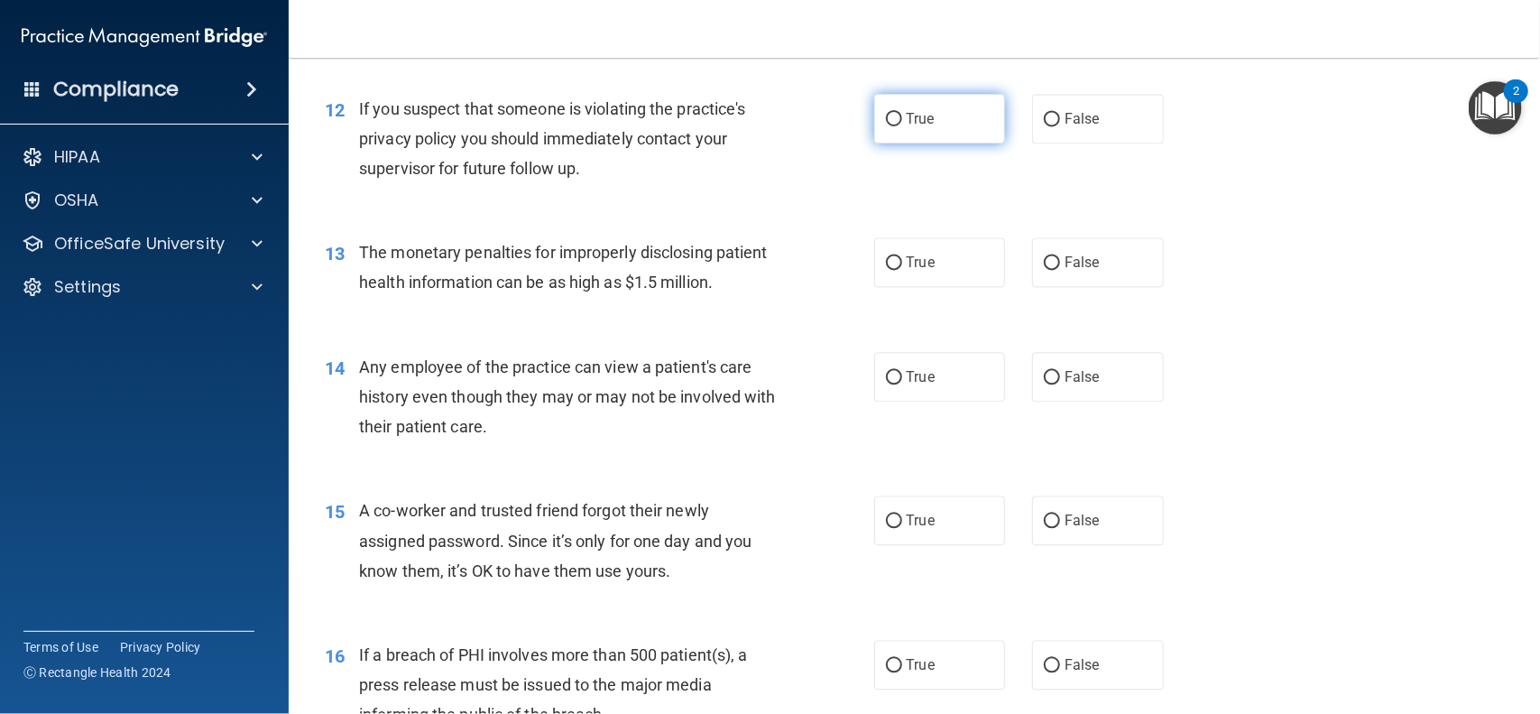
click at [895, 119] on input "True" at bounding box center [894, 120] width 16 height 14
radio input "true"
click at [895, 119] on input "True" at bounding box center [894, 120] width 16 height 14
click at [1104, 40] on nav "Toggle navigation [PERSON_NAME] [PERSON_NAME][EMAIL_ADDRESS][PERSON_NAME][DOMAI…" at bounding box center [915, 29] width 1252 height 58
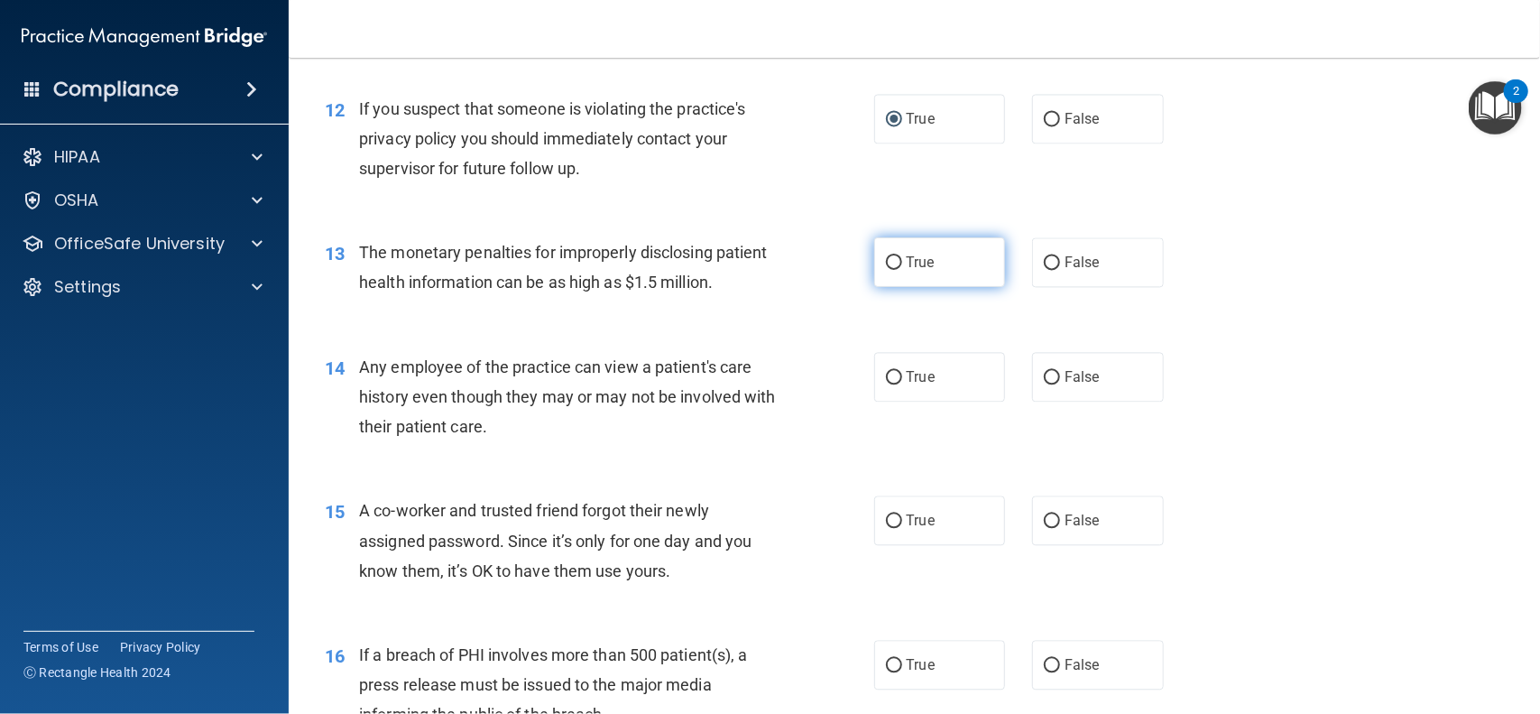
click at [907, 267] on span "True" at bounding box center [921, 262] width 28 height 17
click at [902, 267] on input "True" at bounding box center [894, 263] width 16 height 14
radio input "true"
click at [986, 319] on div "13 The monetary penalties for improperly disclosing patient health information …" at bounding box center [914, 272] width 1206 height 114
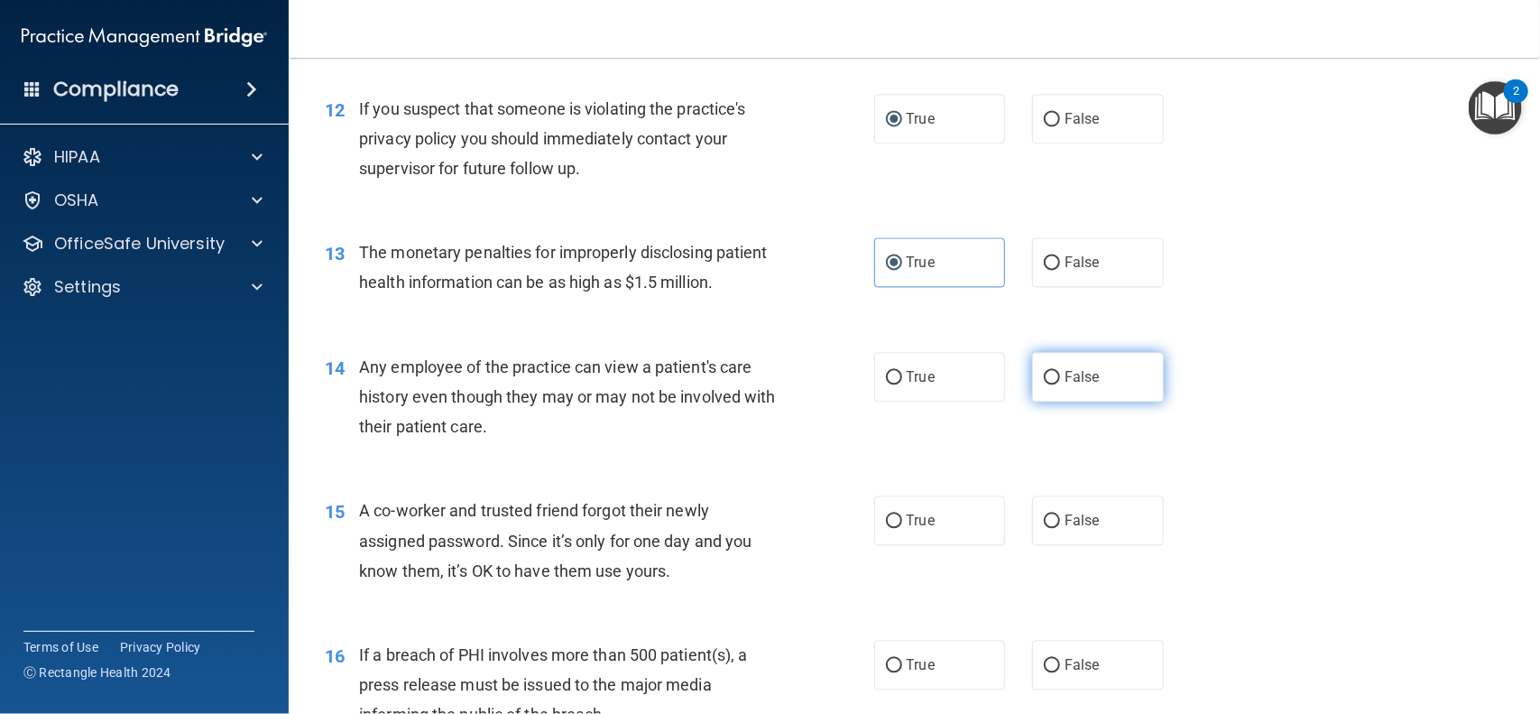
click at [1057, 375] on input "False" at bounding box center [1052, 378] width 16 height 14
radio input "true"
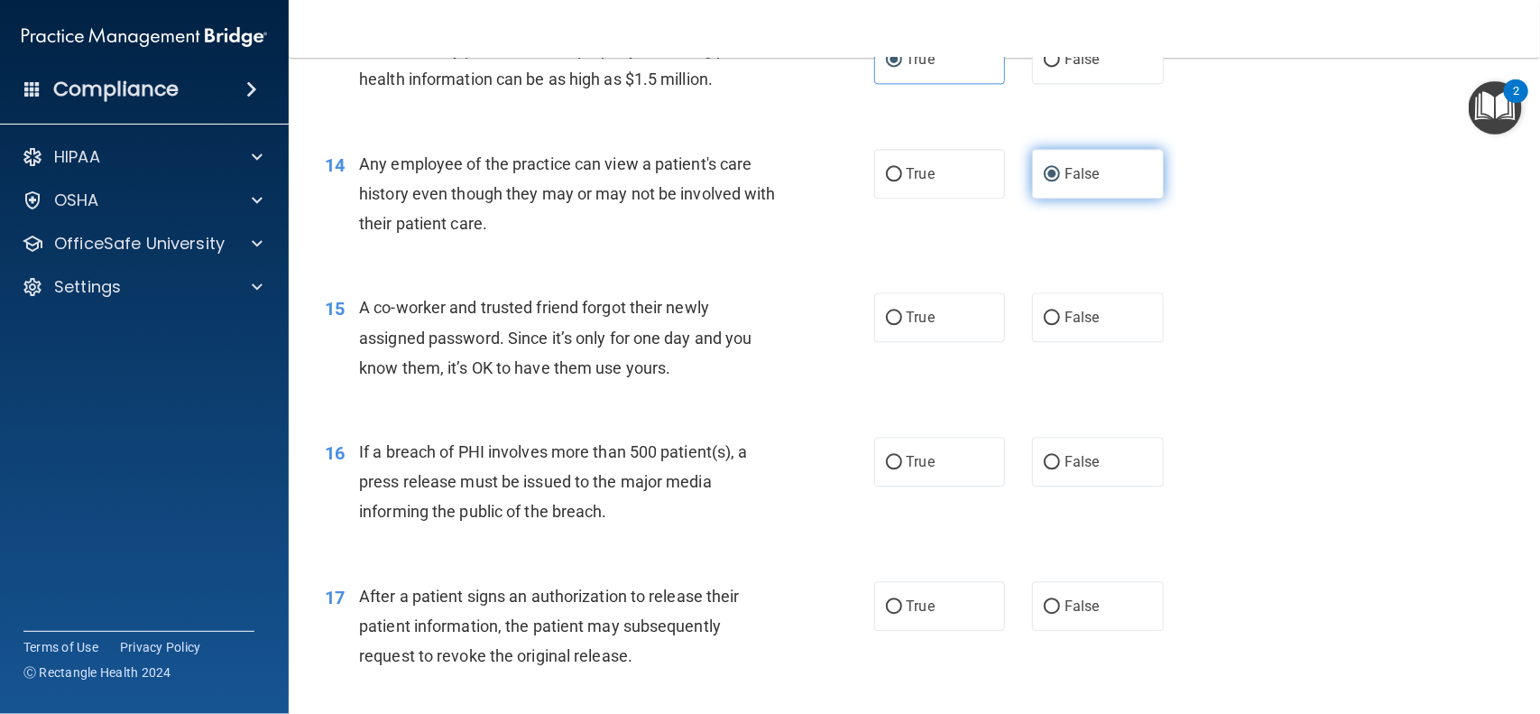
scroll to position [1844, 0]
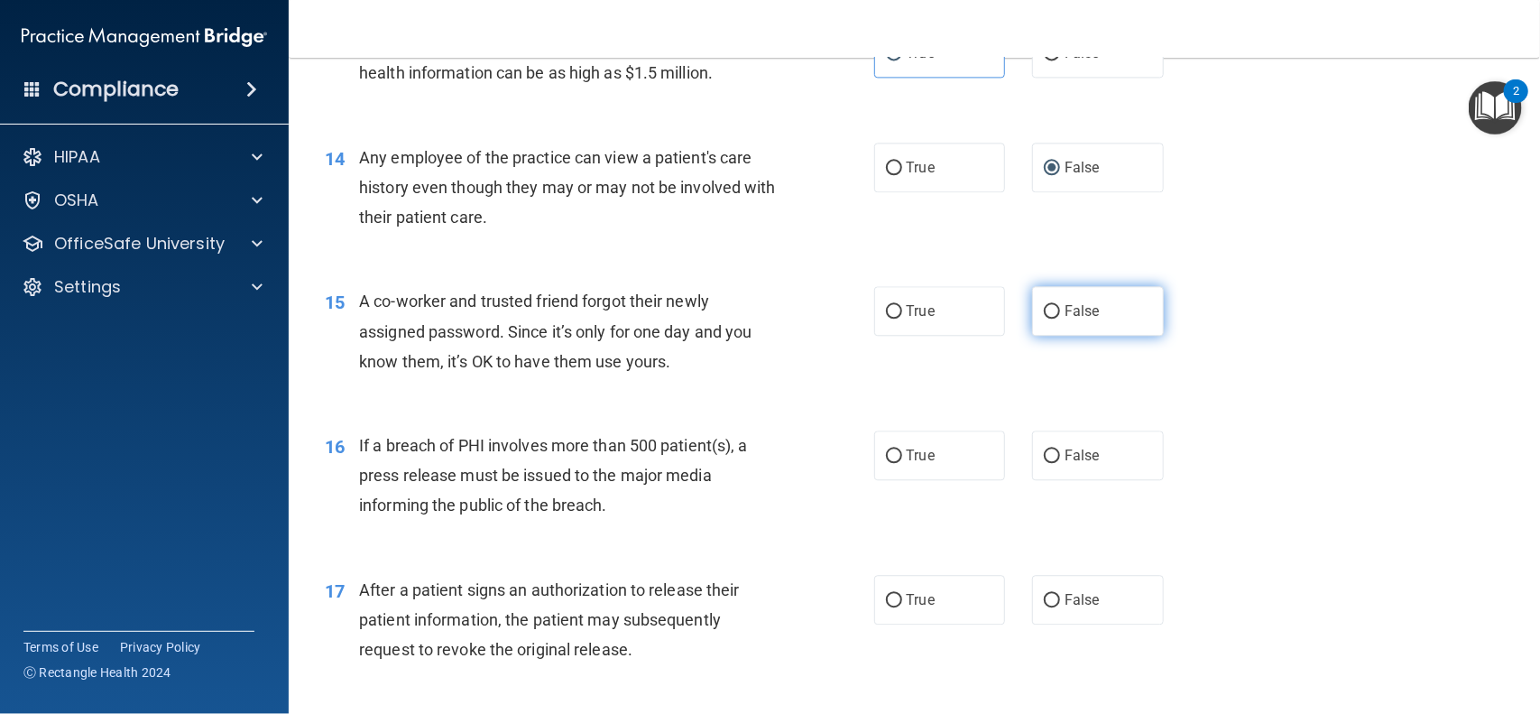
click at [1050, 316] on input "False" at bounding box center [1052, 312] width 16 height 14
radio input "true"
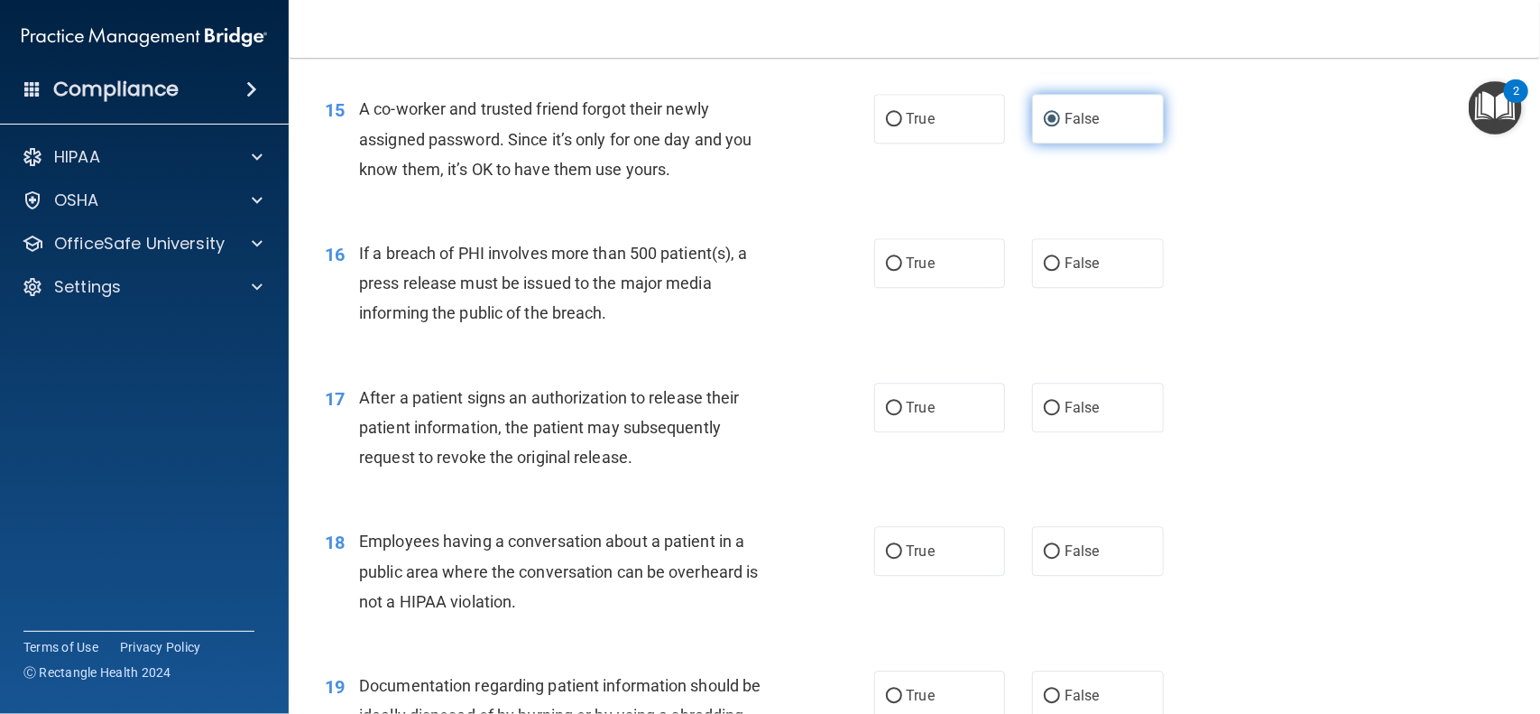
scroll to position [2063, 0]
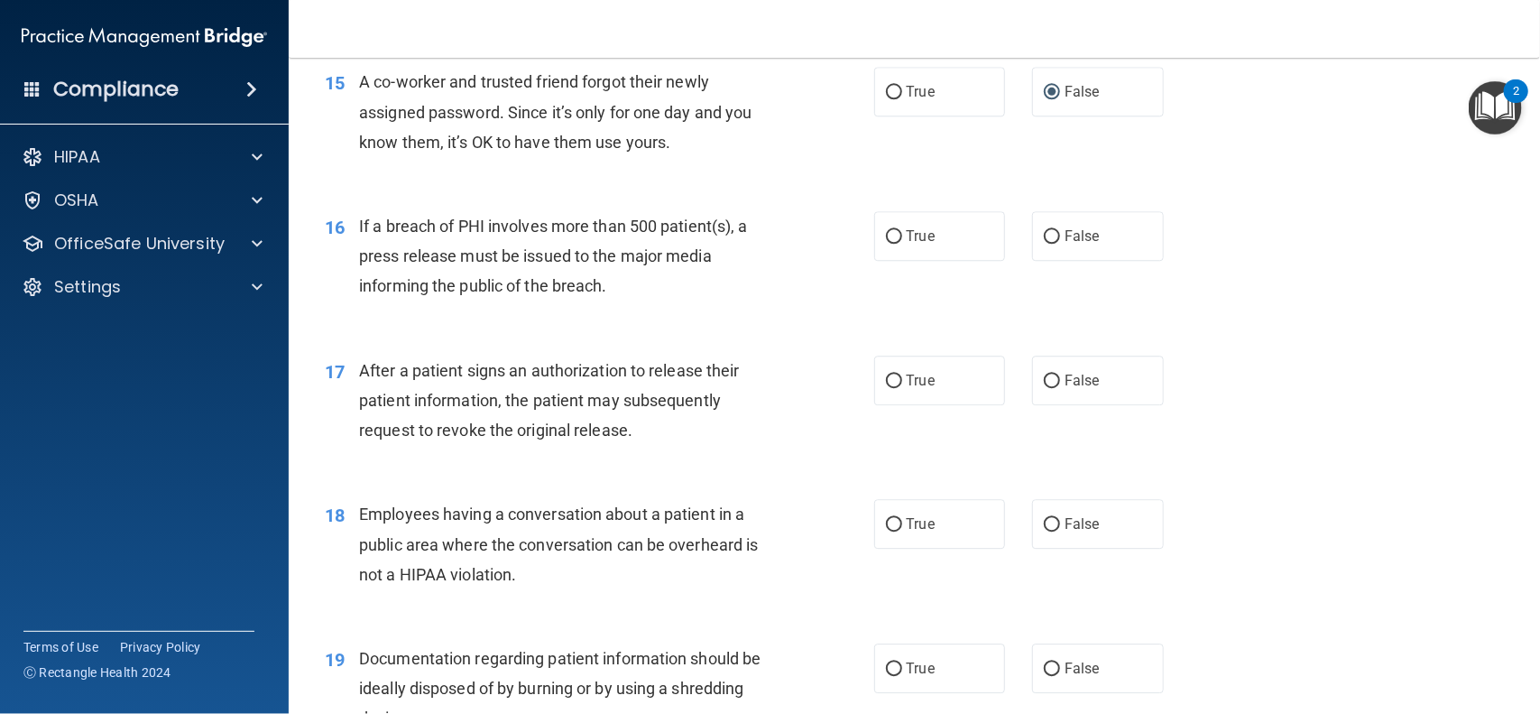
click at [881, 446] on div "17 After a patient signs an authorization to release their patient information,…" at bounding box center [600, 405] width 604 height 99
click at [891, 253] on label "True" at bounding box center [940, 236] width 132 height 50
click at [891, 244] on input "True" at bounding box center [894, 237] width 16 height 14
radio input "true"
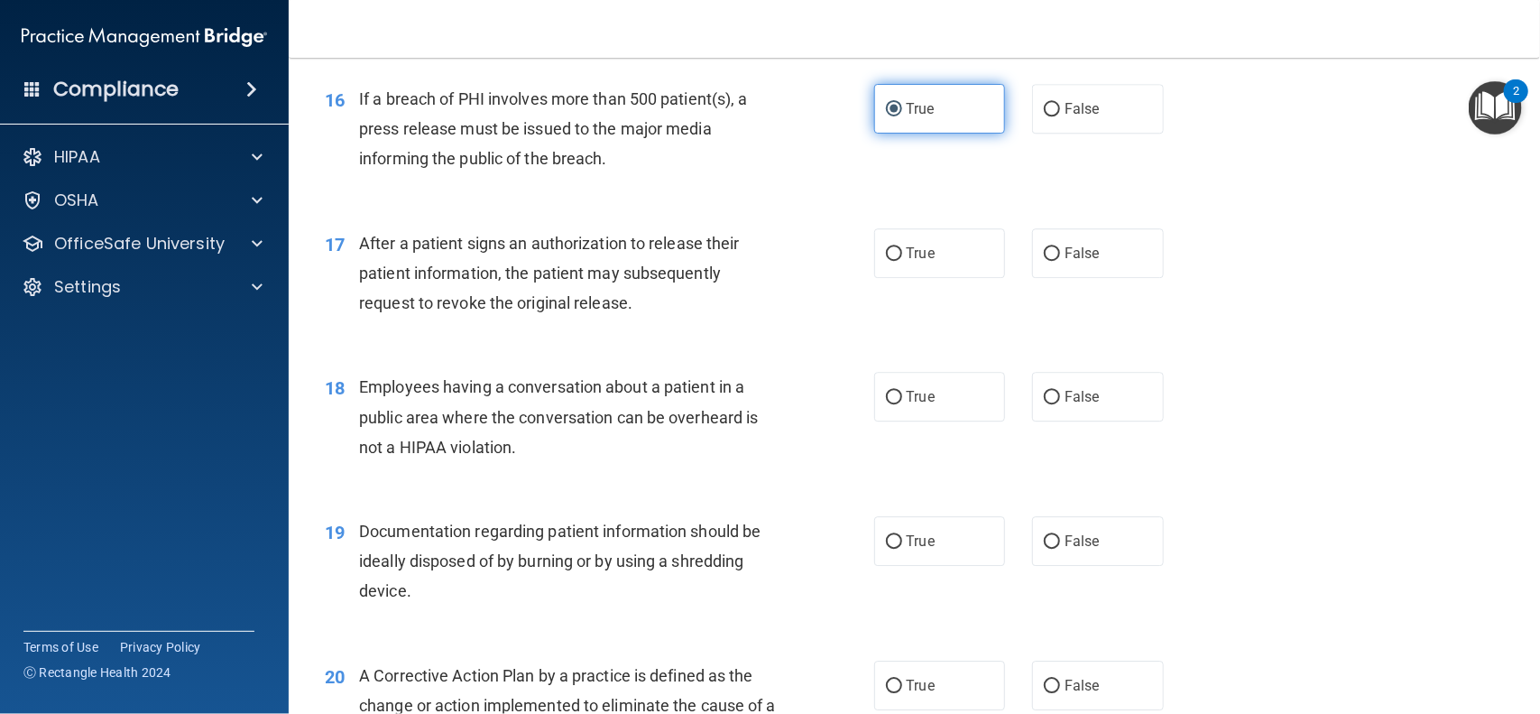
scroll to position [2194, 0]
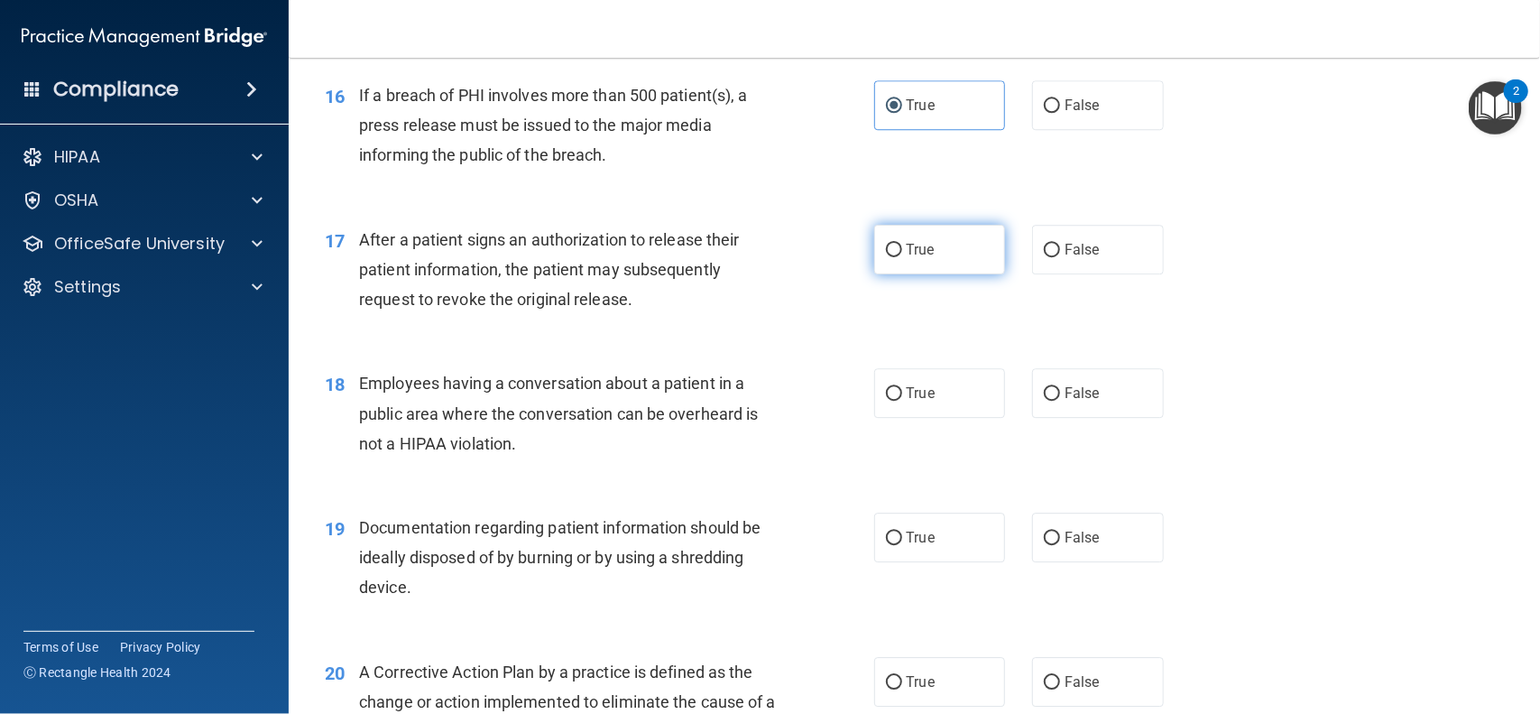
click at [911, 254] on span "True" at bounding box center [921, 249] width 28 height 17
click at [902, 254] on input "True" at bounding box center [894, 251] width 16 height 14
radio input "true"
click at [1051, 404] on label "False" at bounding box center [1098, 393] width 132 height 50
click at [1051, 401] on input "False" at bounding box center [1052, 394] width 16 height 14
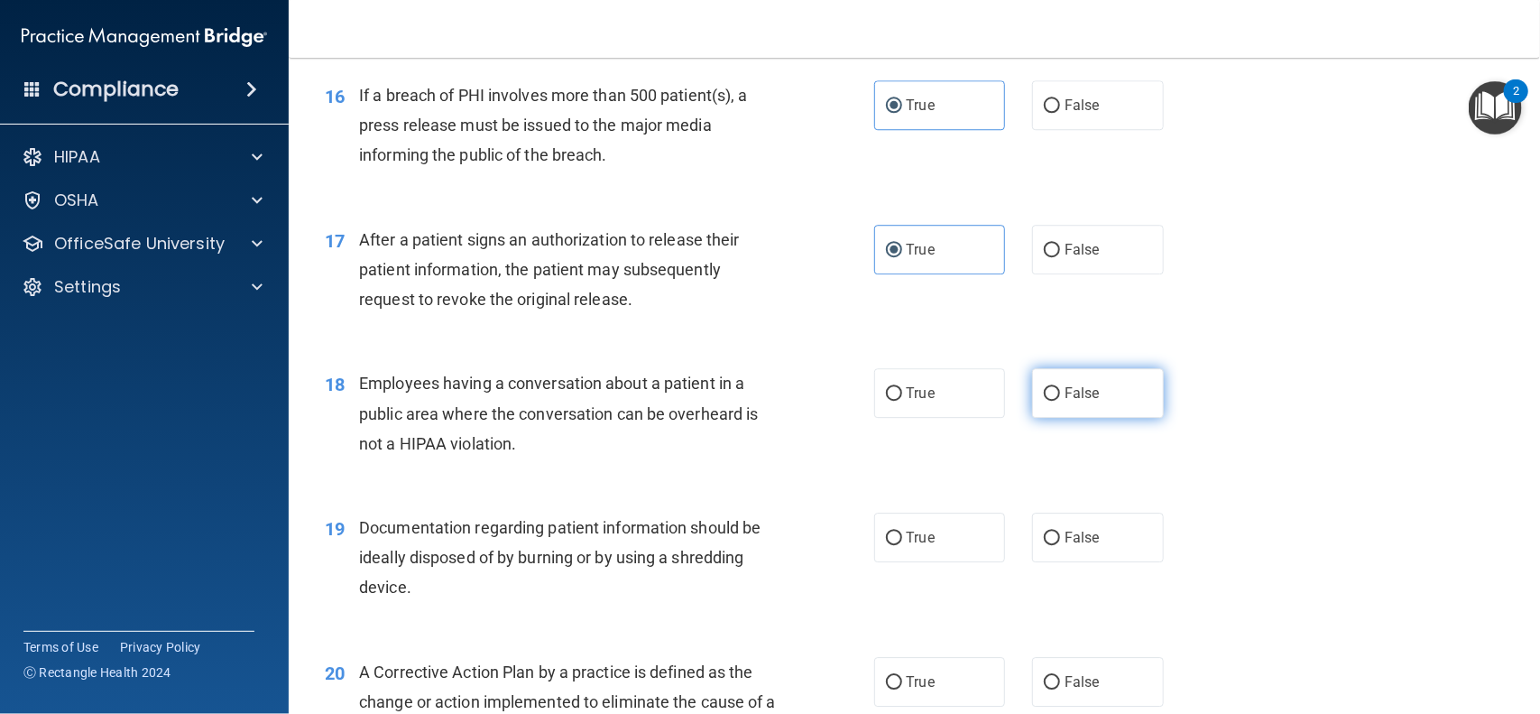
radio input "true"
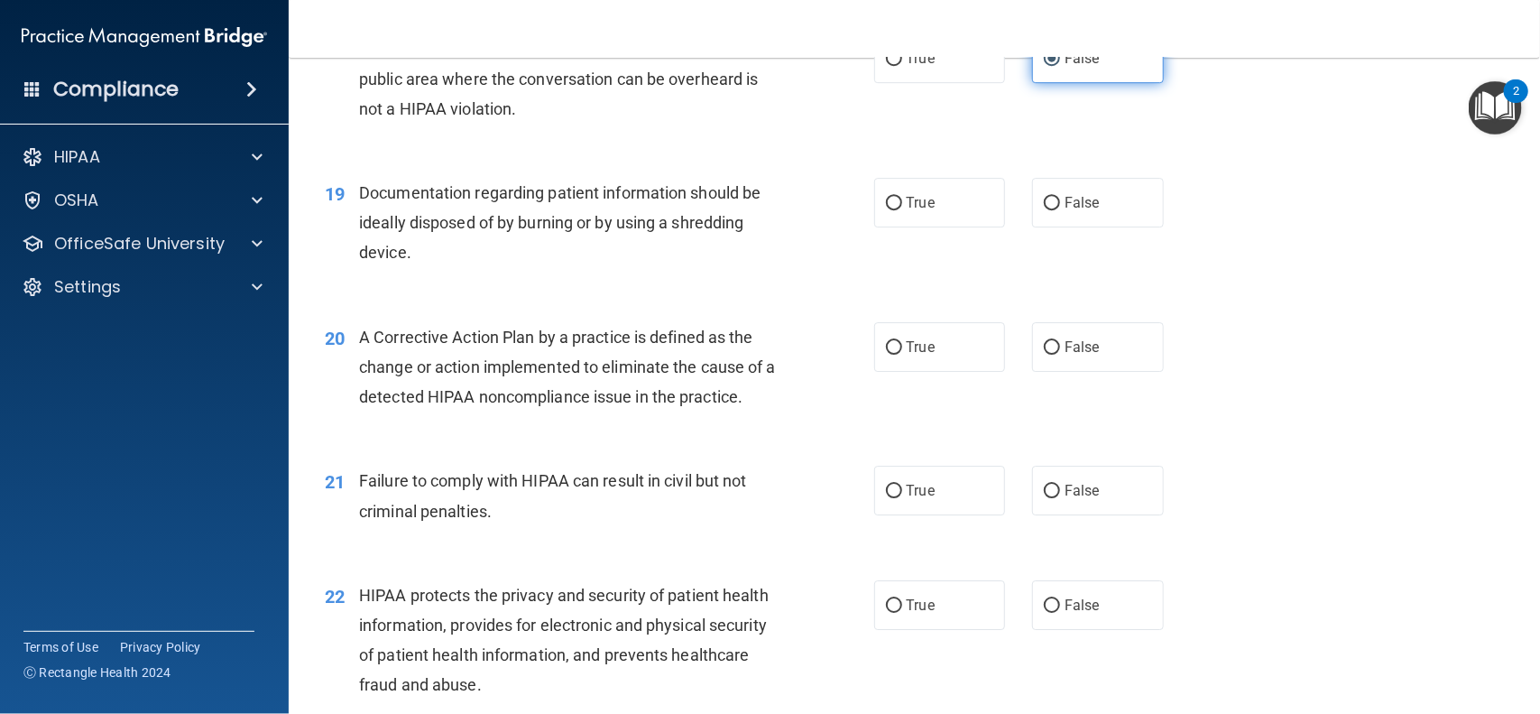
scroll to position [2538, 0]
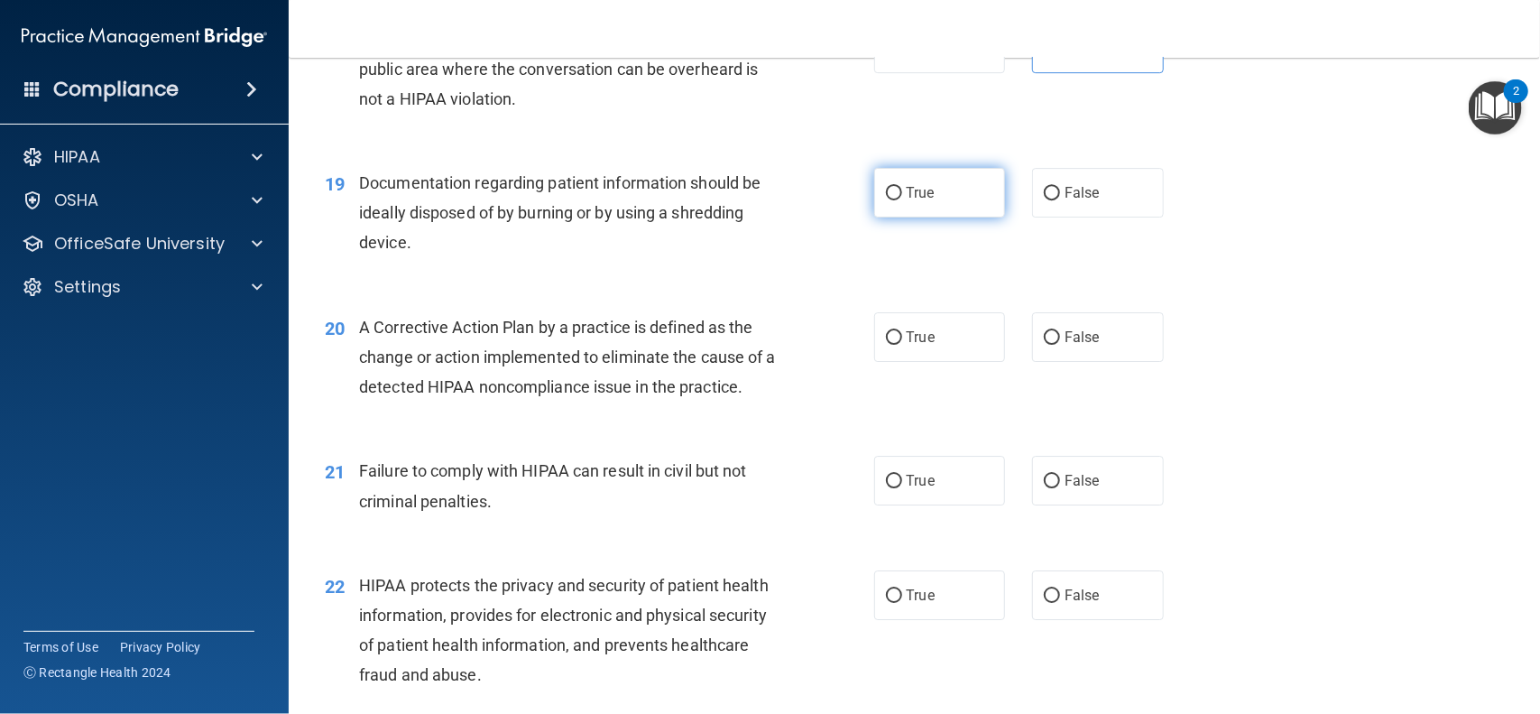
click at [897, 205] on label "True" at bounding box center [940, 193] width 132 height 50
click at [897, 200] on input "True" at bounding box center [894, 194] width 16 height 14
radio input "true"
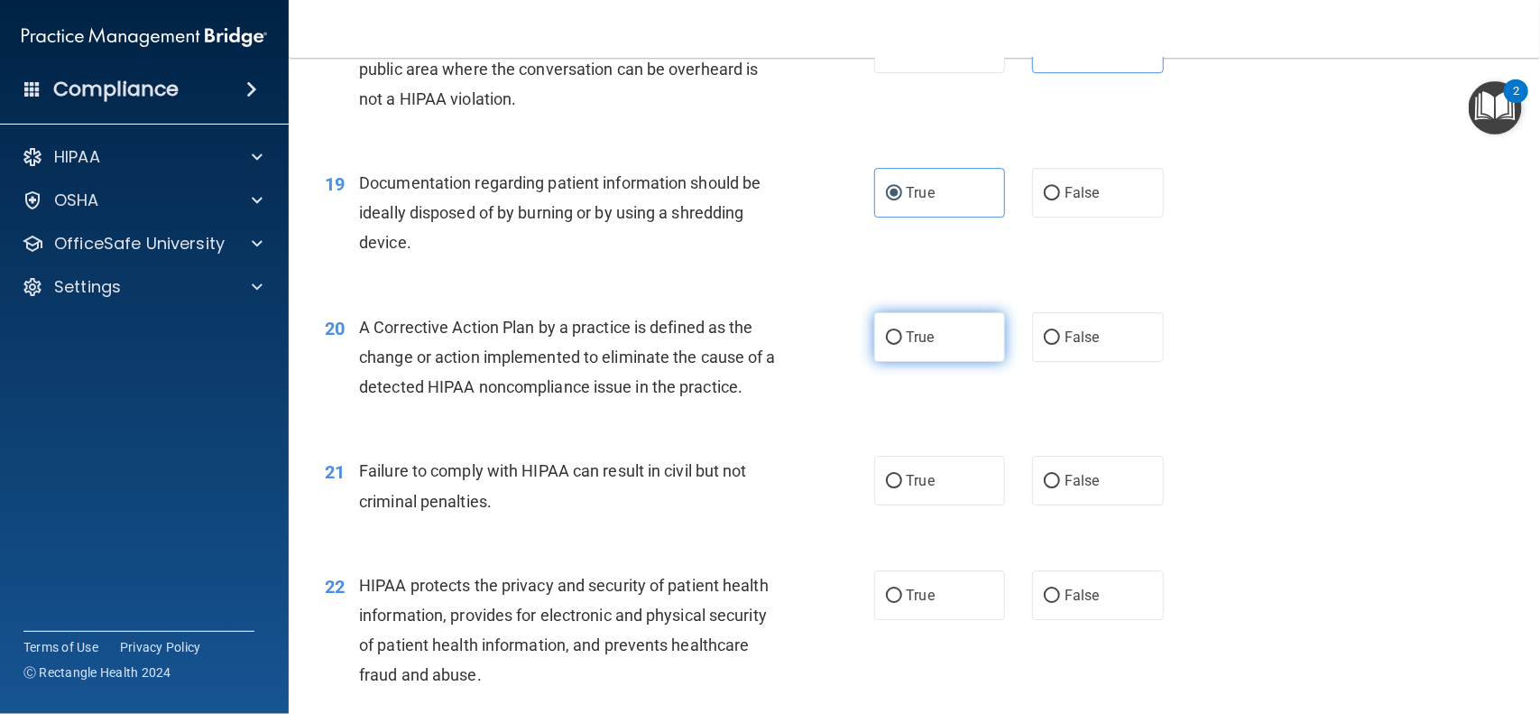
click at [907, 336] on span "True" at bounding box center [921, 336] width 28 height 17
click at [902, 336] on input "True" at bounding box center [894, 338] width 16 height 14
radio input "true"
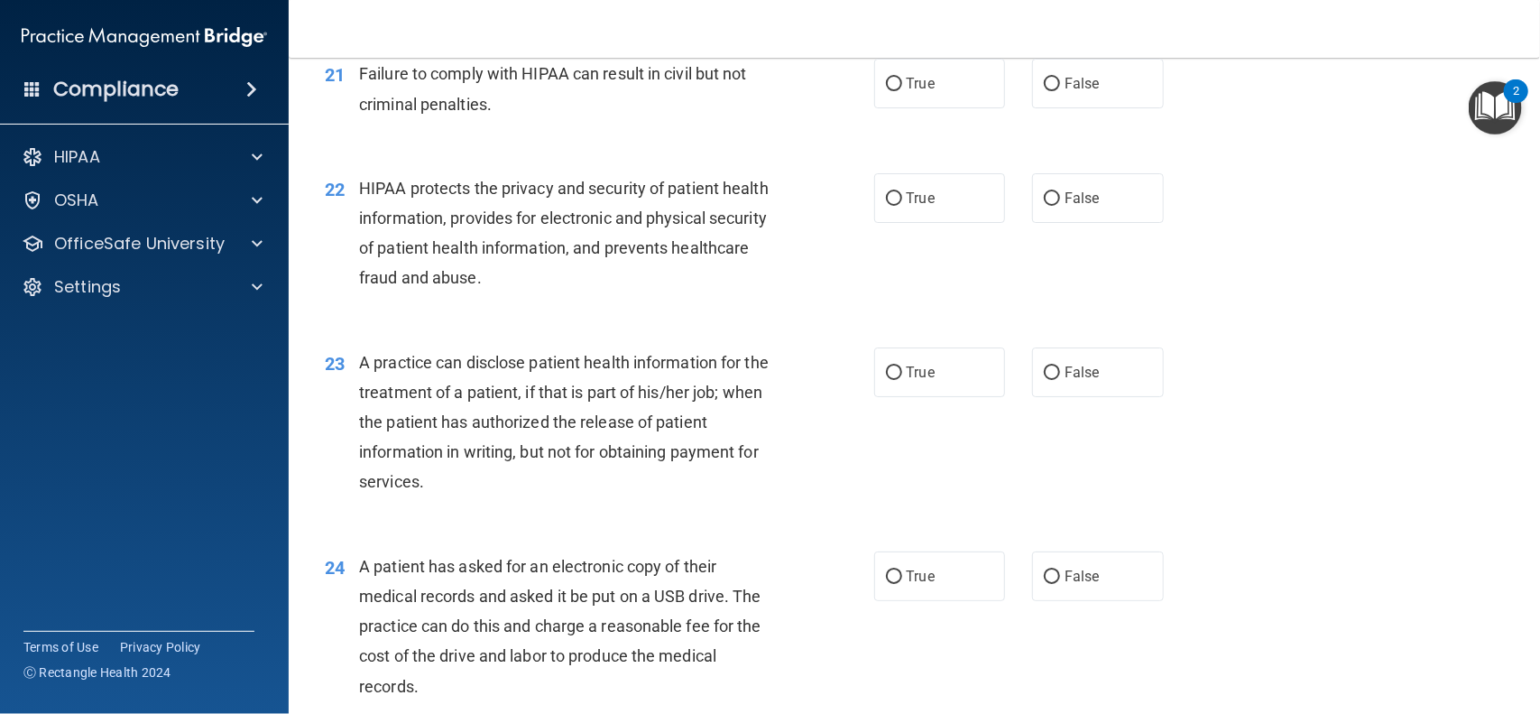
scroll to position [2884, 0]
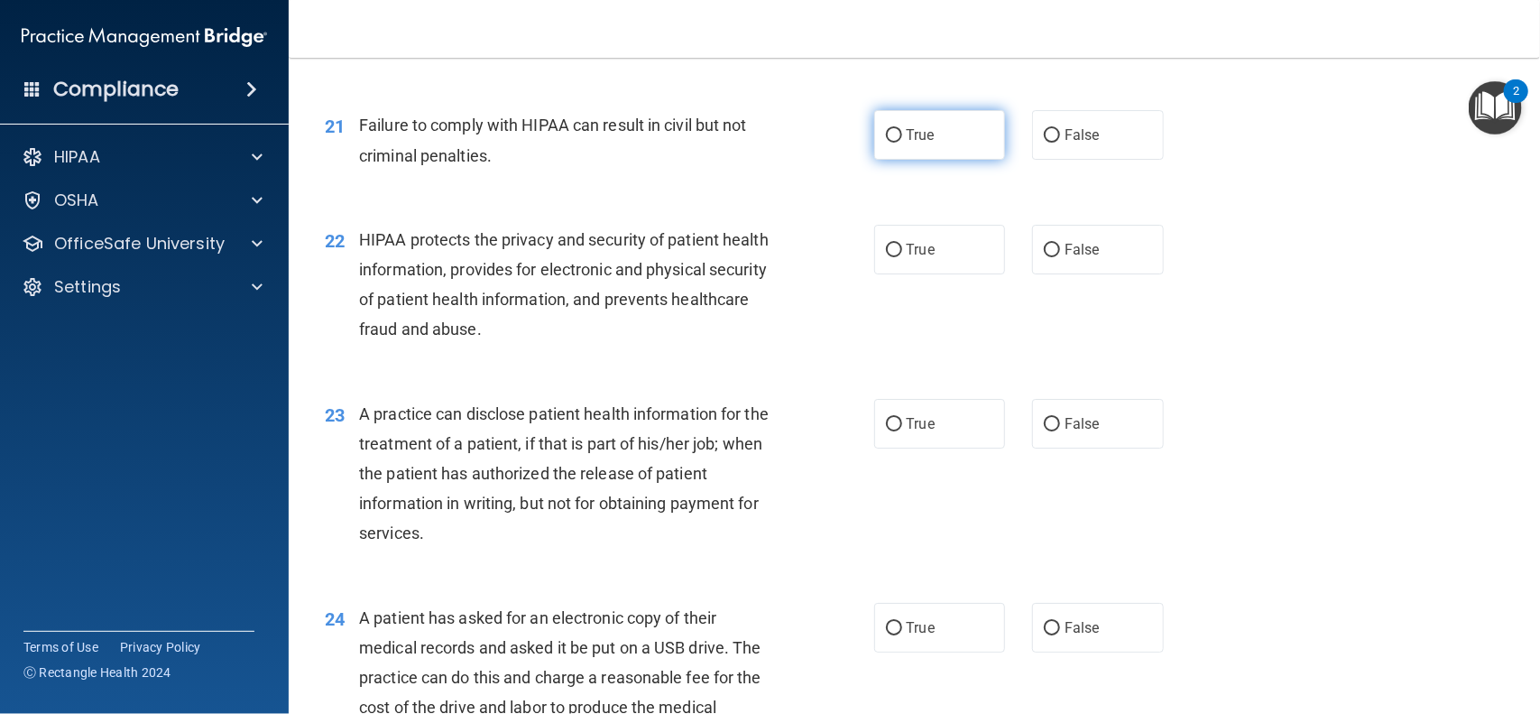
click at [886, 137] on input "True" at bounding box center [894, 136] width 16 height 14
radio input "true"
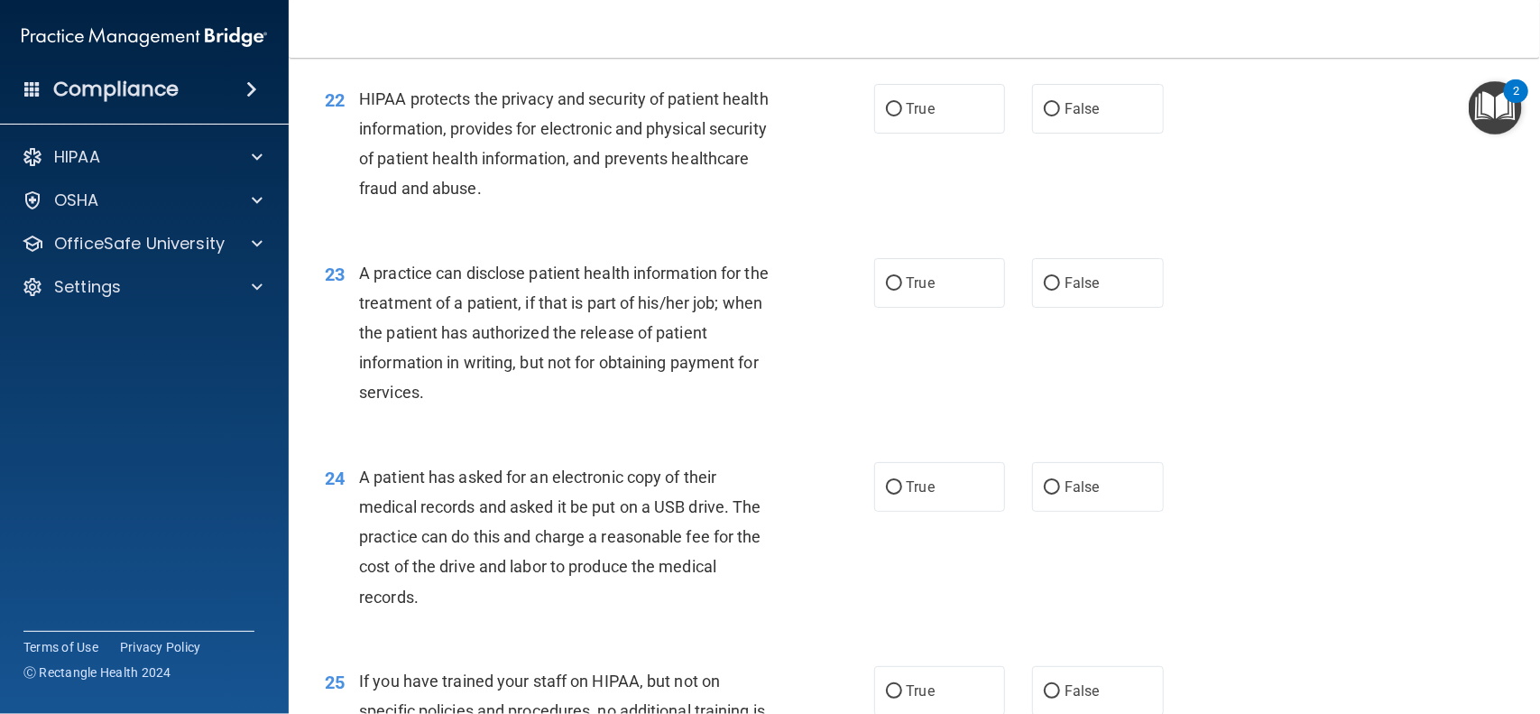
scroll to position [3032, 0]
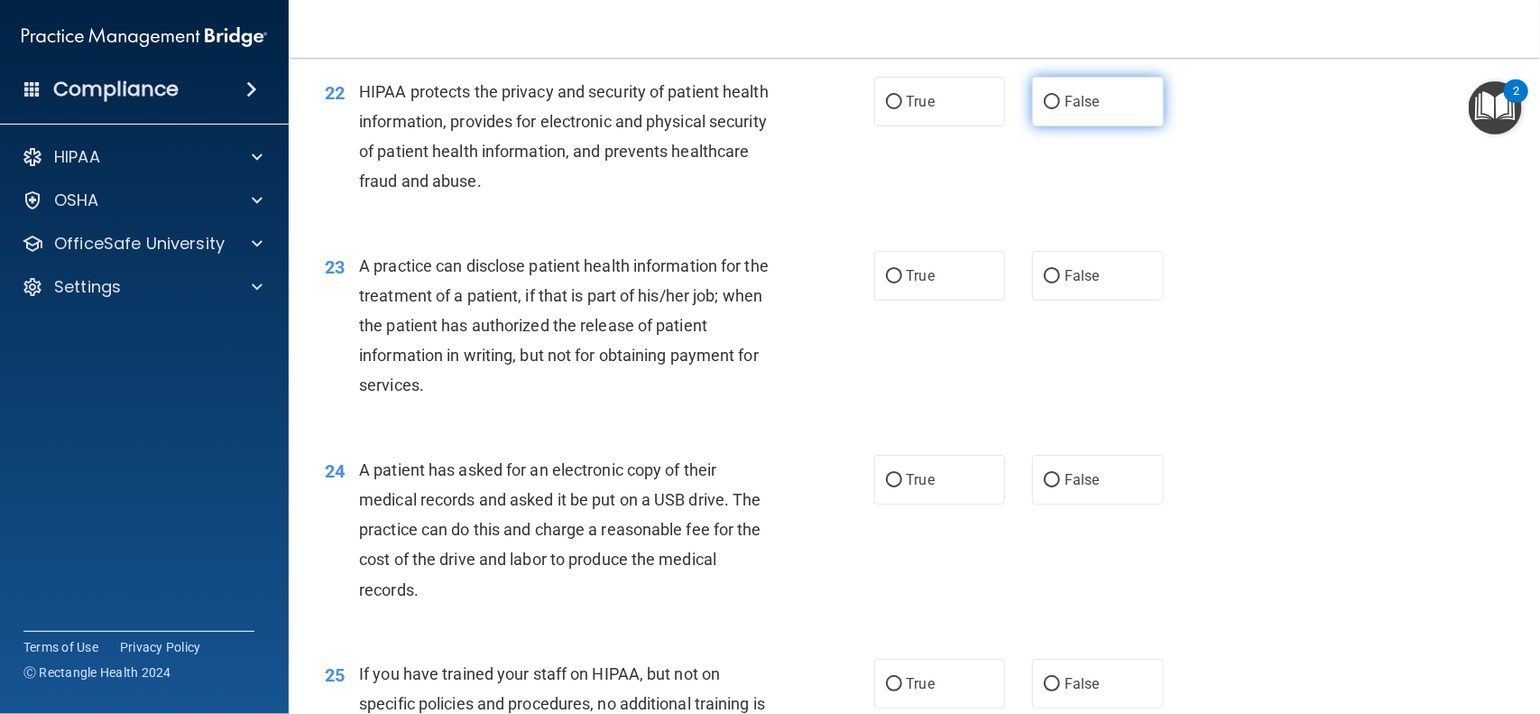
click at [1050, 108] on input "False" at bounding box center [1052, 103] width 16 height 14
radio input "true"
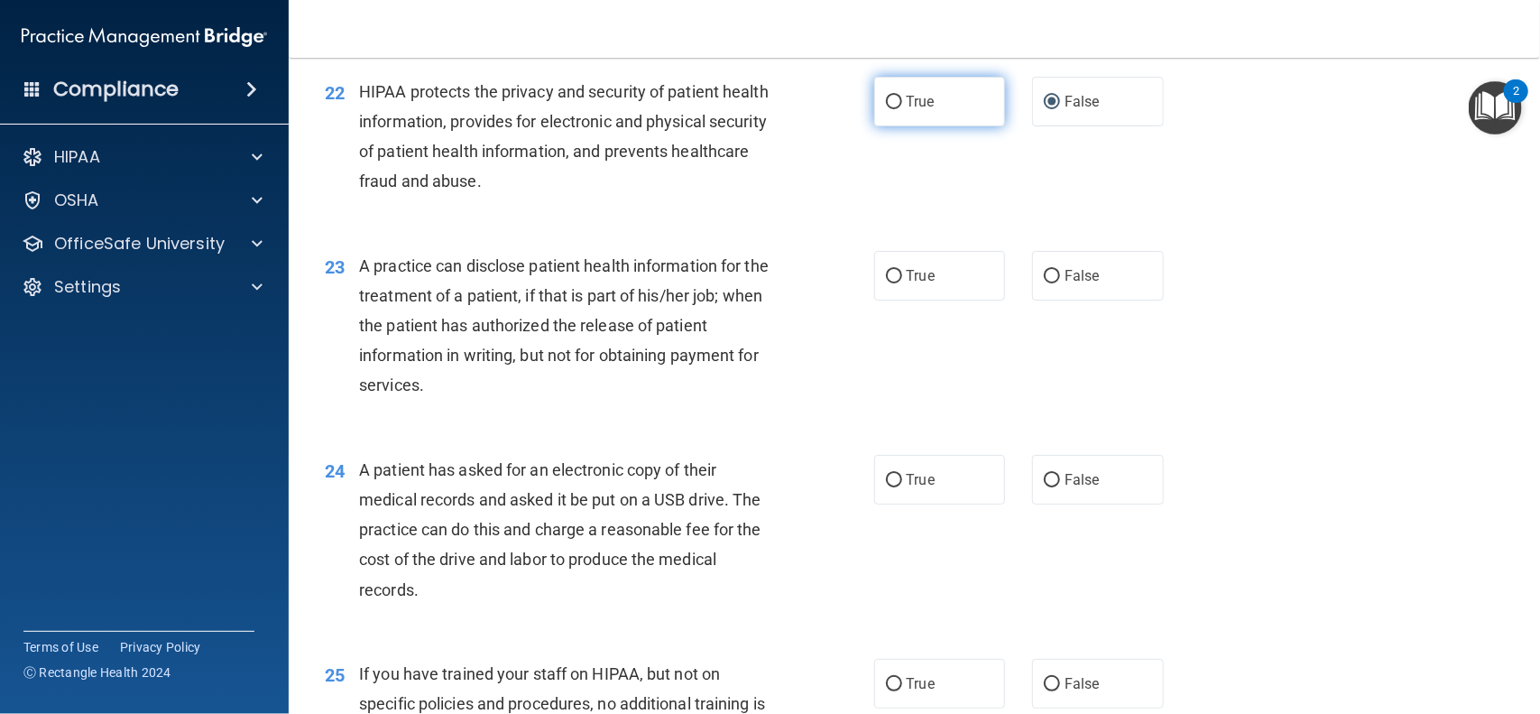
click at [903, 110] on label "True" at bounding box center [940, 102] width 132 height 50
click at [902, 109] on input "True" at bounding box center [894, 103] width 16 height 14
radio input "true"
radio input "false"
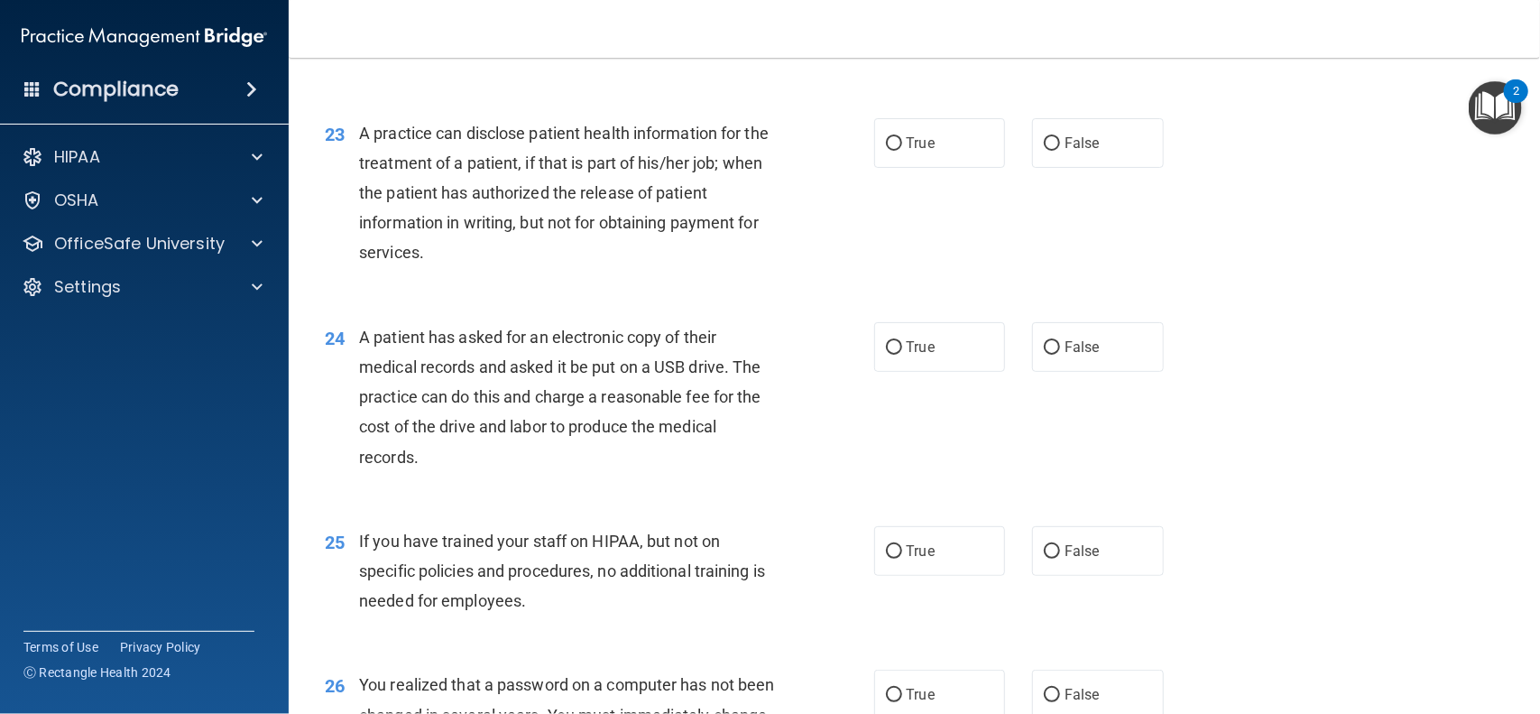
scroll to position [3165, 0]
click at [917, 167] on label "True" at bounding box center [940, 143] width 132 height 50
click at [902, 151] on input "True" at bounding box center [894, 144] width 16 height 14
radio input "true"
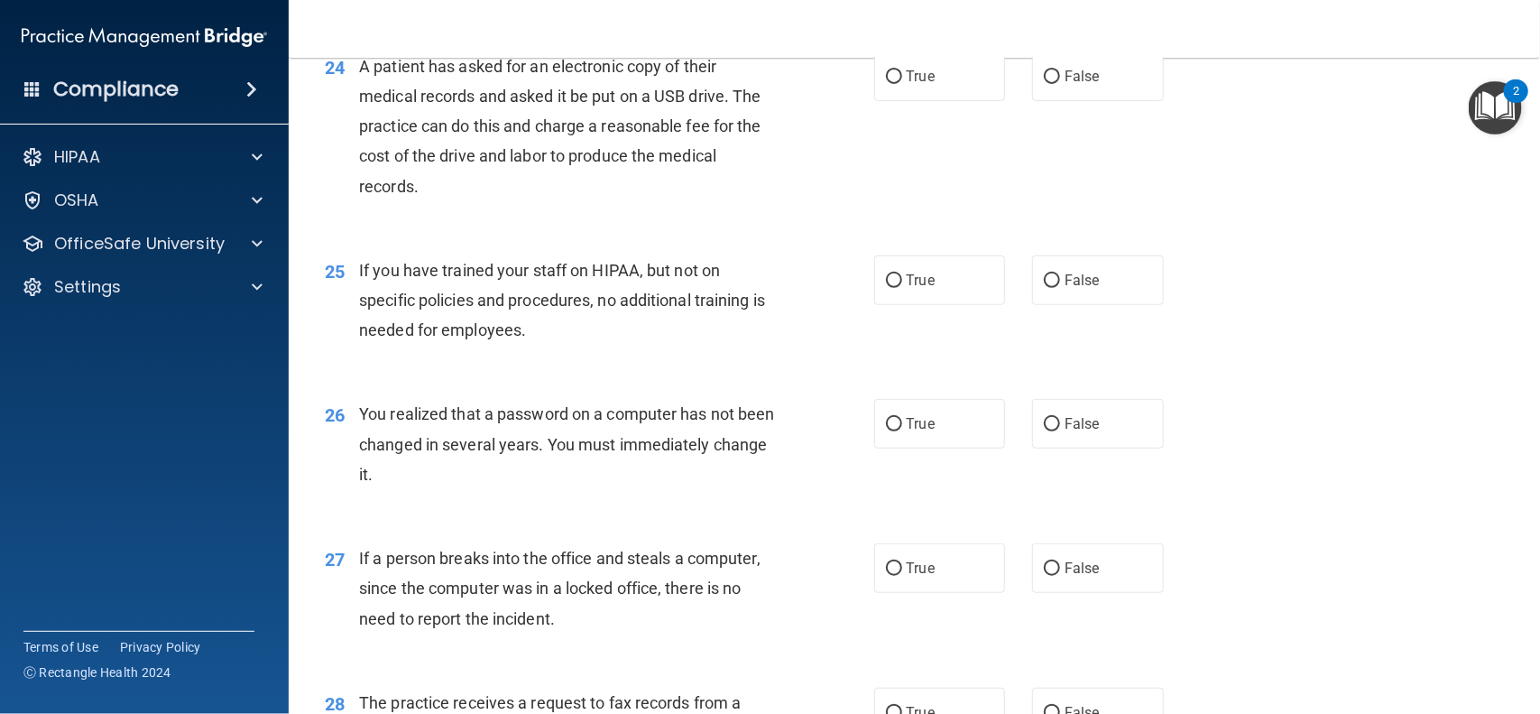
scroll to position [3436, 0]
click at [1050, 78] on input "False" at bounding box center [1052, 76] width 16 height 14
radio input "true"
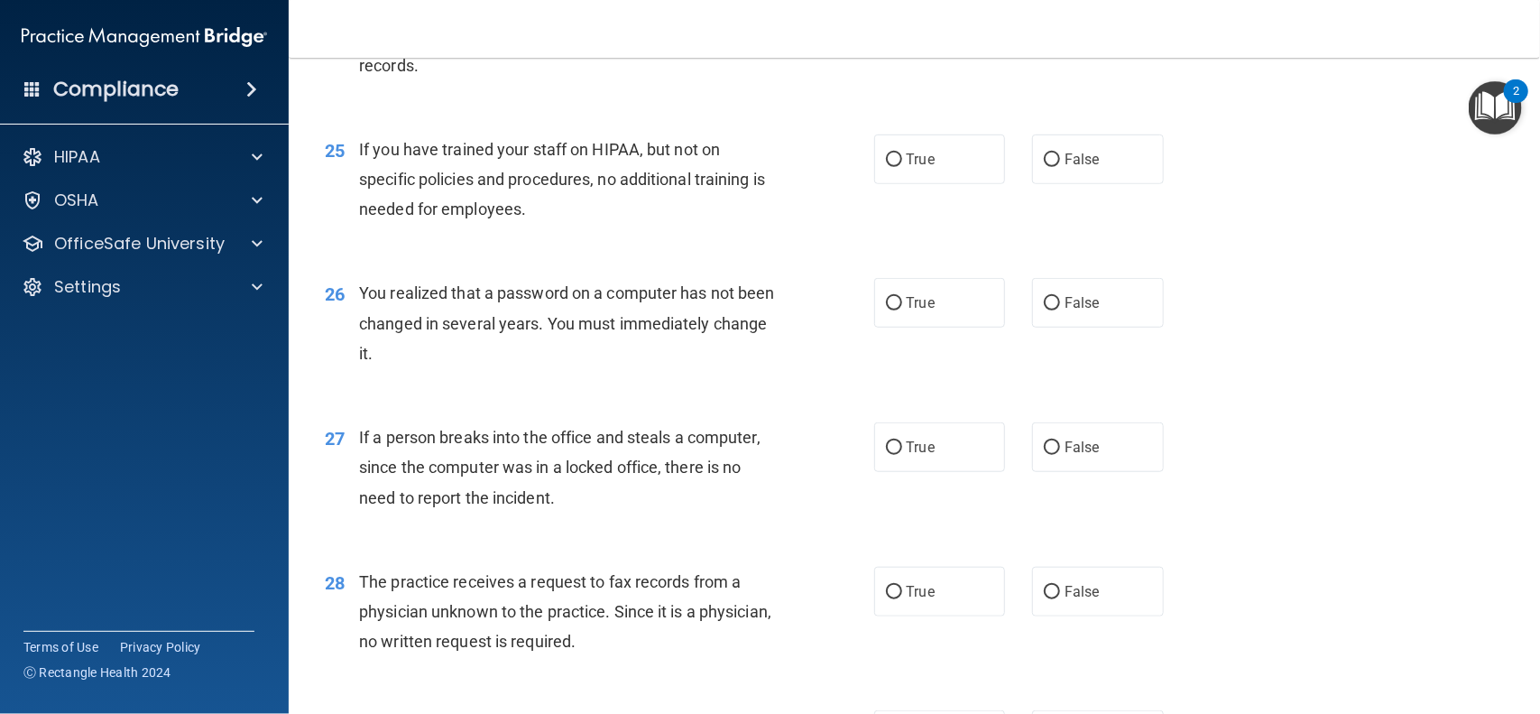
scroll to position [3567, 0]
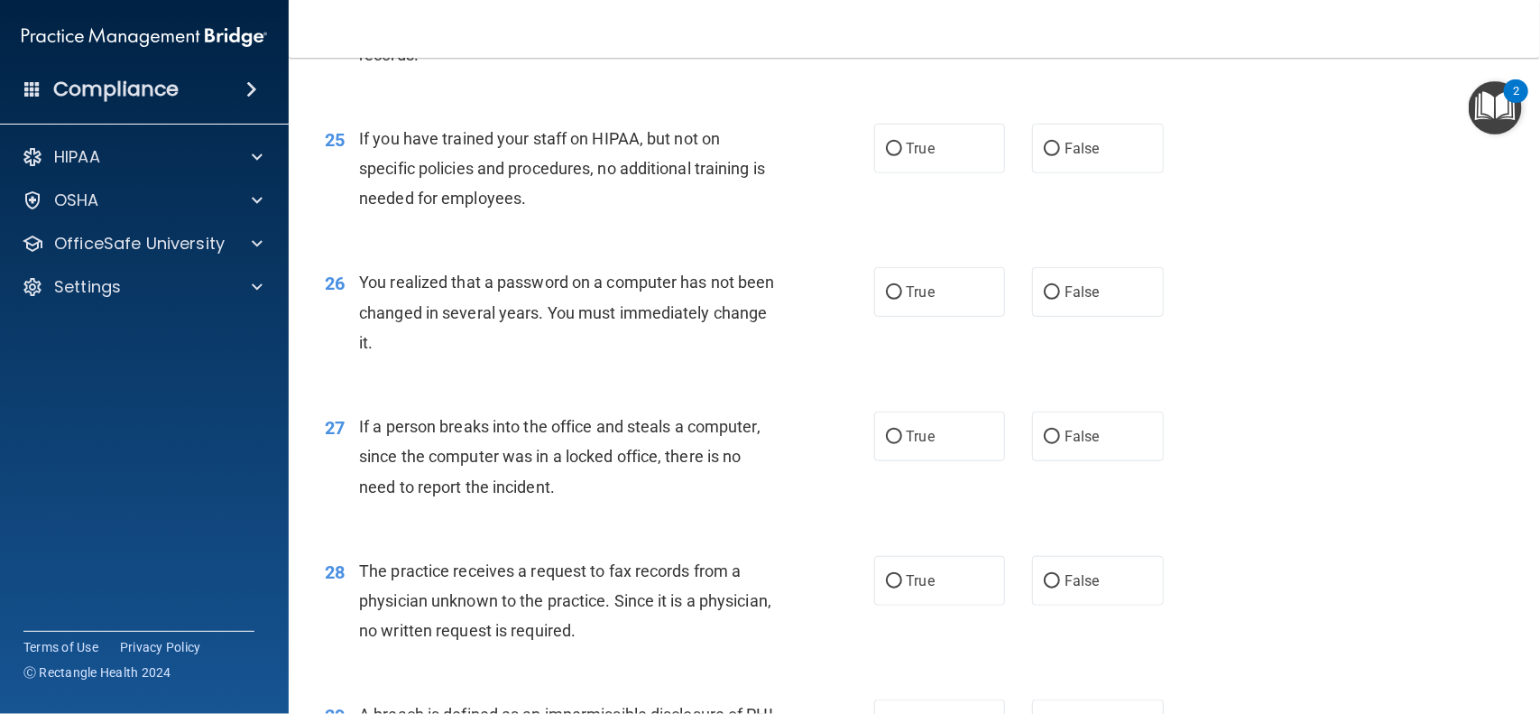
click at [1058, 218] on div "25 If you have trained your staff on HIPAA, but not on specific policies and pr…" at bounding box center [914, 173] width 1206 height 144
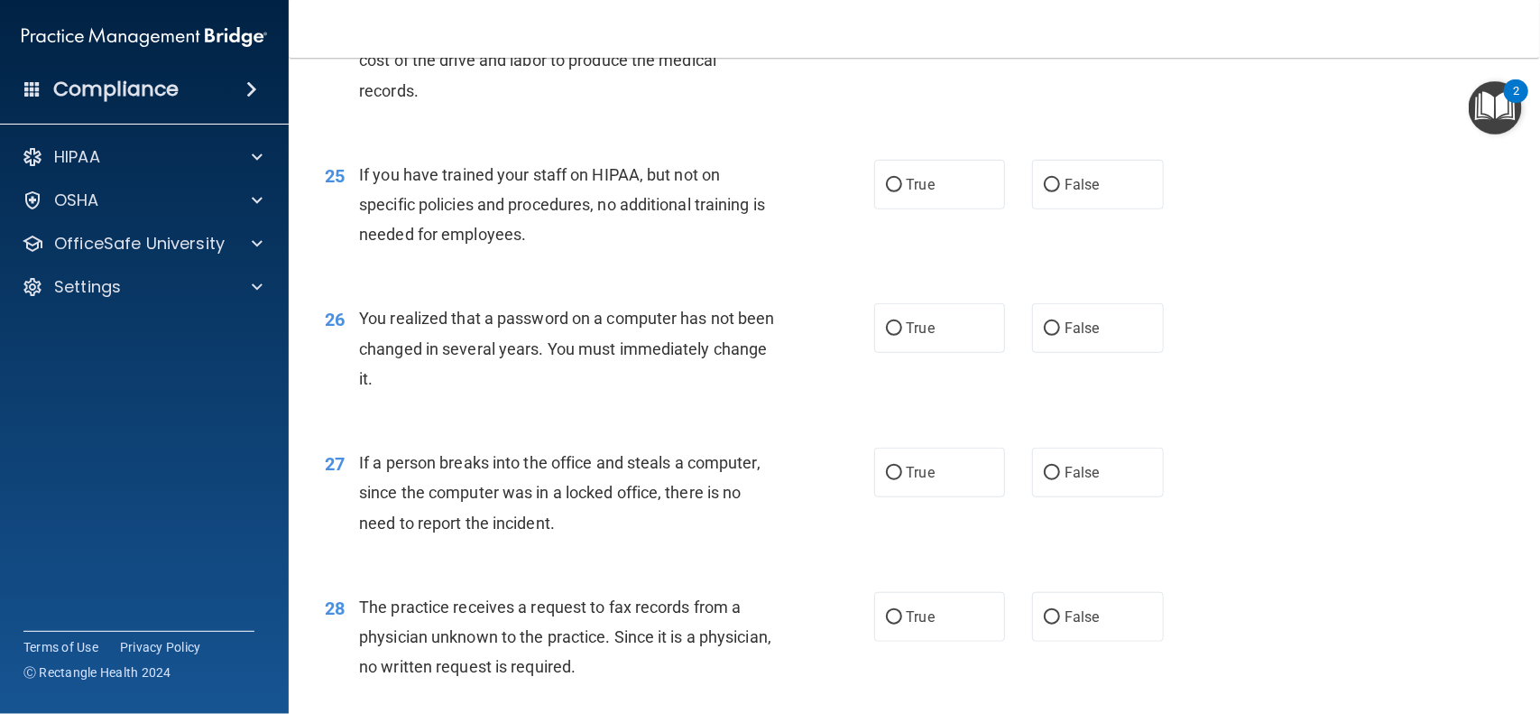
scroll to position [3516, 0]
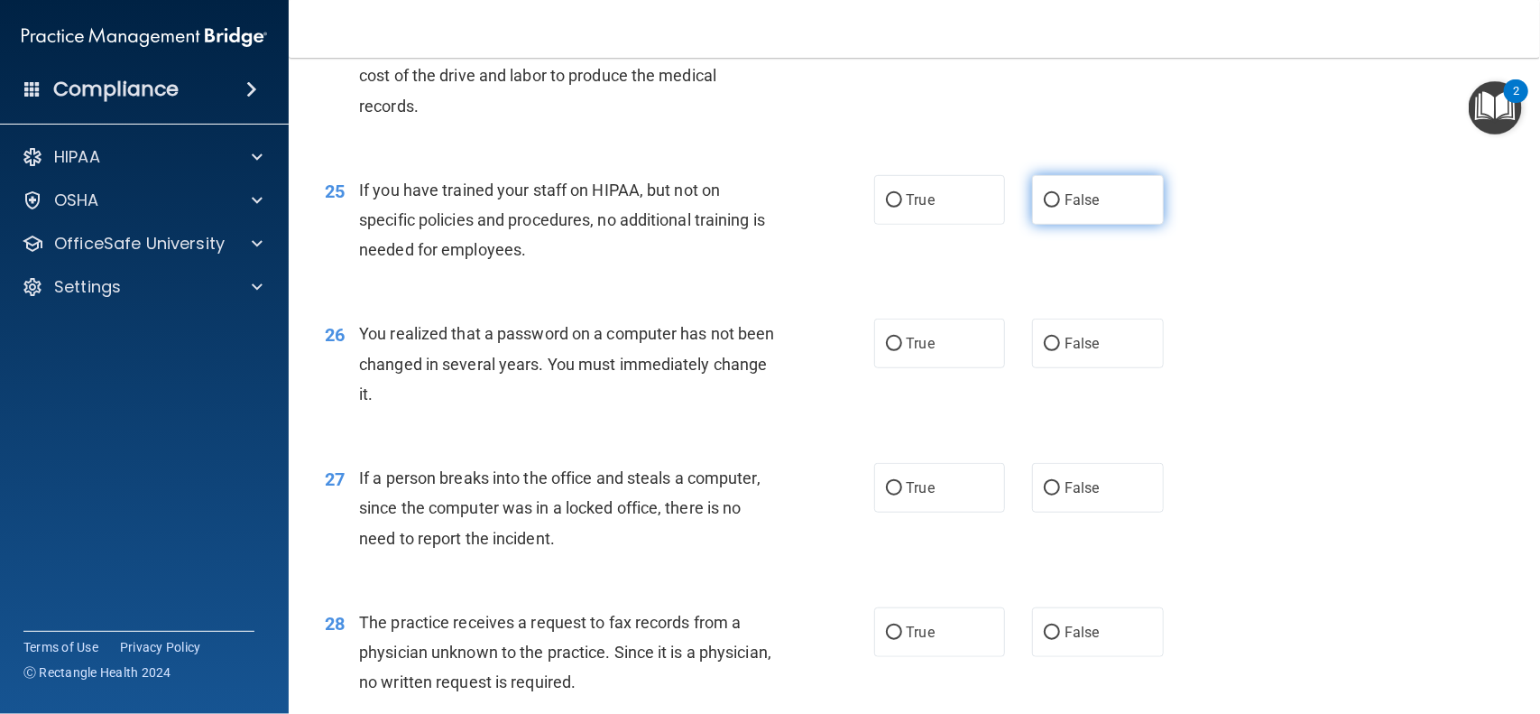
click at [1057, 199] on input "False" at bounding box center [1052, 201] width 16 height 14
radio input "true"
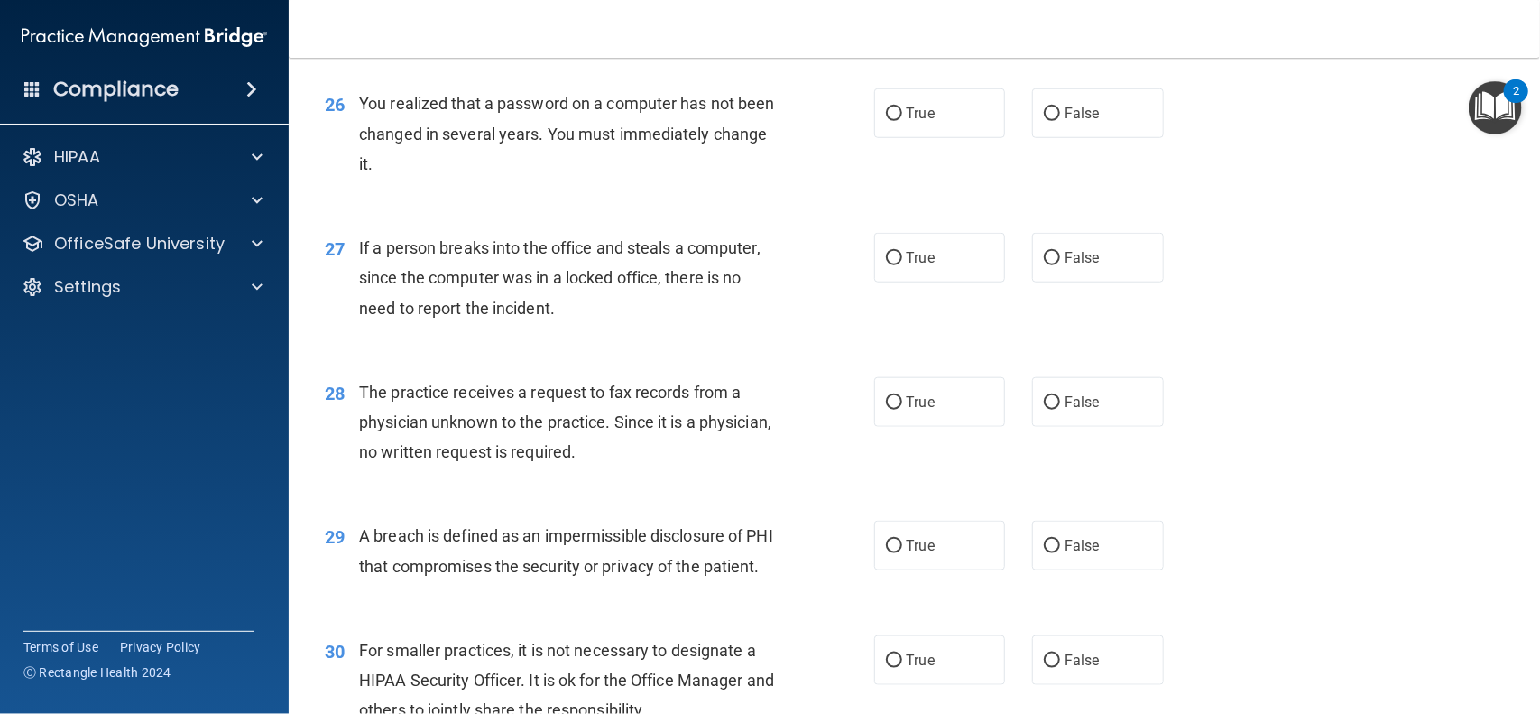
scroll to position [3747, 0]
click at [898, 108] on input "True" at bounding box center [894, 113] width 16 height 14
radio input "true"
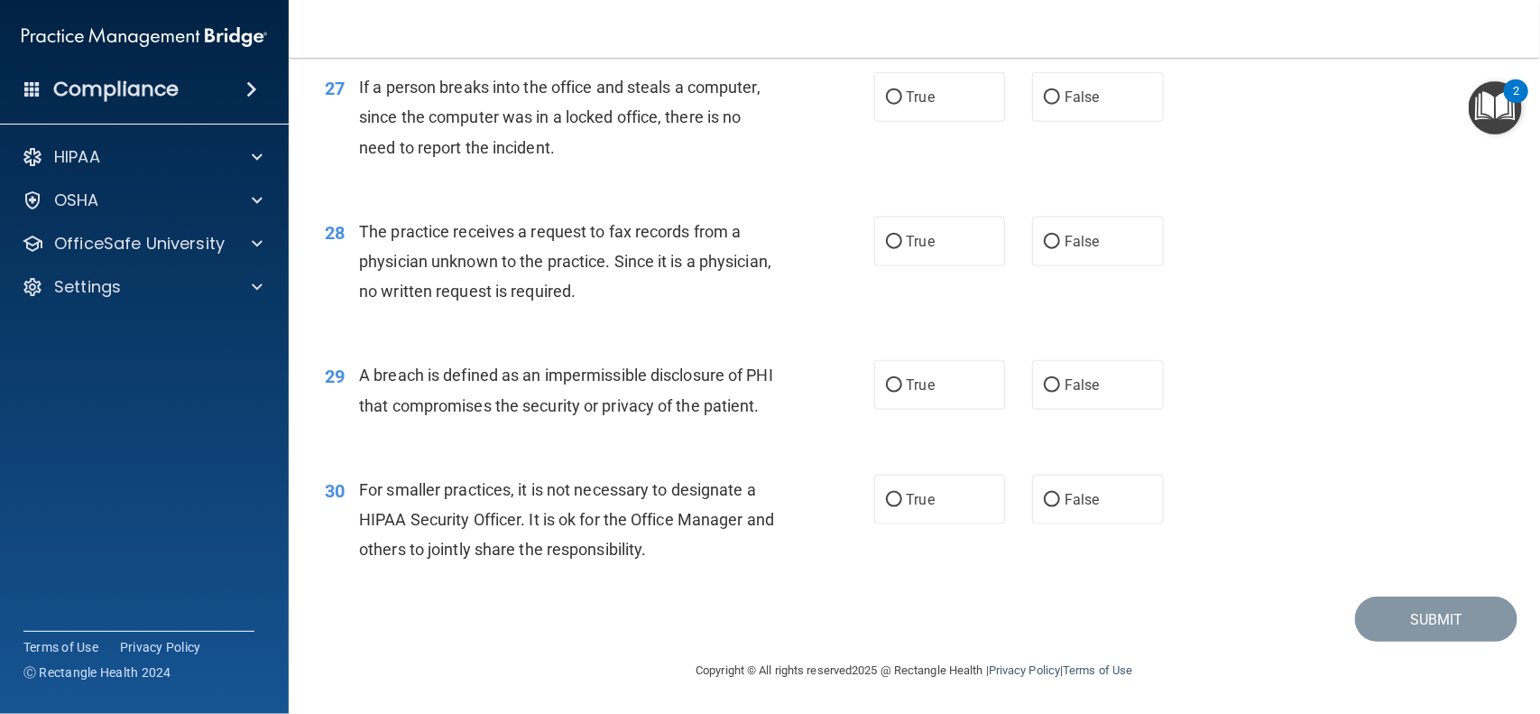
scroll to position [3923, 0]
click at [1056, 91] on input "False" at bounding box center [1052, 98] width 16 height 14
radio input "true"
click at [1050, 236] on input "False" at bounding box center [1052, 243] width 16 height 14
radio input "true"
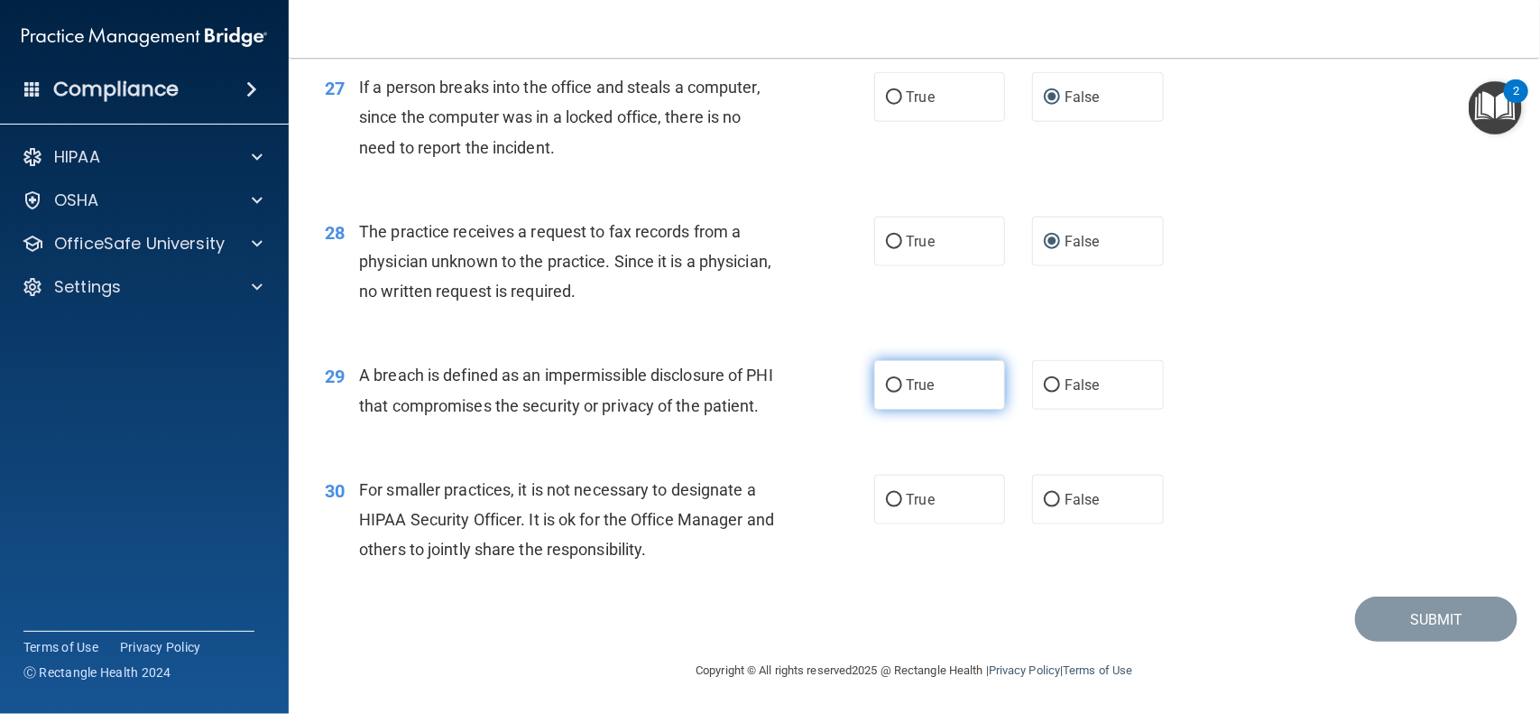
click at [883, 365] on label "True" at bounding box center [940, 385] width 132 height 50
click at [886, 379] on input "True" at bounding box center [894, 386] width 16 height 14
radio input "true"
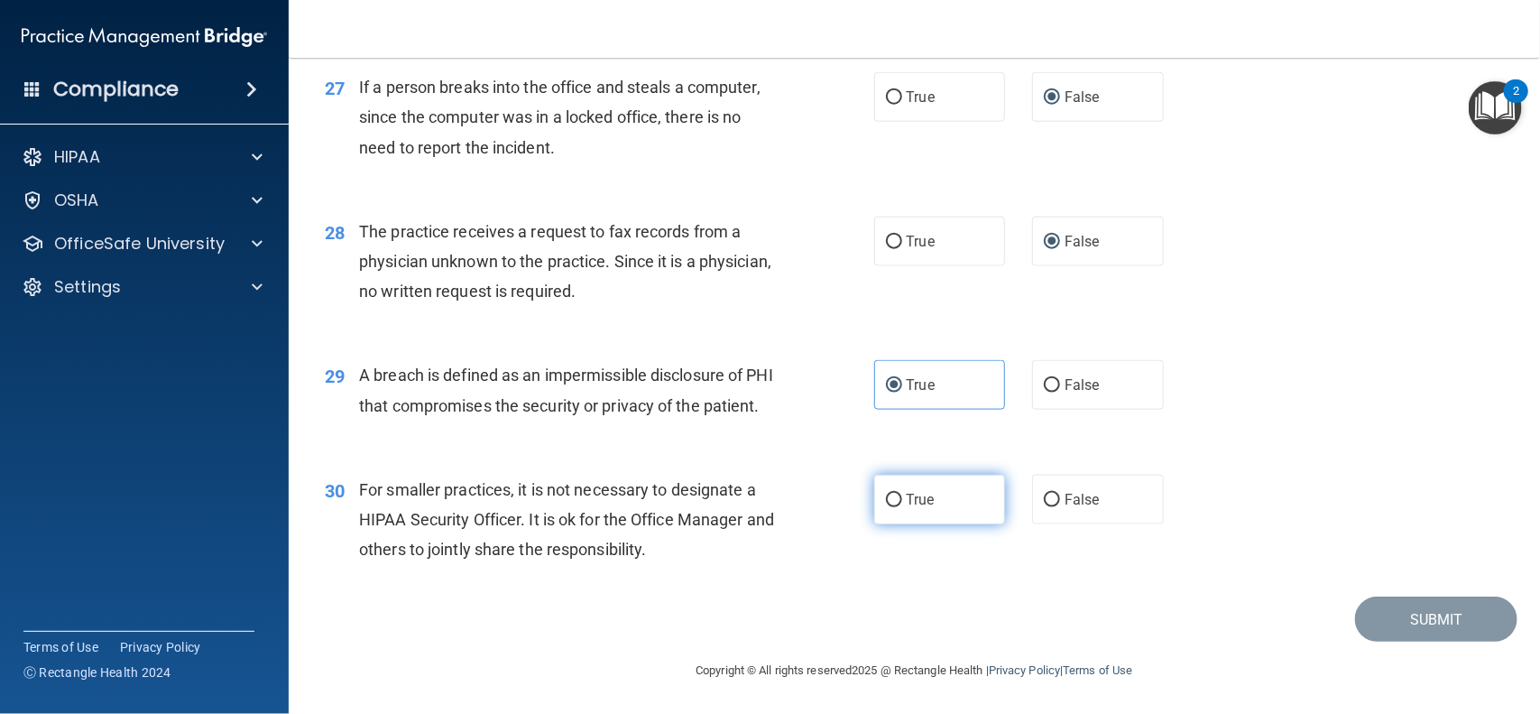
click at [895, 496] on input "True" at bounding box center [894, 501] width 16 height 14
radio input "true"
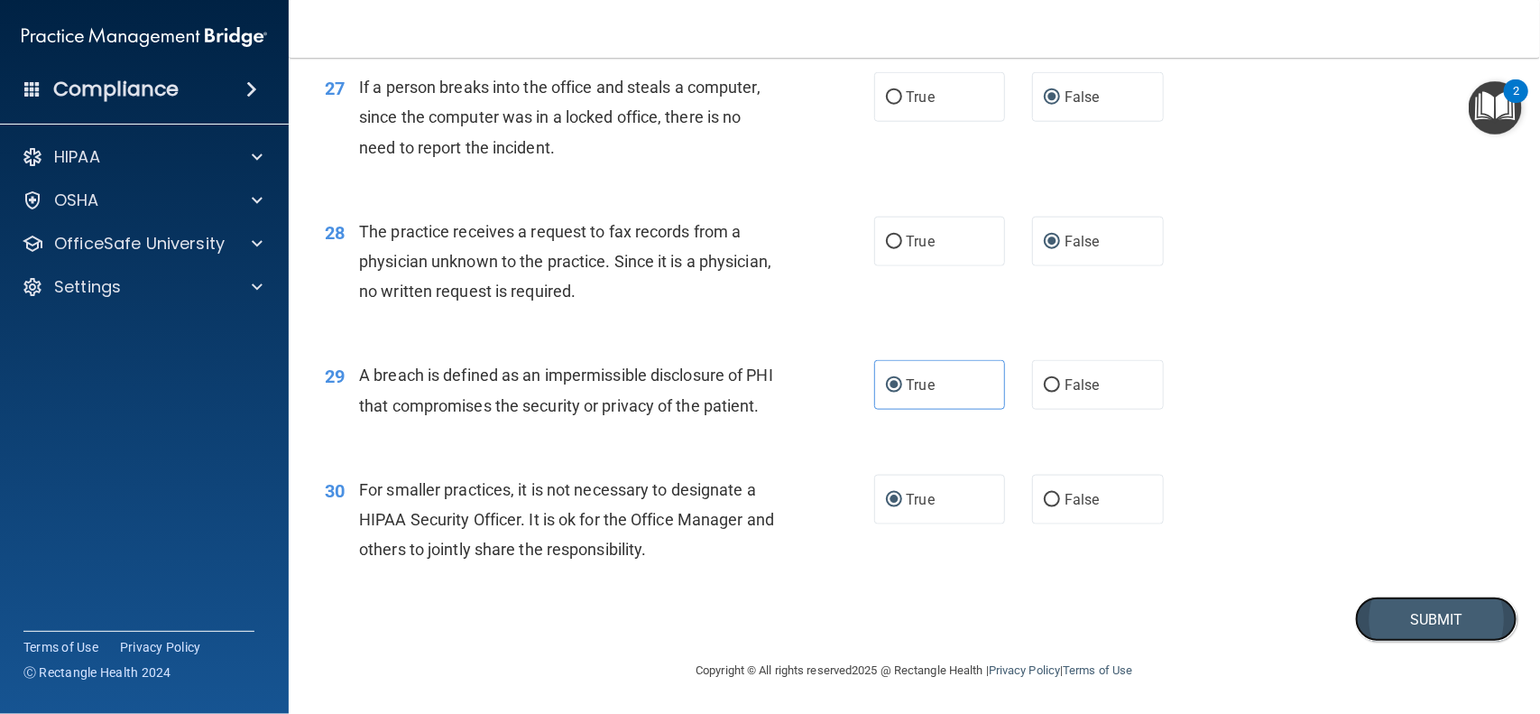
click at [1411, 614] on button "Submit" at bounding box center [1436, 619] width 162 height 46
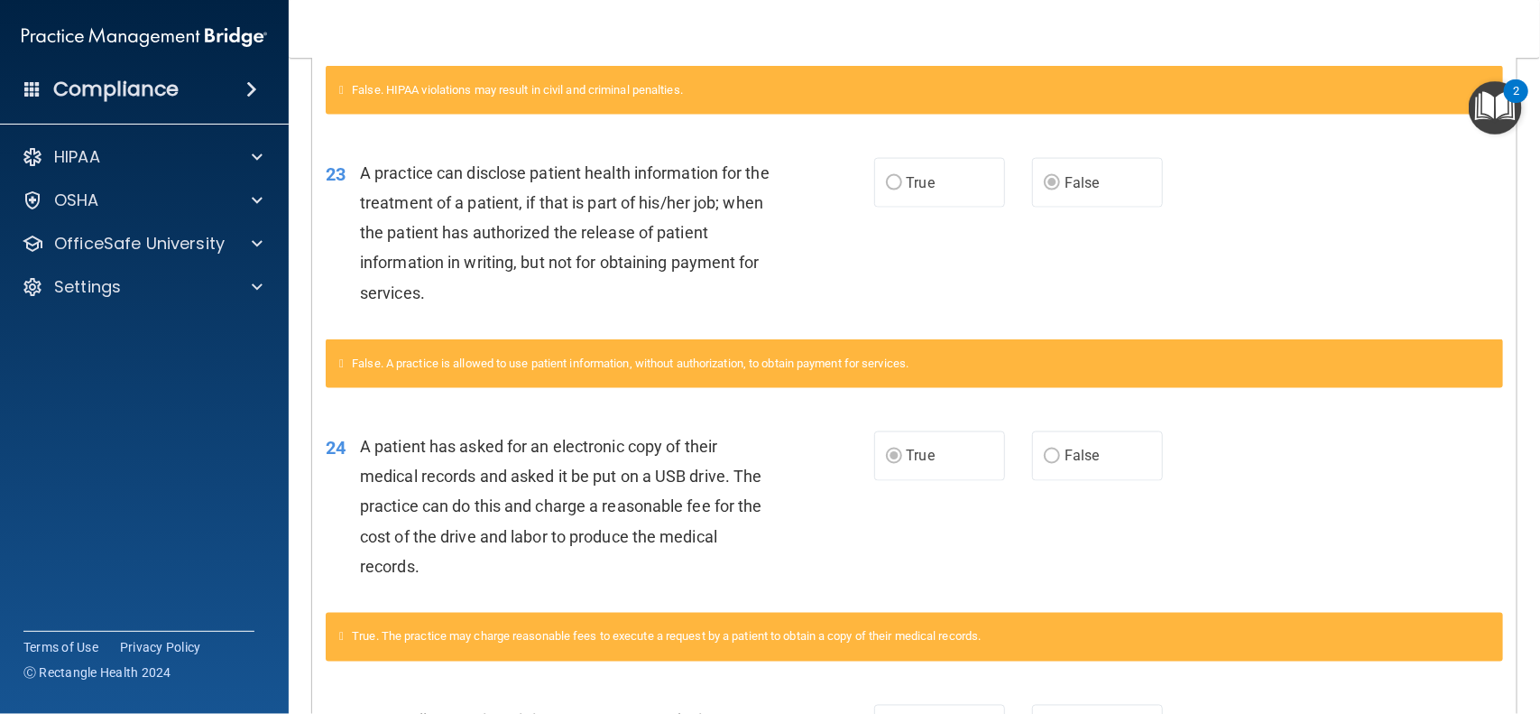
scroll to position [1413, 0]
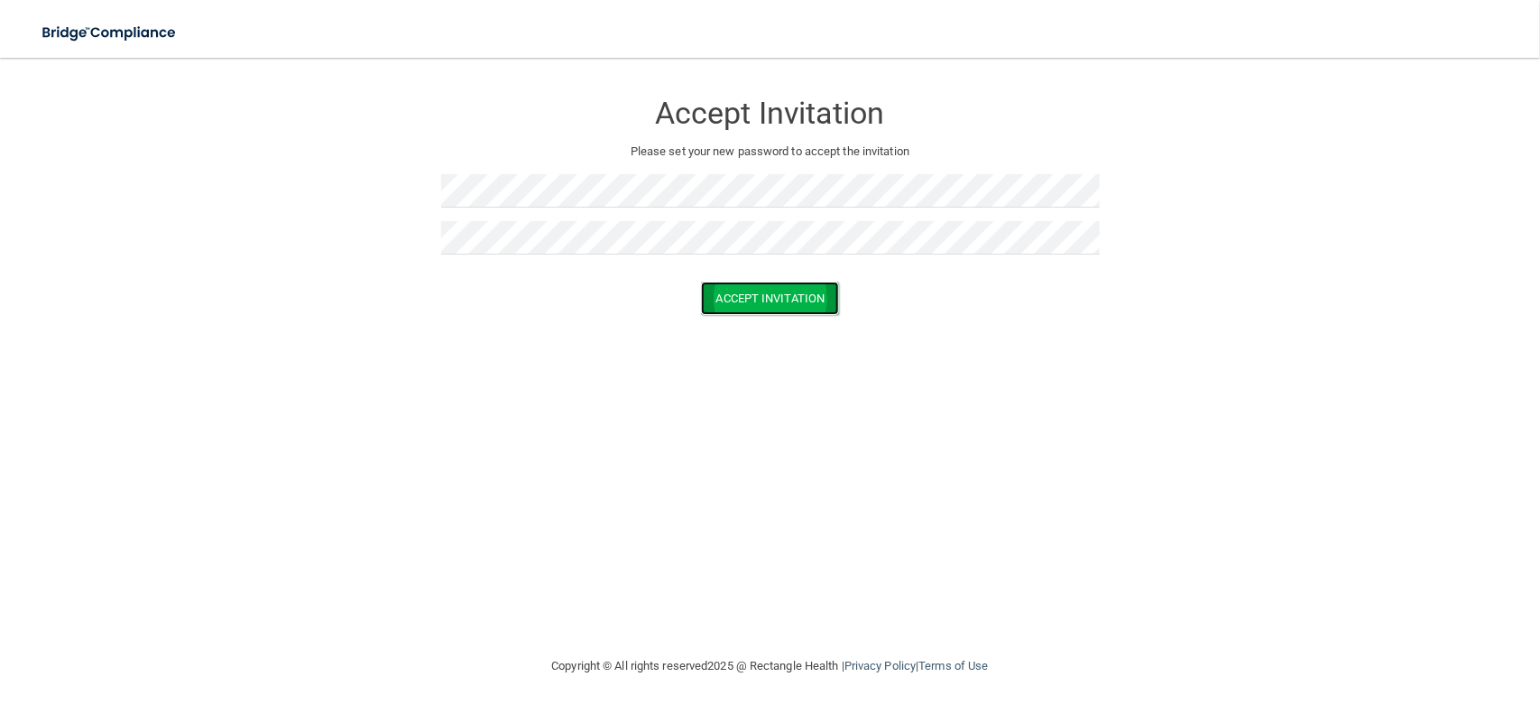
click at [827, 295] on button "Accept Invitation" at bounding box center [770, 298] width 139 height 33
